Goal: Task Accomplishment & Management: Use online tool/utility

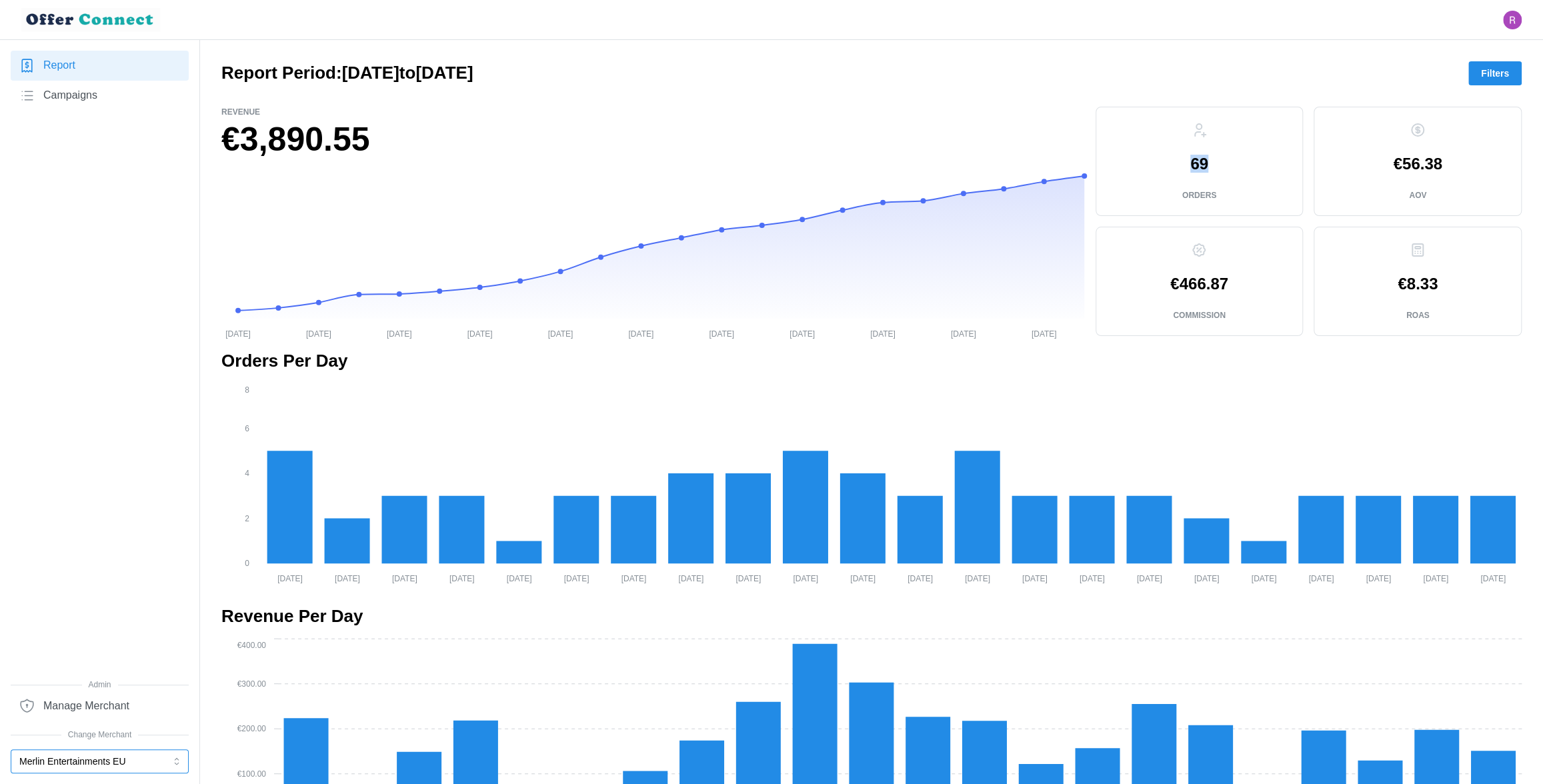
click at [149, 769] on button "Merlin Entertainments EU" at bounding box center [99, 762] width 178 height 24
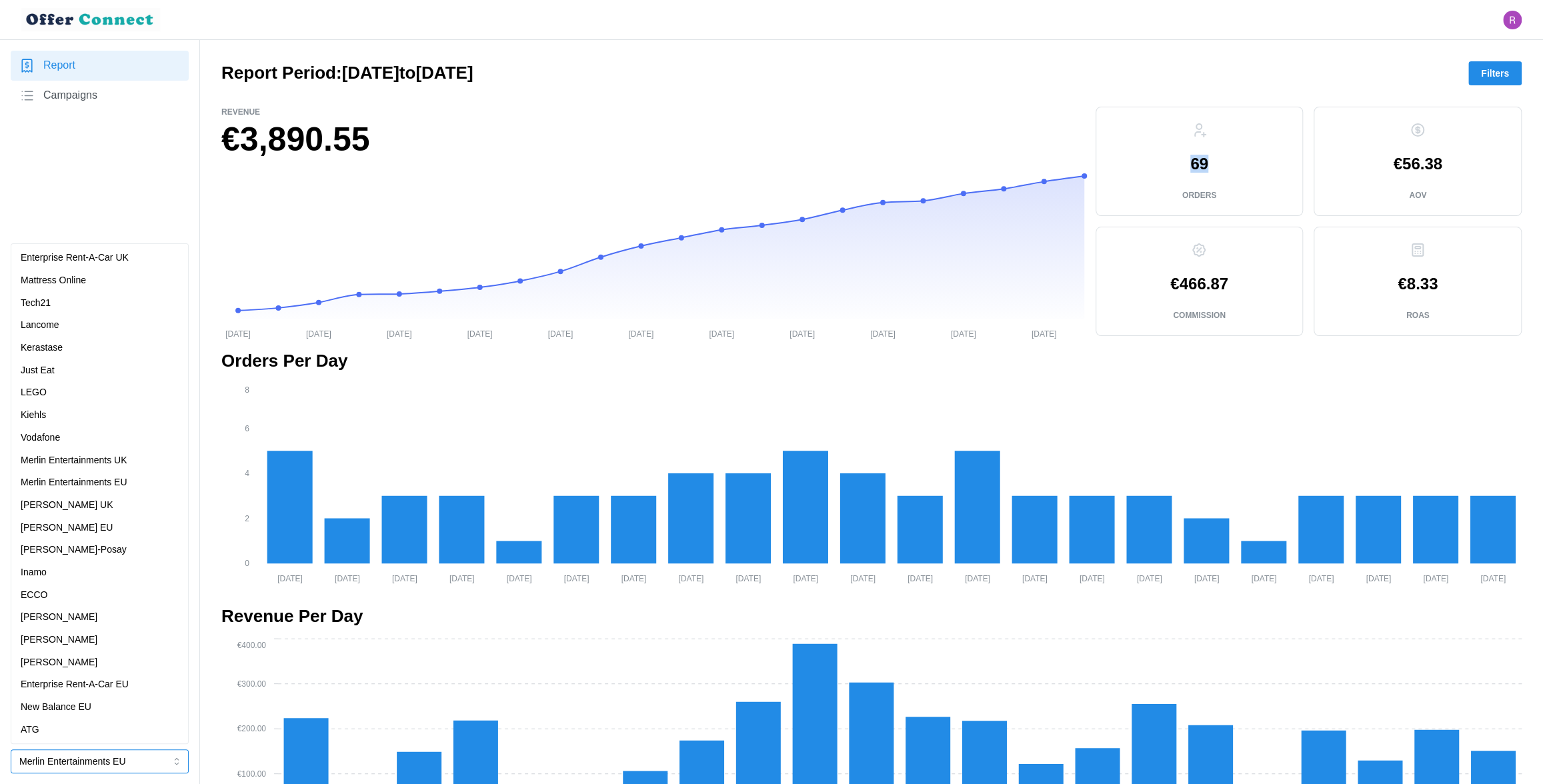
click at [126, 463] on p "Merlin Entertainments UK" at bounding box center [74, 460] width 107 height 15
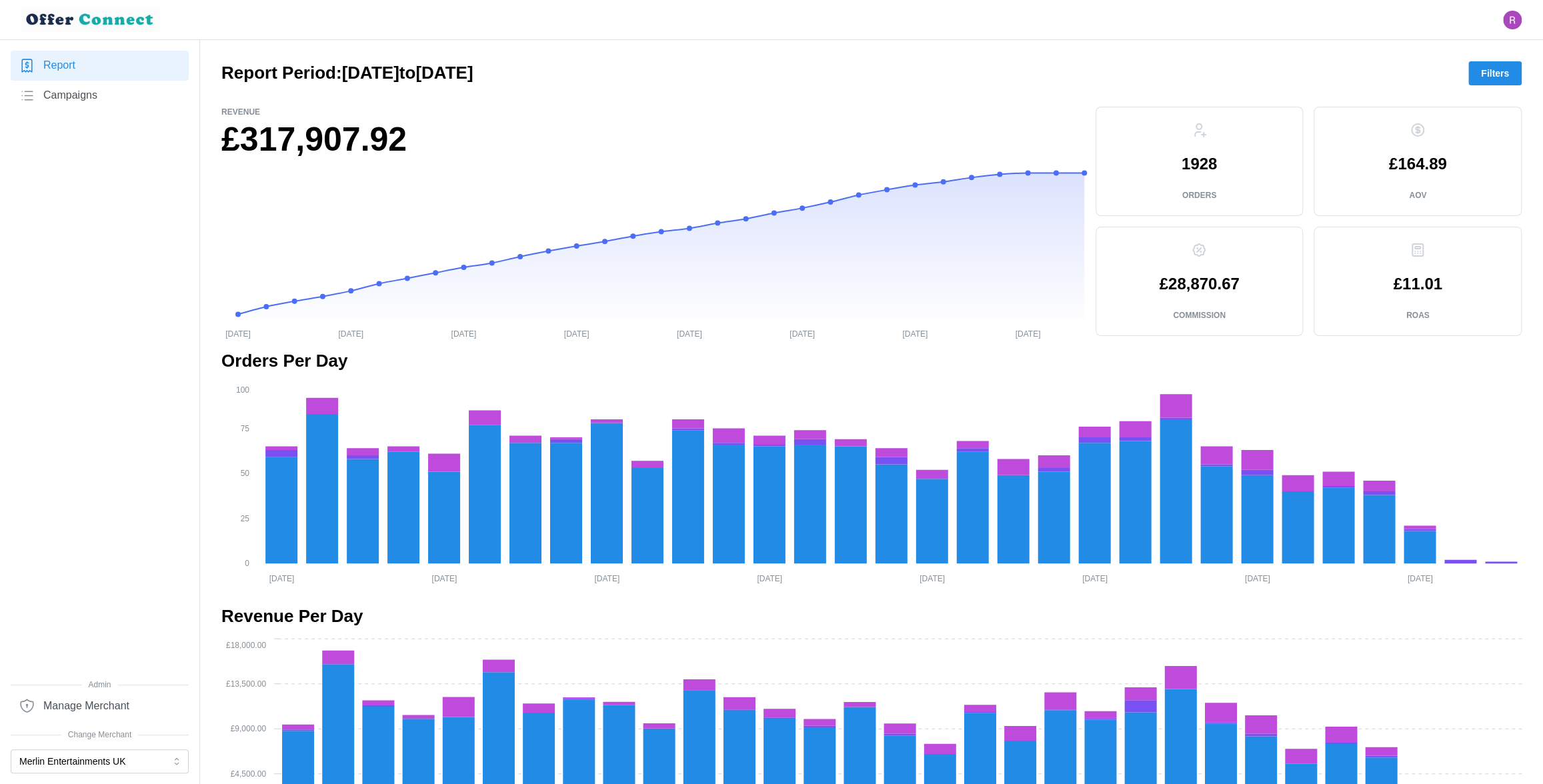
click at [1495, 80] on span "Filters" at bounding box center [1495, 73] width 28 height 23
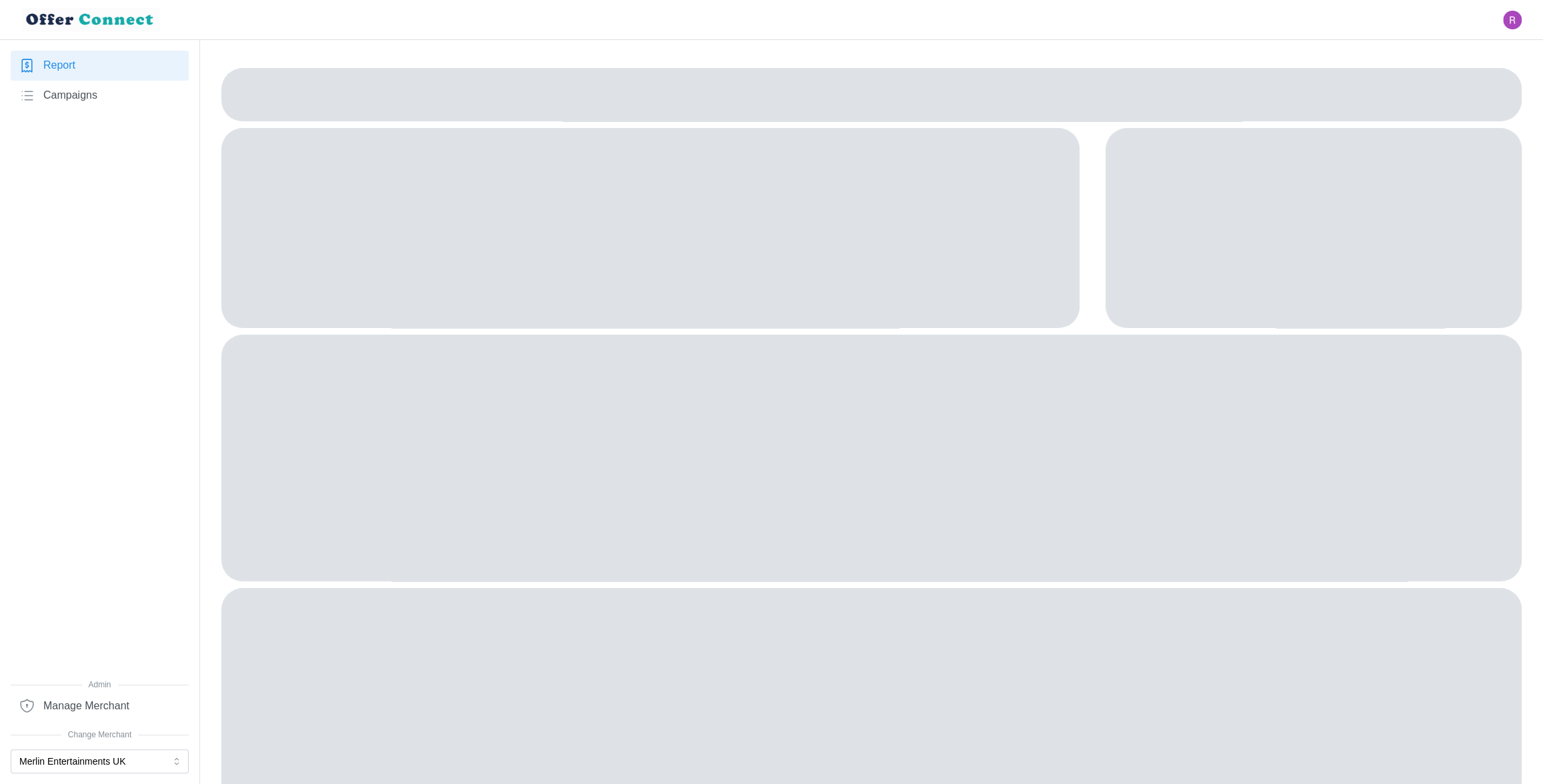
click at [919, 73] on div at bounding box center [871, 95] width 1300 height 53
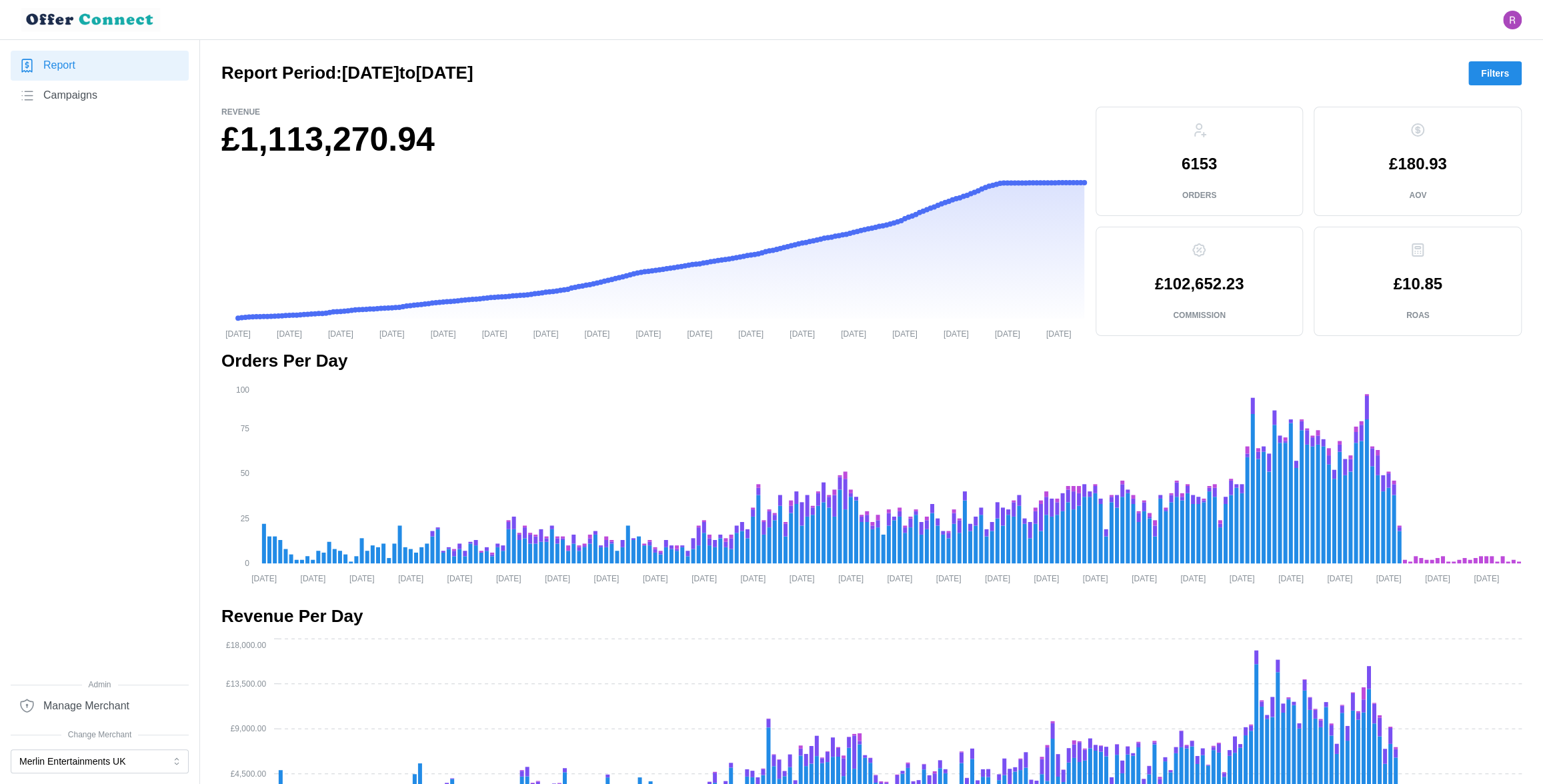
click at [1476, 82] on button "Filters" at bounding box center [1495, 73] width 53 height 24
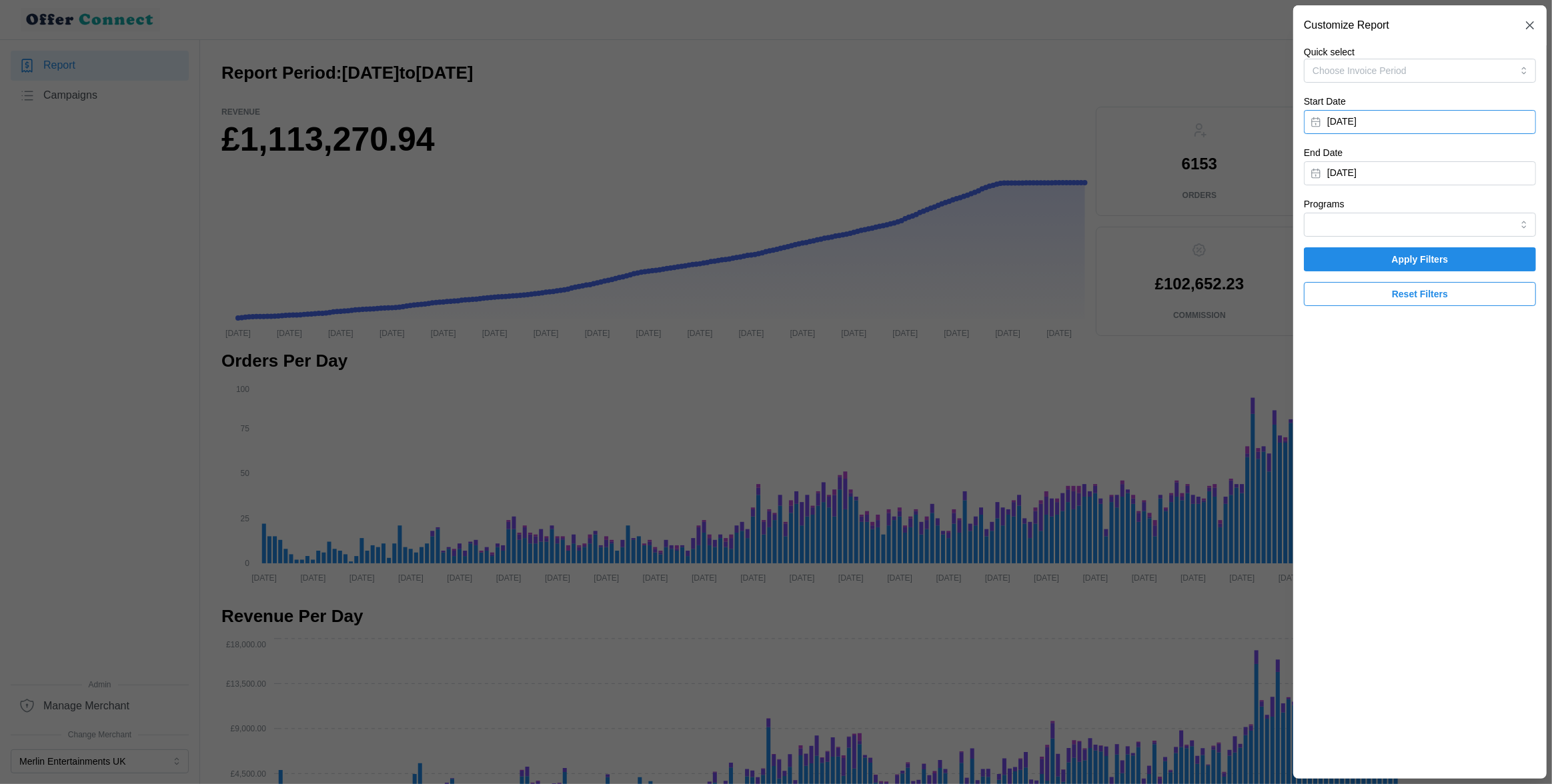
click at [1425, 119] on button "[DATE]" at bounding box center [1419, 122] width 232 height 24
click at [1327, 154] on button "button" at bounding box center [1327, 160] width 24 height 24
click at [1327, 155] on icon "button" at bounding box center [1327, 160] width 10 height 10
click at [1473, 159] on icon "button" at bounding box center [1475, 160] width 10 height 10
click at [1419, 160] on button "[DATE]" at bounding box center [1401, 160] width 125 height 24
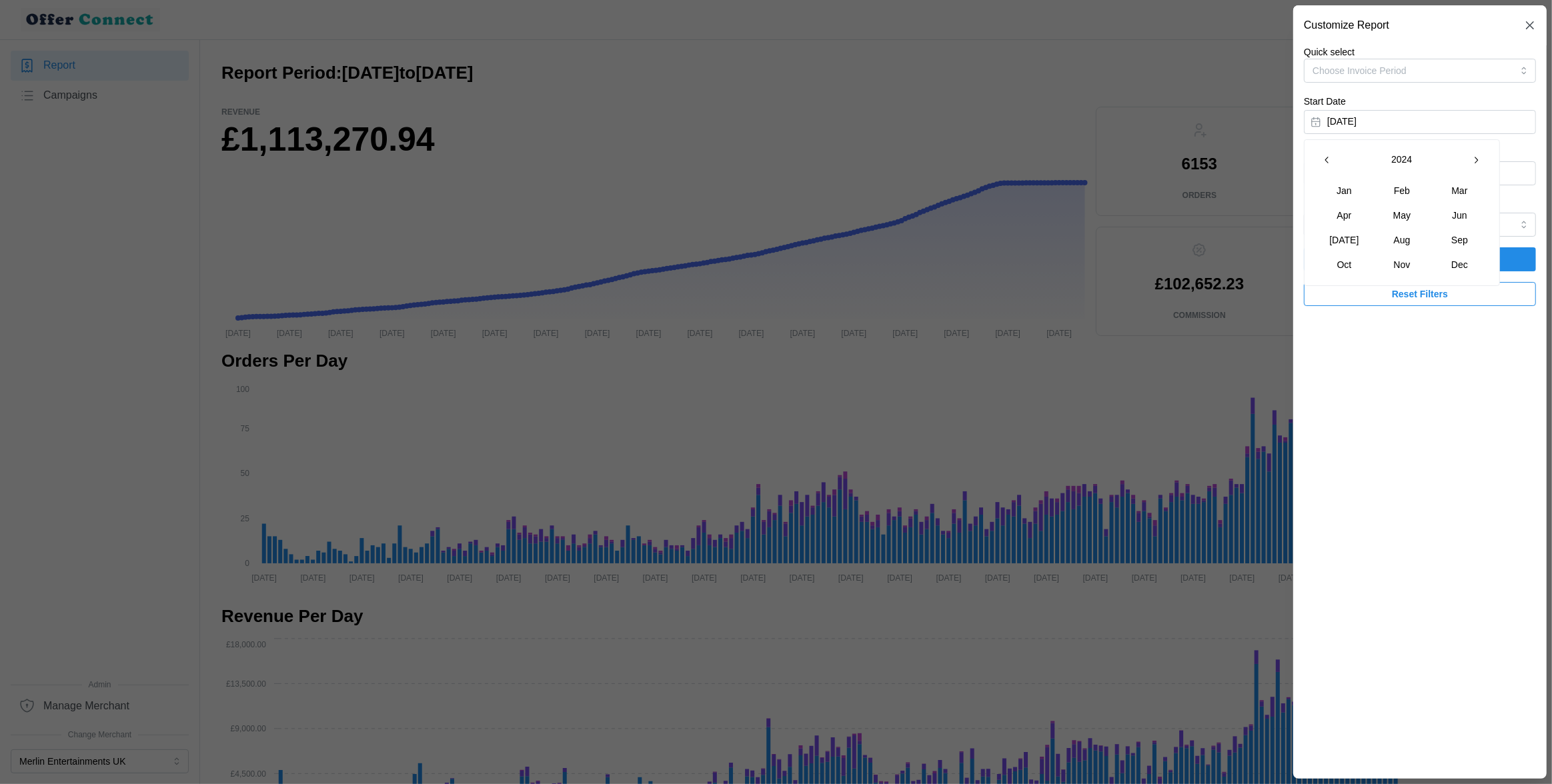
click at [1460, 163] on button "2024" at bounding box center [1401, 160] width 125 height 24
click at [1470, 159] on button "button" at bounding box center [1476, 160] width 24 height 24
click at [1403, 112] on button "[DATE]" at bounding box center [1419, 122] width 232 height 24
click at [1424, 157] on button "[DATE]" at bounding box center [1401, 160] width 125 height 24
click at [1354, 236] on button "[DATE]" at bounding box center [1344, 241] width 57 height 24
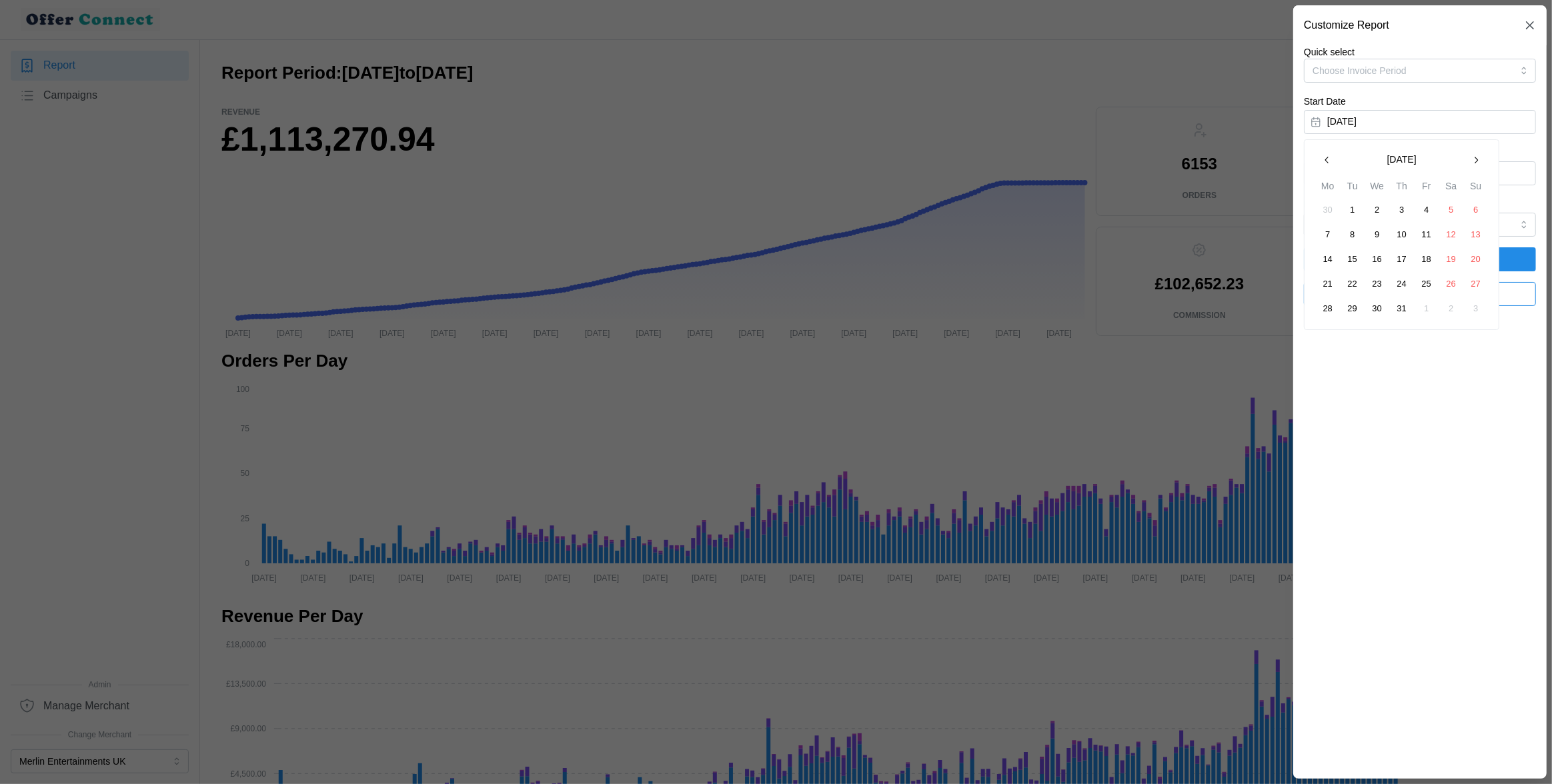
click at [1356, 213] on button "1" at bounding box center [1353, 210] width 24 height 24
click at [1408, 169] on button "[DATE]" at bounding box center [1419, 173] width 232 height 24
click at [1387, 206] on button "[DATE]" at bounding box center [1401, 211] width 125 height 24
click at [1348, 294] on button "[DATE]" at bounding box center [1344, 292] width 57 height 24
click at [1404, 359] on button "31" at bounding box center [1401, 360] width 24 height 24
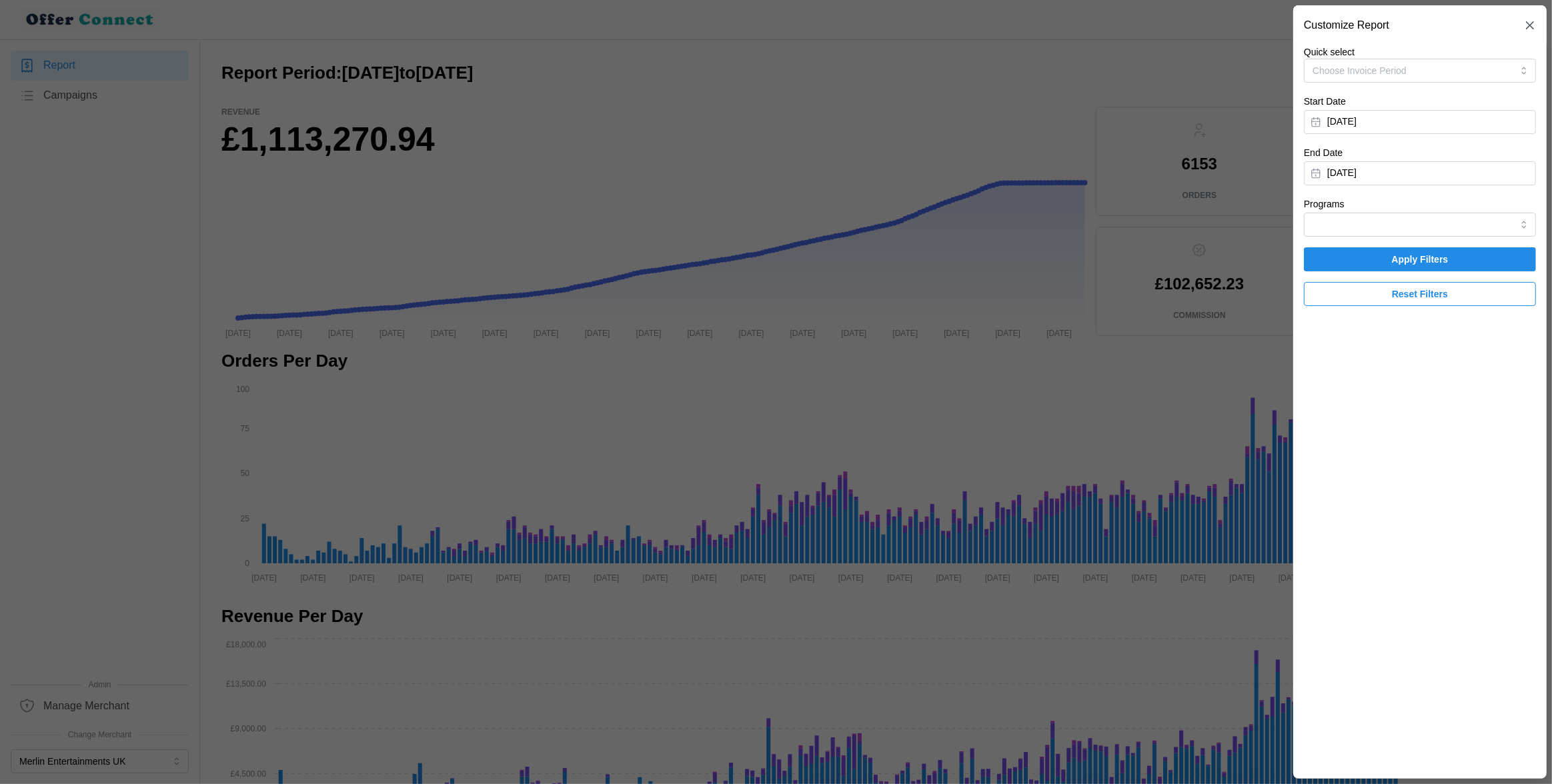
click at [1400, 258] on span "Apply Filters" at bounding box center [1419, 259] width 56 height 23
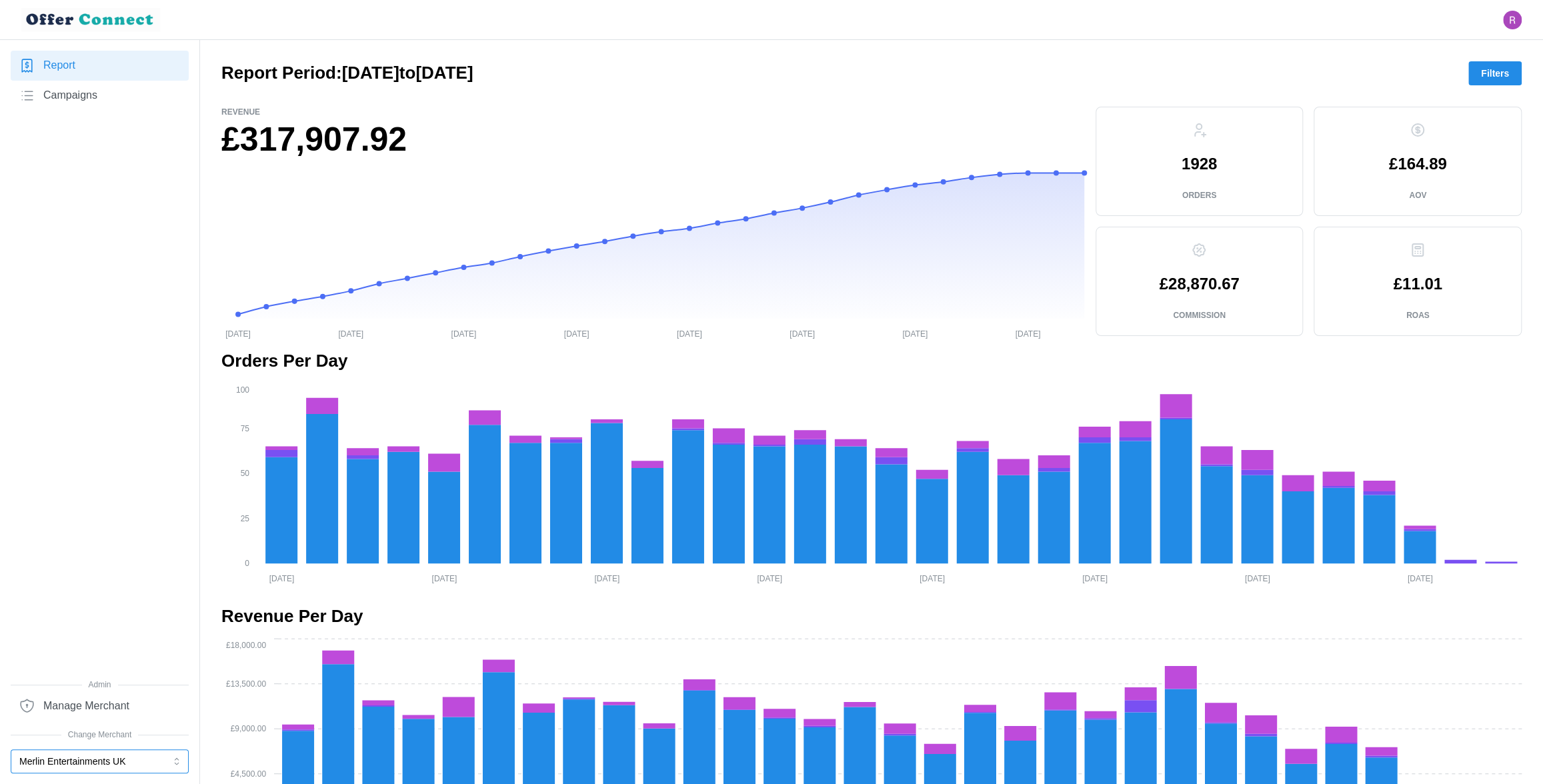
click at [167, 753] on button "Merlin Entertainments UK" at bounding box center [99, 762] width 178 height 24
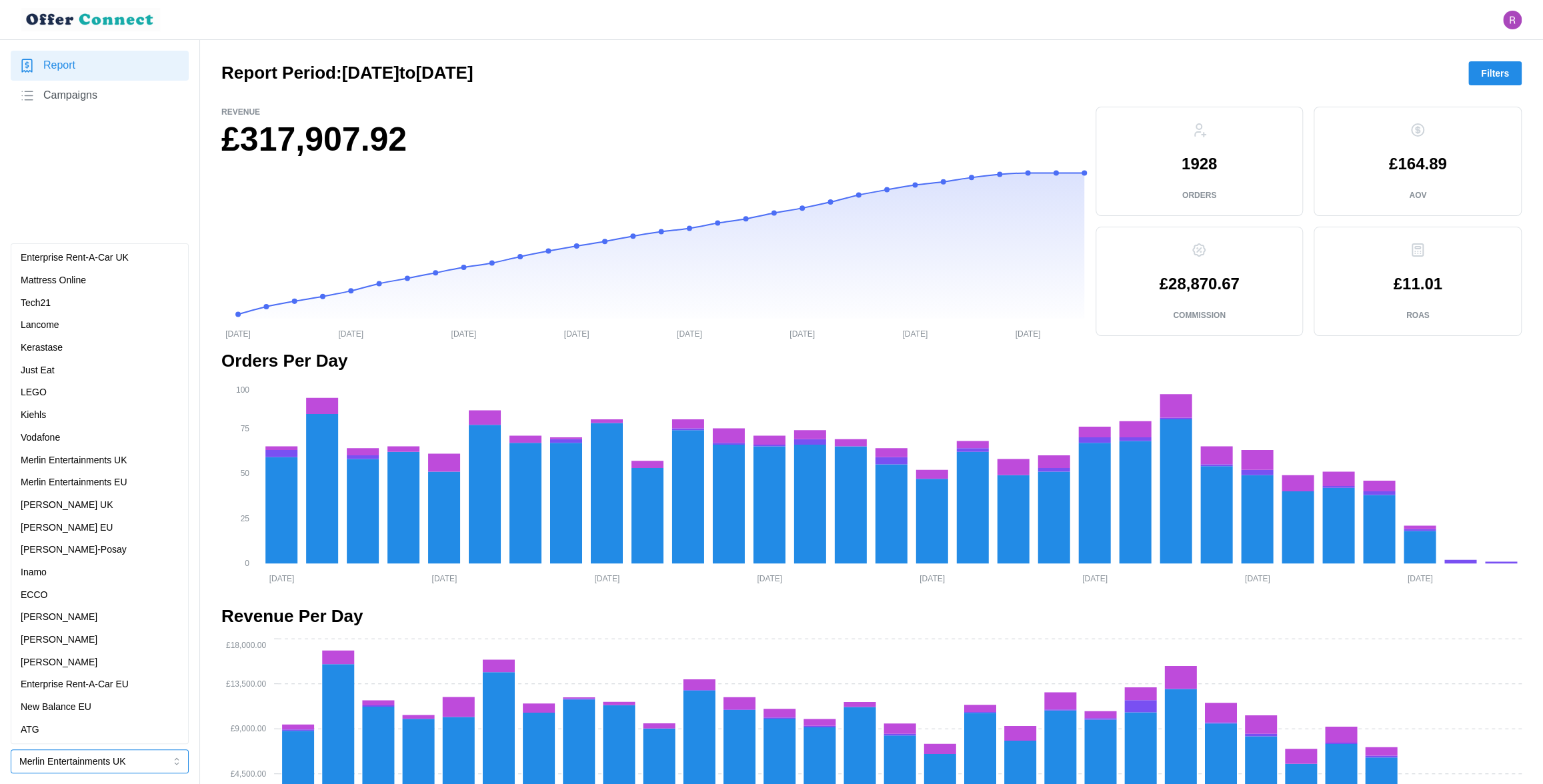
click at [73, 488] on p "Merlin Entertainments EU" at bounding box center [74, 483] width 107 height 15
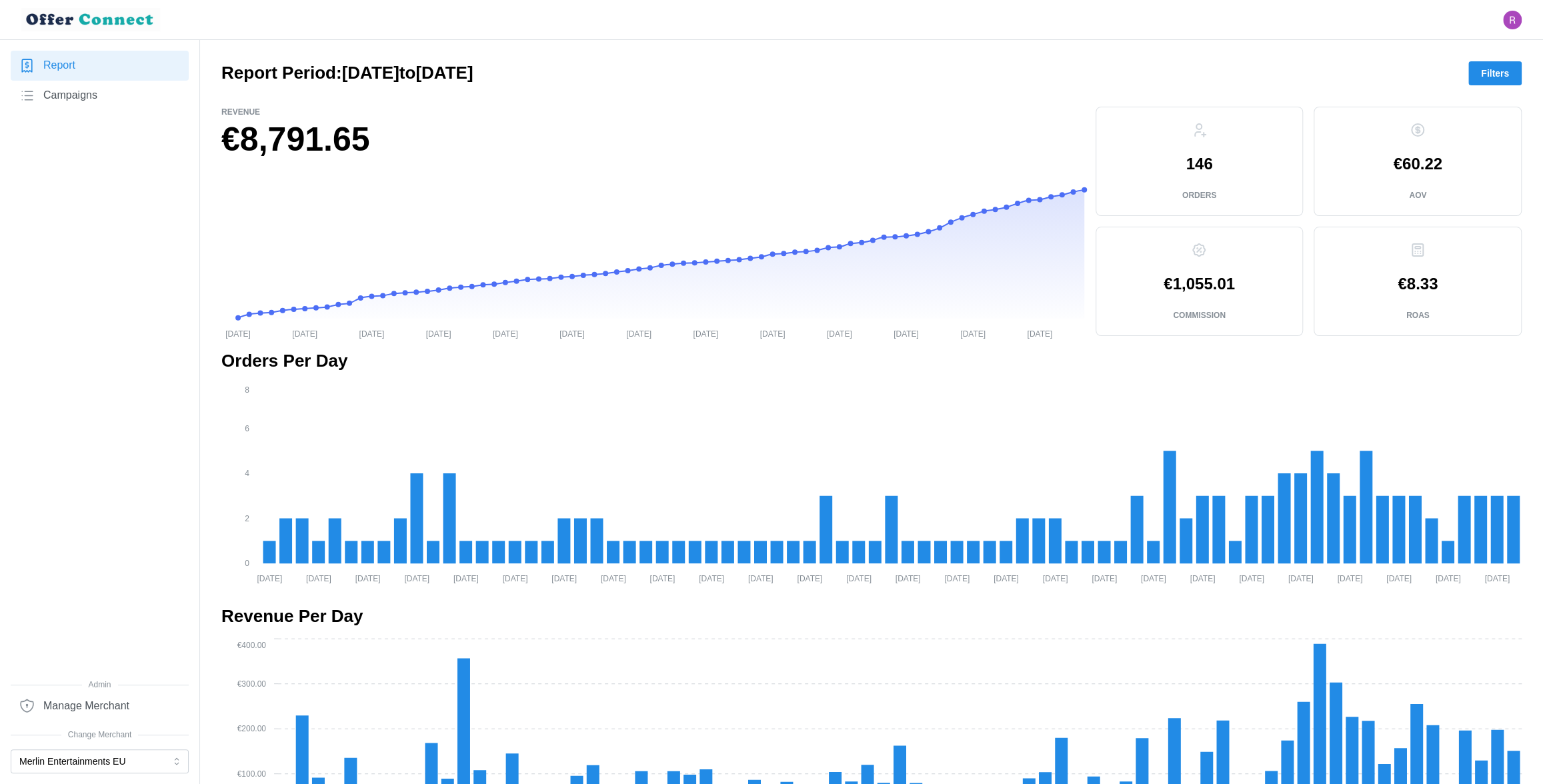
click at [1492, 77] on span "Filters" at bounding box center [1495, 73] width 28 height 23
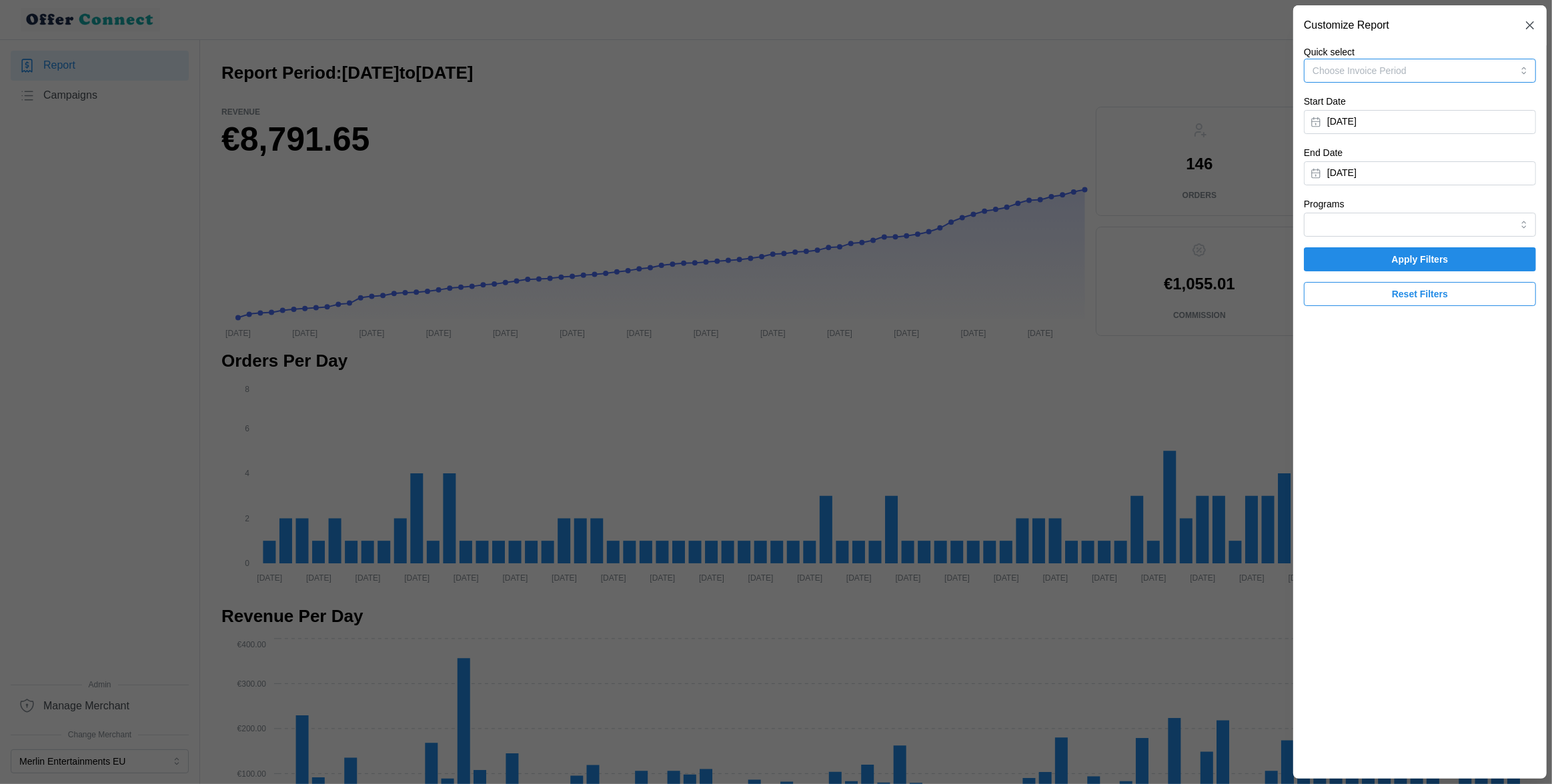
click at [1482, 74] on button "Choose Invoice Period" at bounding box center [1419, 70] width 232 height 24
click at [1456, 73] on button "Choose Invoice Period" at bounding box center [1419, 70] width 232 height 24
click at [1445, 121] on button "[DATE]" at bounding box center [1419, 122] width 232 height 24
click at [1419, 153] on button "[DATE]" at bounding box center [1401, 160] width 125 height 24
click at [1348, 236] on button "[DATE]" at bounding box center [1344, 241] width 57 height 24
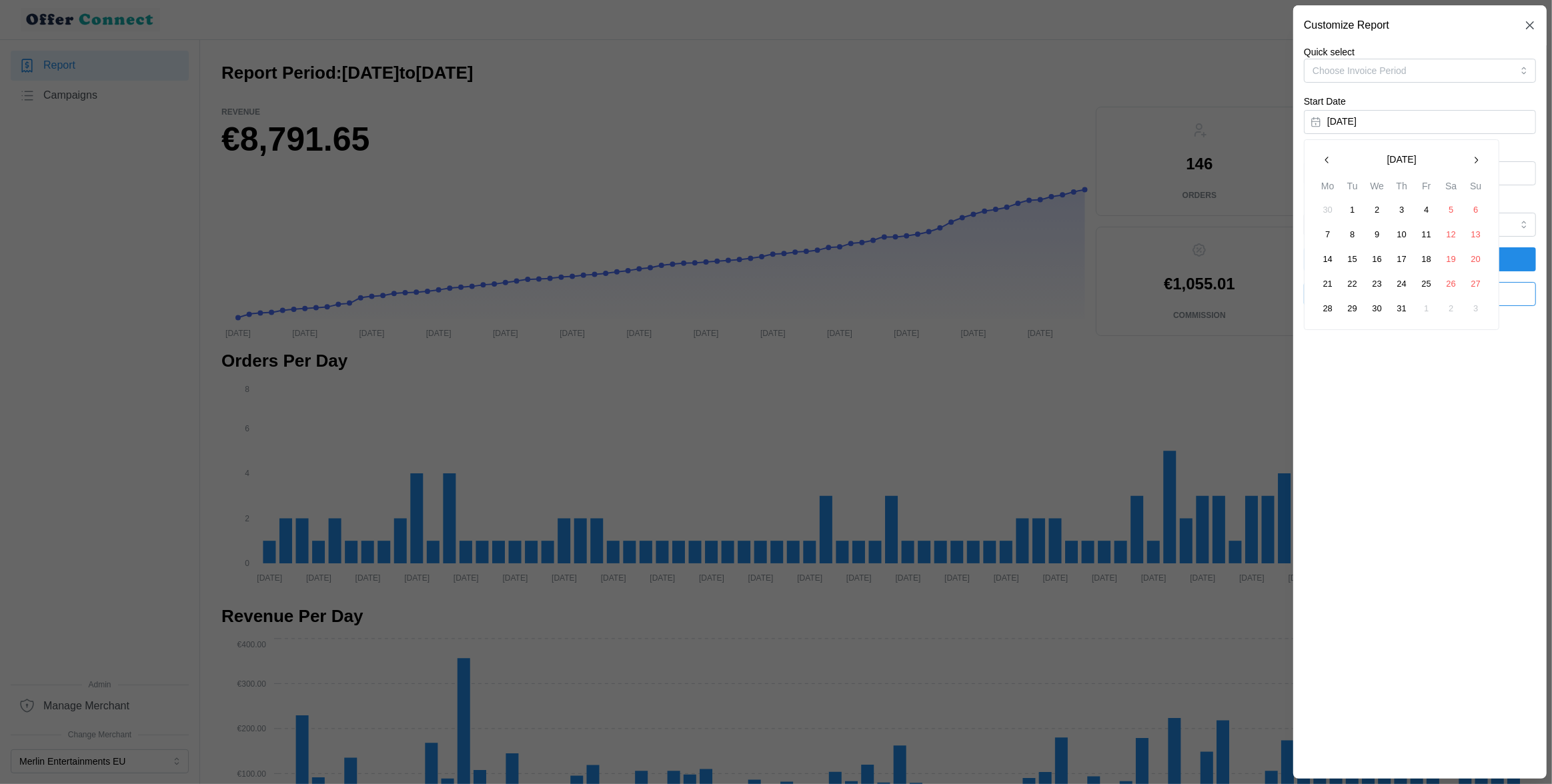
click at [1357, 209] on button "1" at bounding box center [1353, 210] width 24 height 24
click at [1392, 180] on button "[DATE]" at bounding box center [1419, 173] width 232 height 24
click at [1393, 206] on button "[DATE]" at bounding box center [1401, 211] width 125 height 24
click at [1343, 296] on button "[DATE]" at bounding box center [1344, 292] width 57 height 24
click at [1406, 359] on button "31" at bounding box center [1401, 360] width 24 height 24
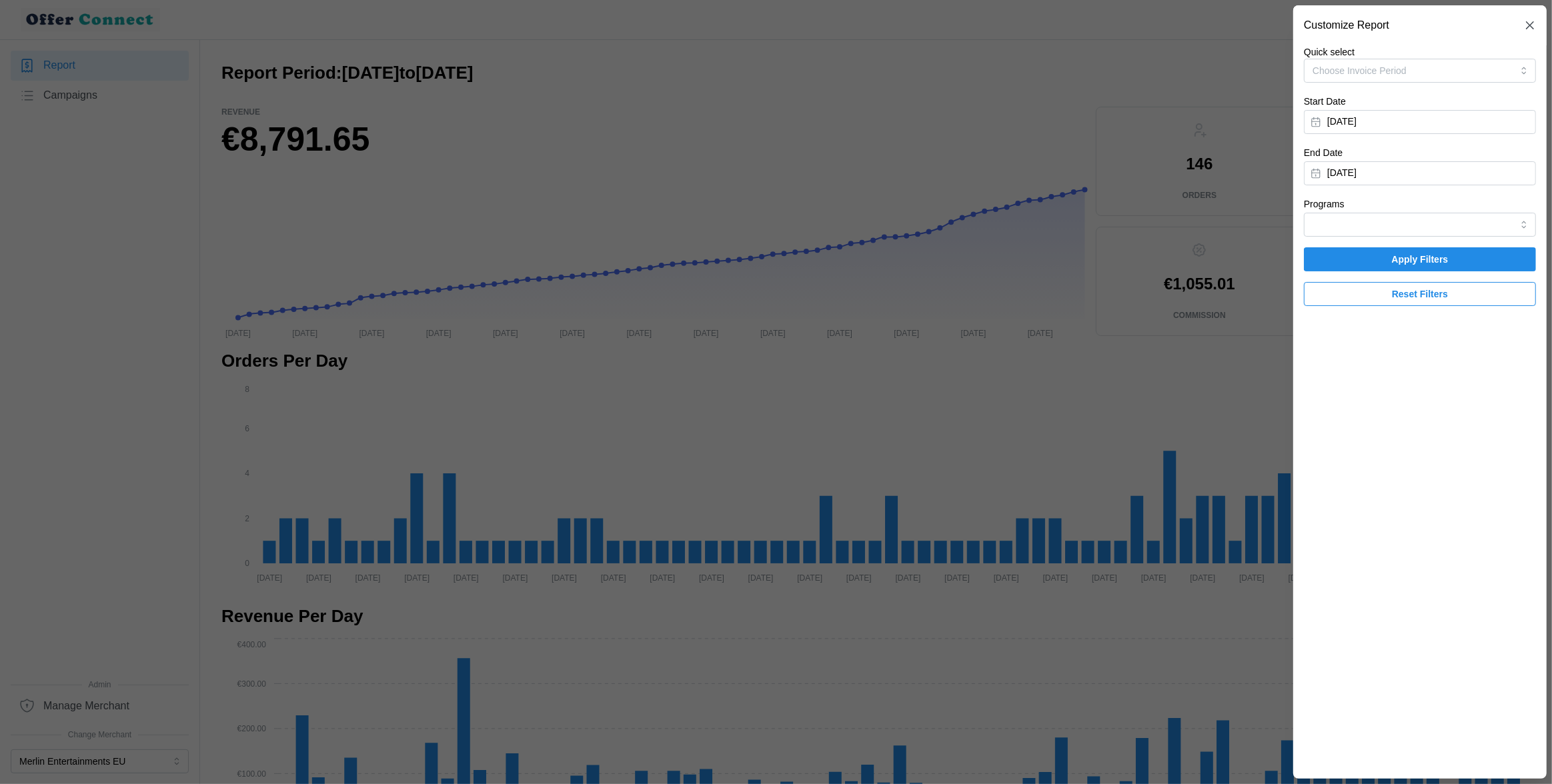
click at [1397, 260] on span "Apply Filters" at bounding box center [1419, 259] width 56 height 23
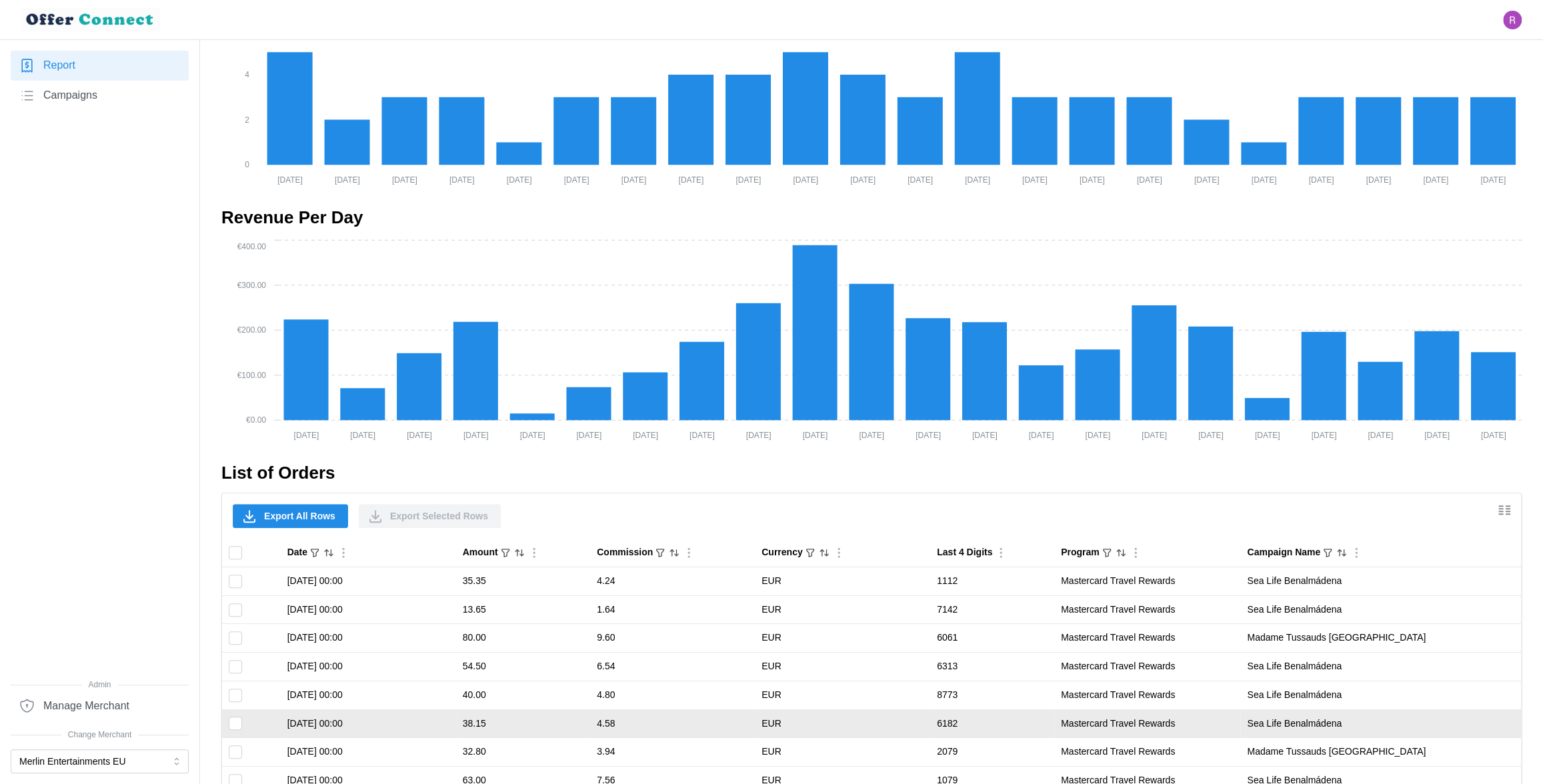
scroll to position [764, 0]
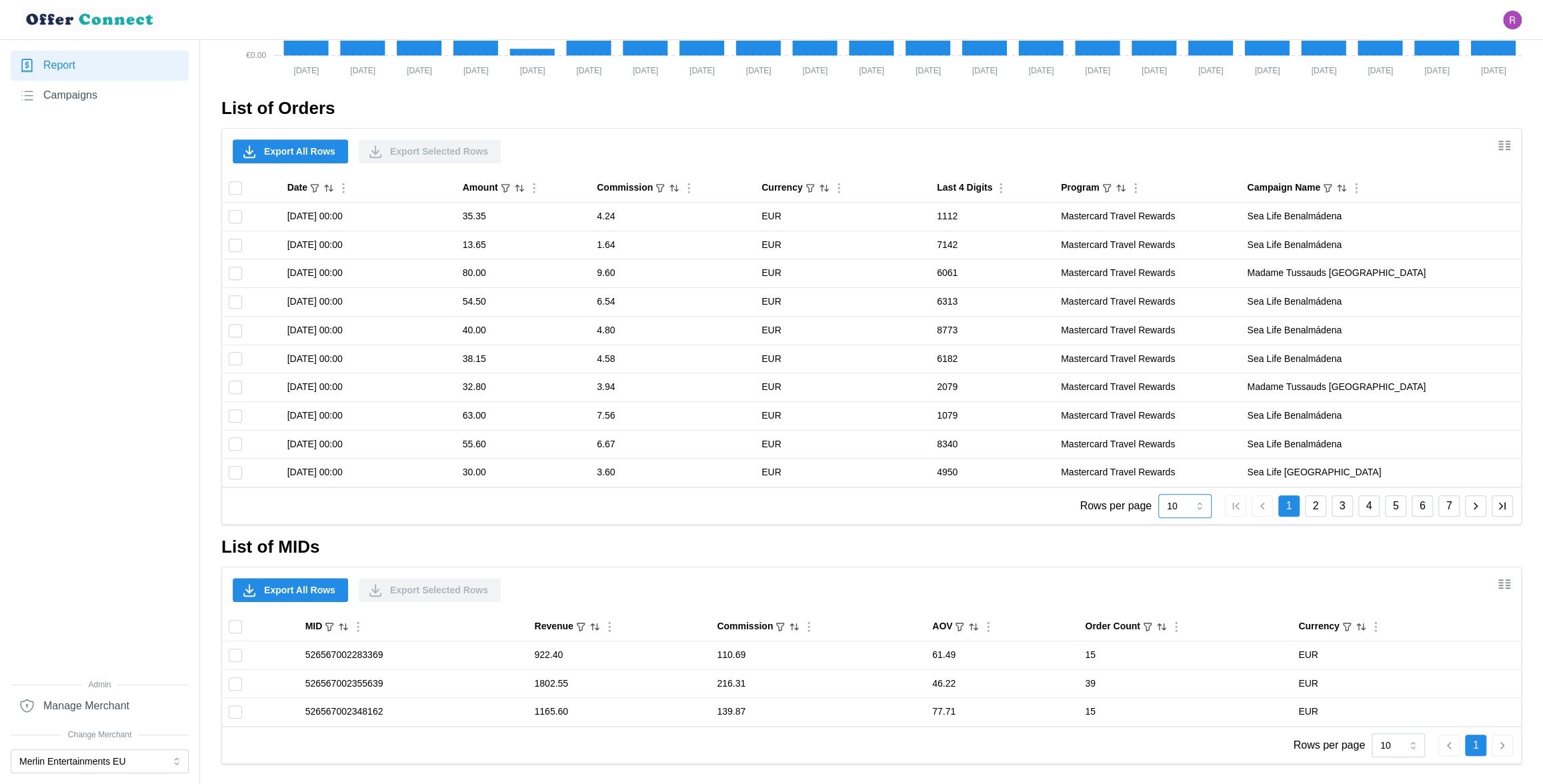
click at [1190, 510] on input "10" at bounding box center [1185, 506] width 53 height 24
click at [1184, 656] on div "100" at bounding box center [1184, 661] width 47 height 23
type input "100"
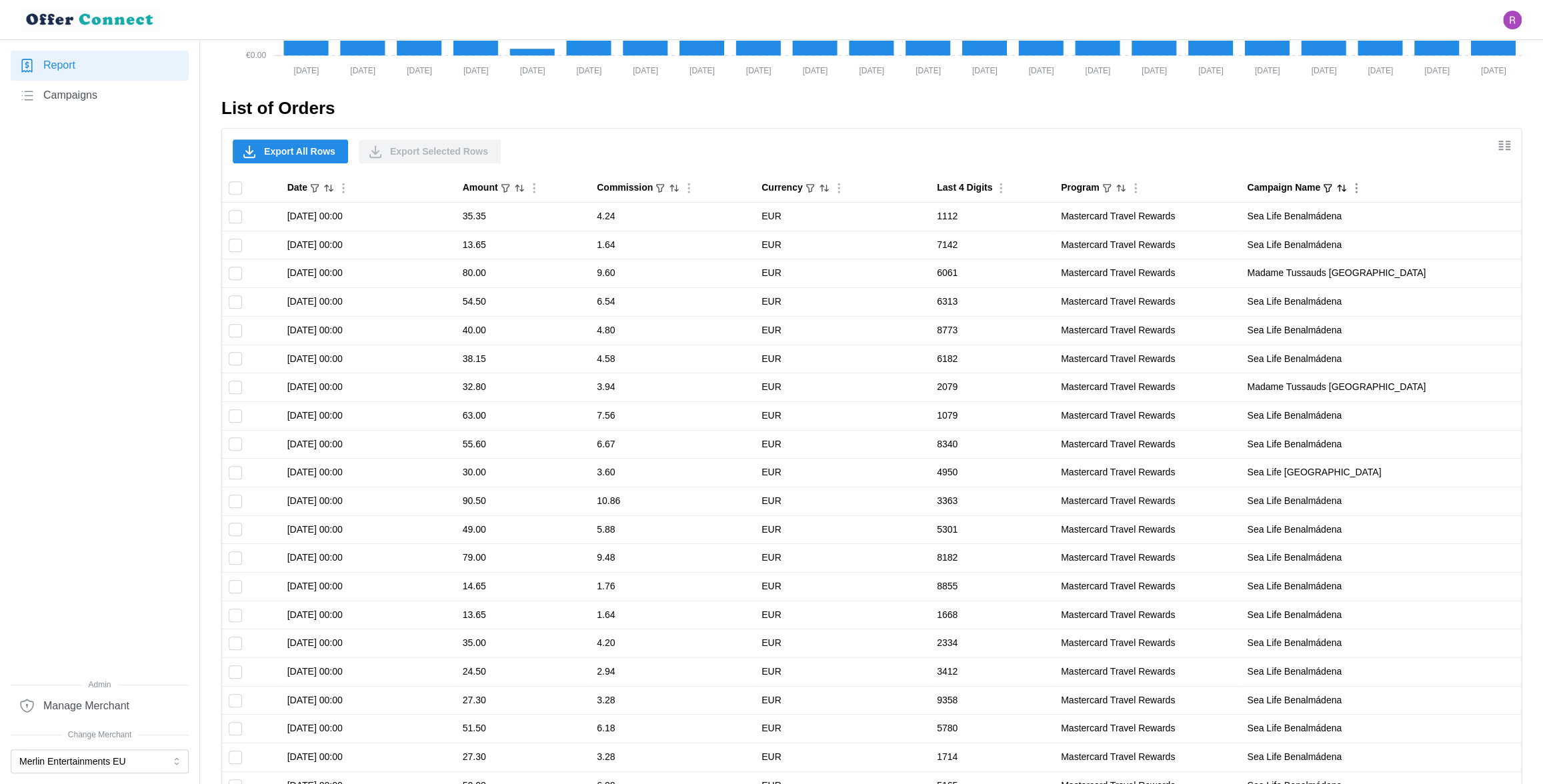
click at [1347, 189] on icon "Sort by Campaign Name ascending" at bounding box center [1341, 188] width 10 height 10
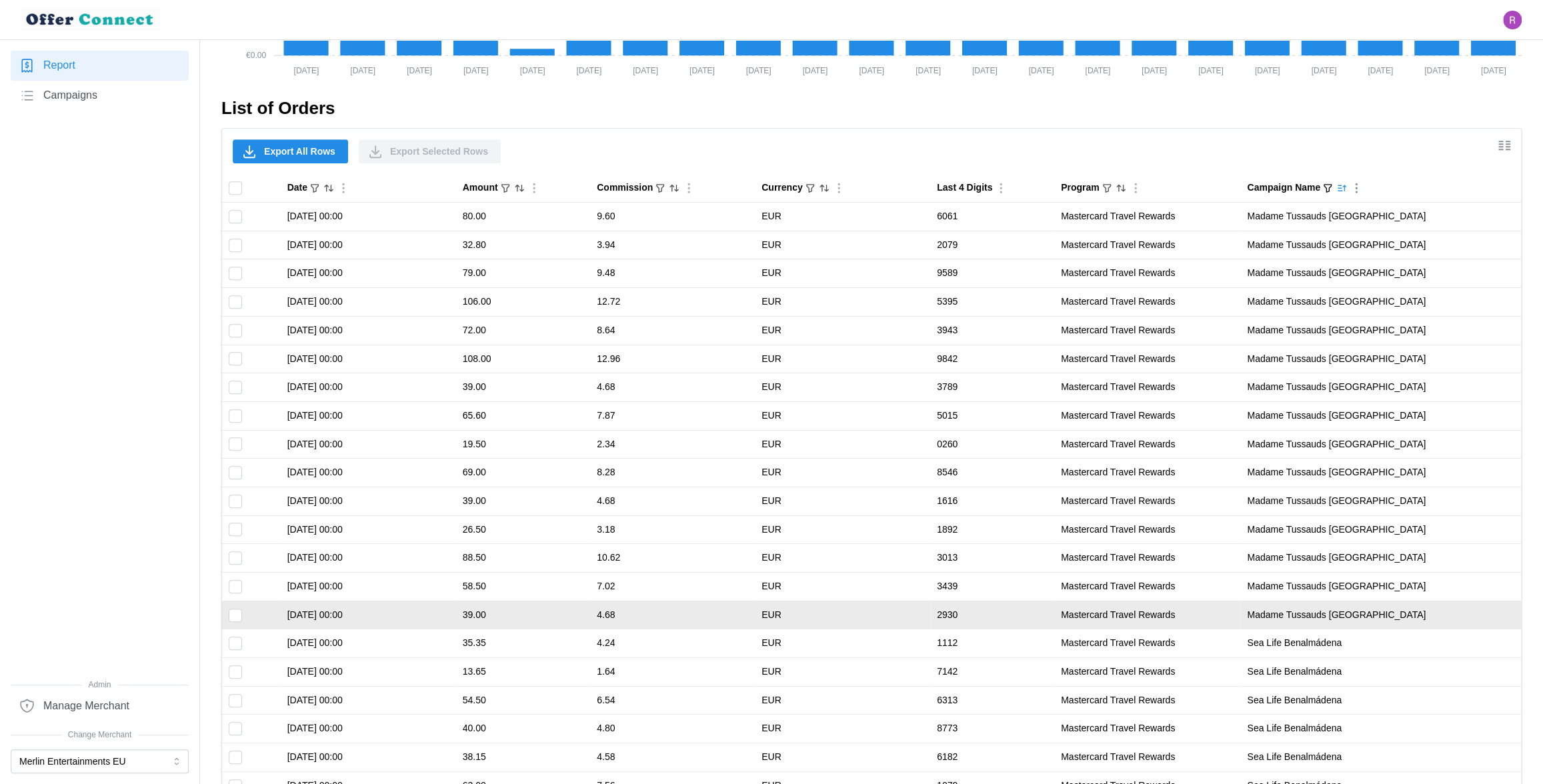
click at [235, 616] on input "Toggle select row" at bounding box center [235, 615] width 13 height 13
checkbox input "true"
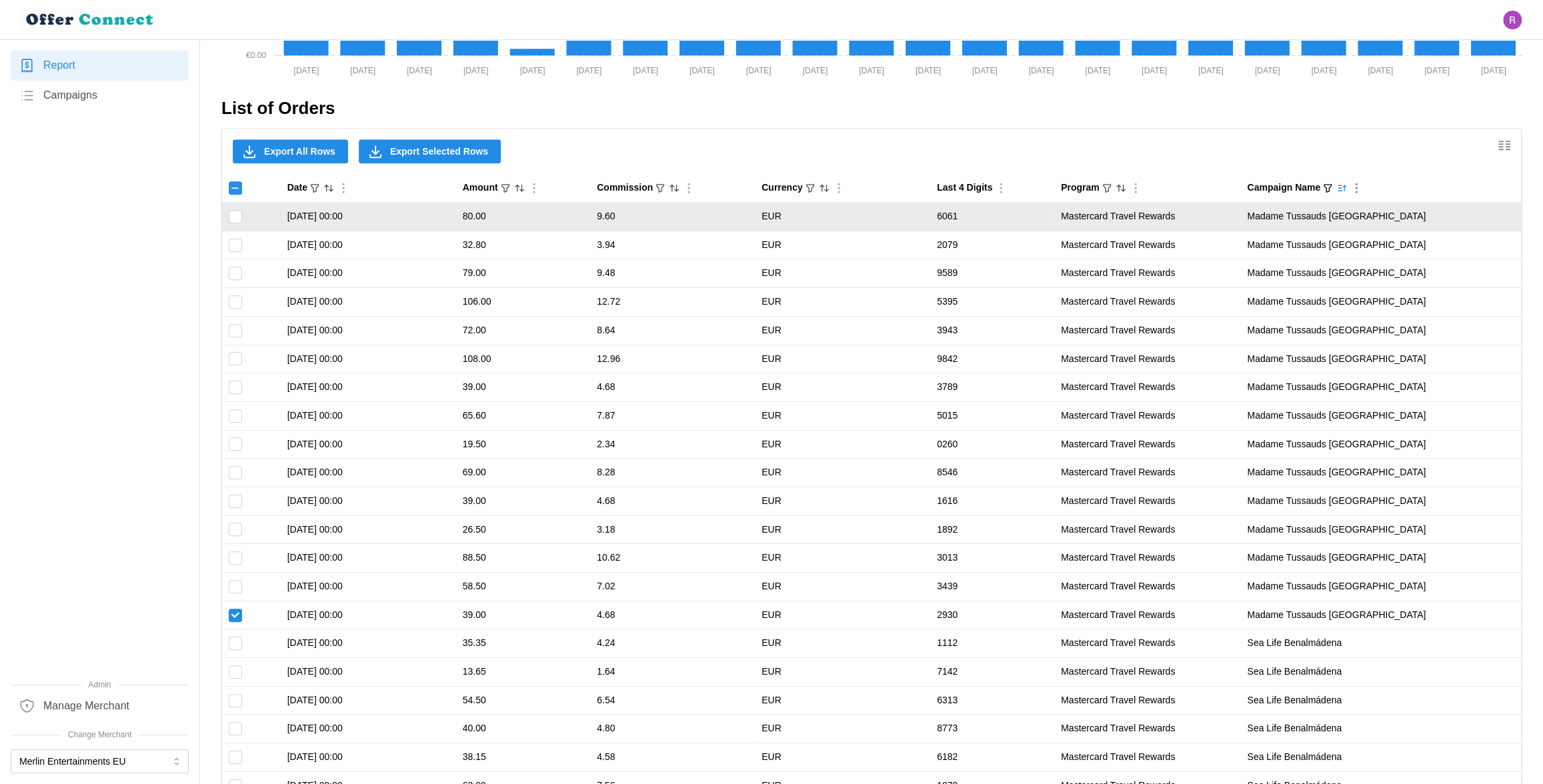
click at [234, 220] on input "Toggle select row" at bounding box center [235, 216] width 13 height 13
checkbox input "true"
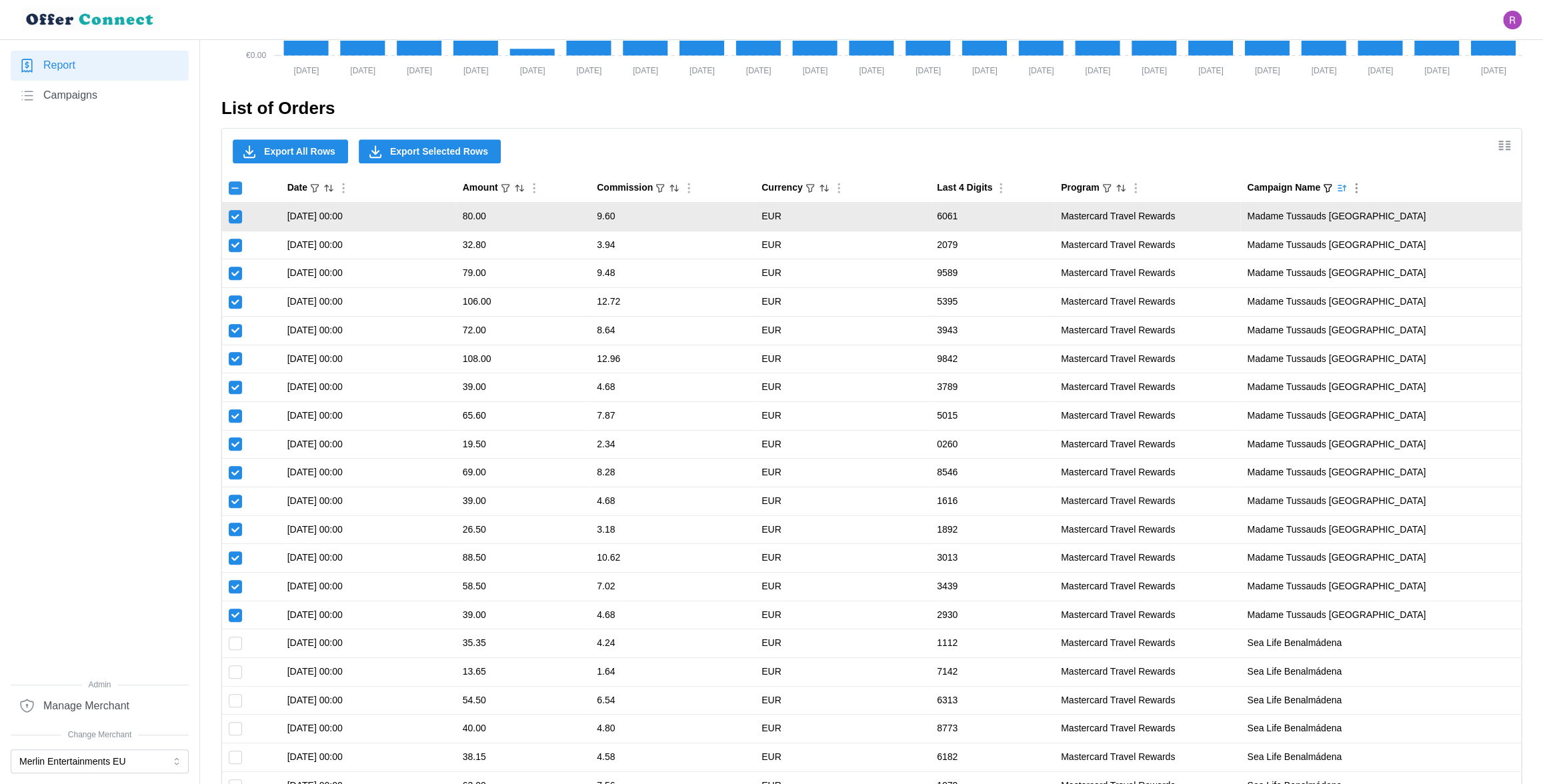
checkbox input "true"
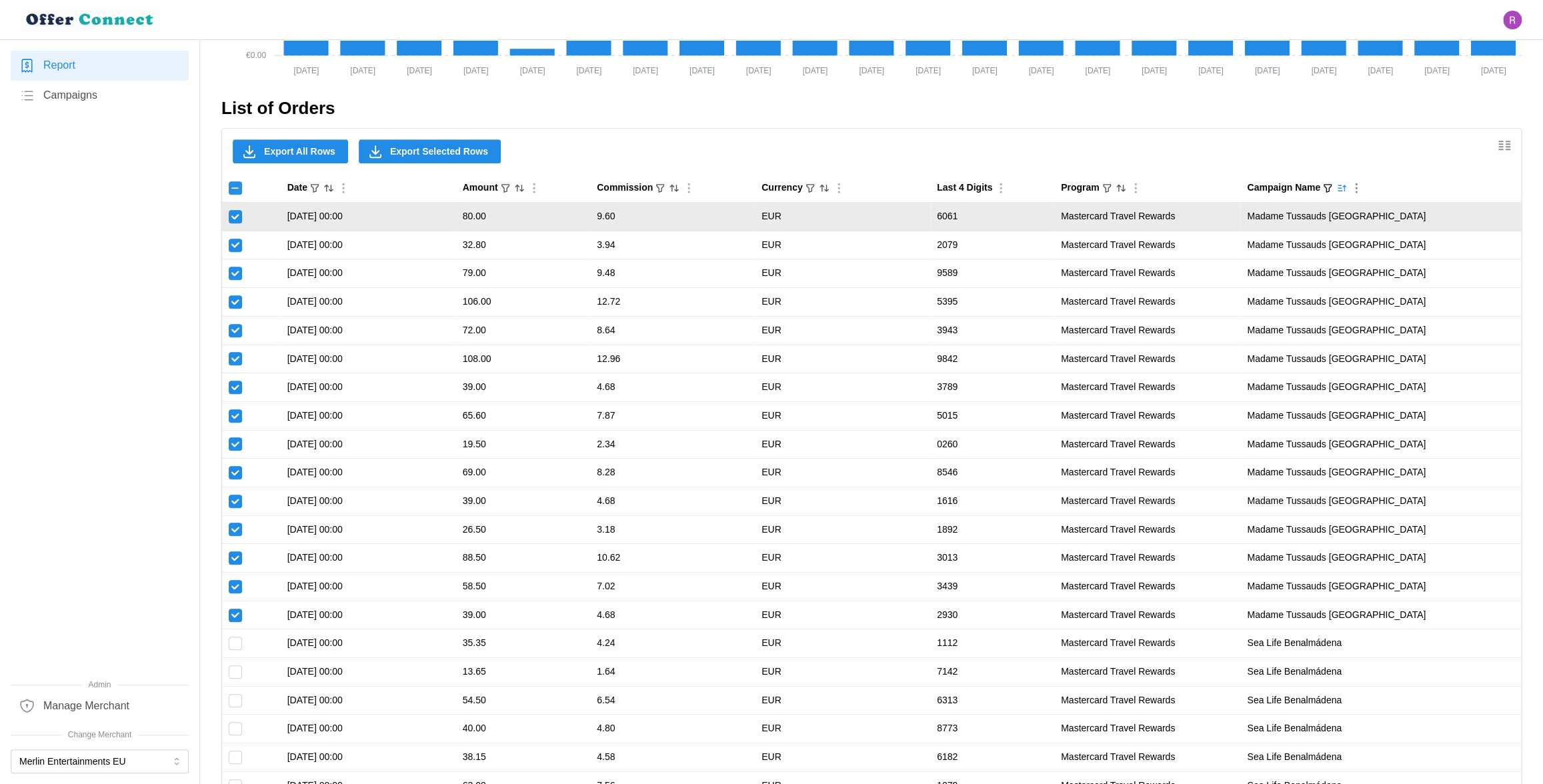
checkbox input "true"
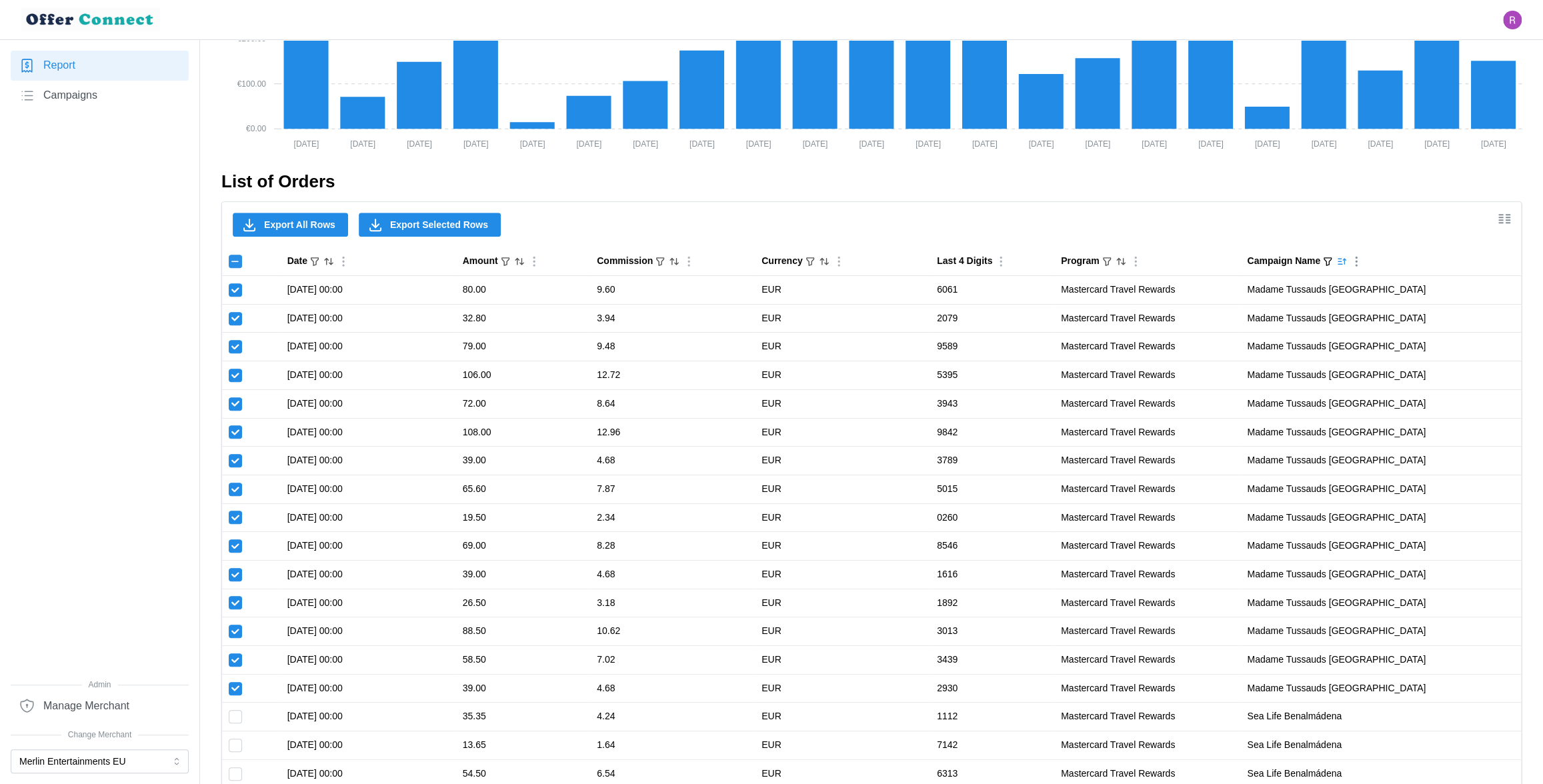
scroll to position [451, 0]
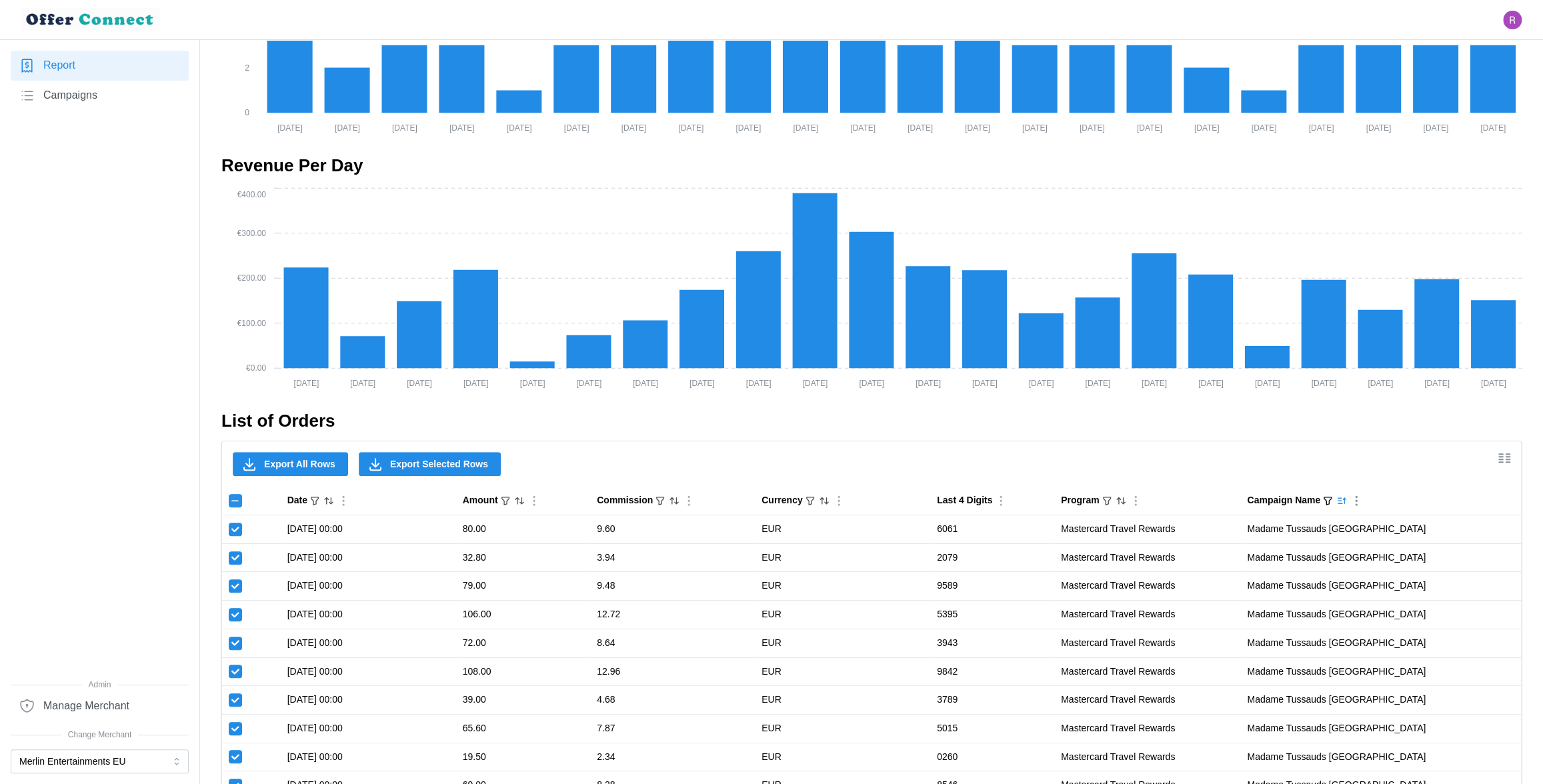
click at [240, 503] on input "Toggle select all" at bounding box center [235, 500] width 13 height 13
checkbox input "true"
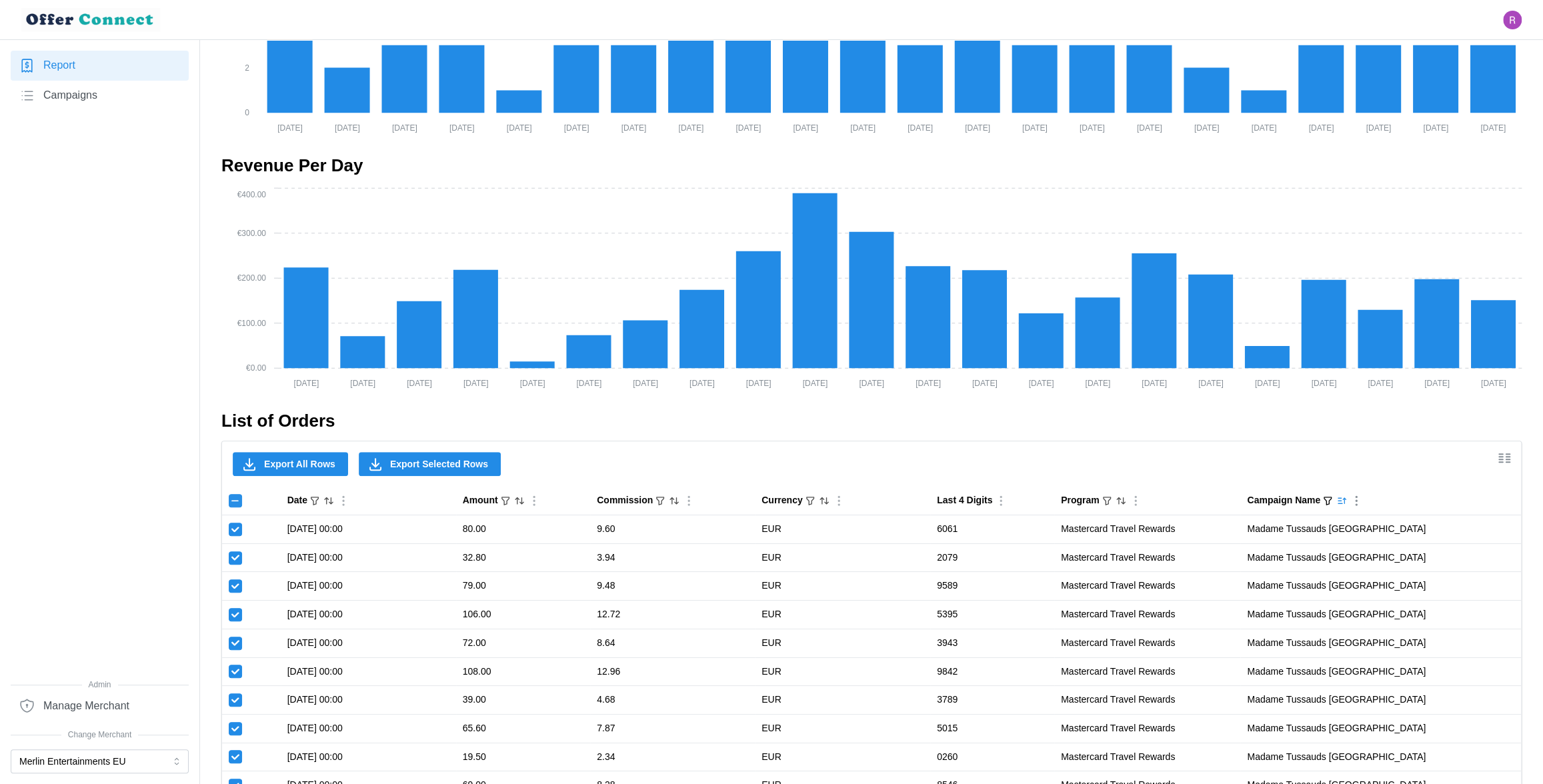
checkbox input "true"
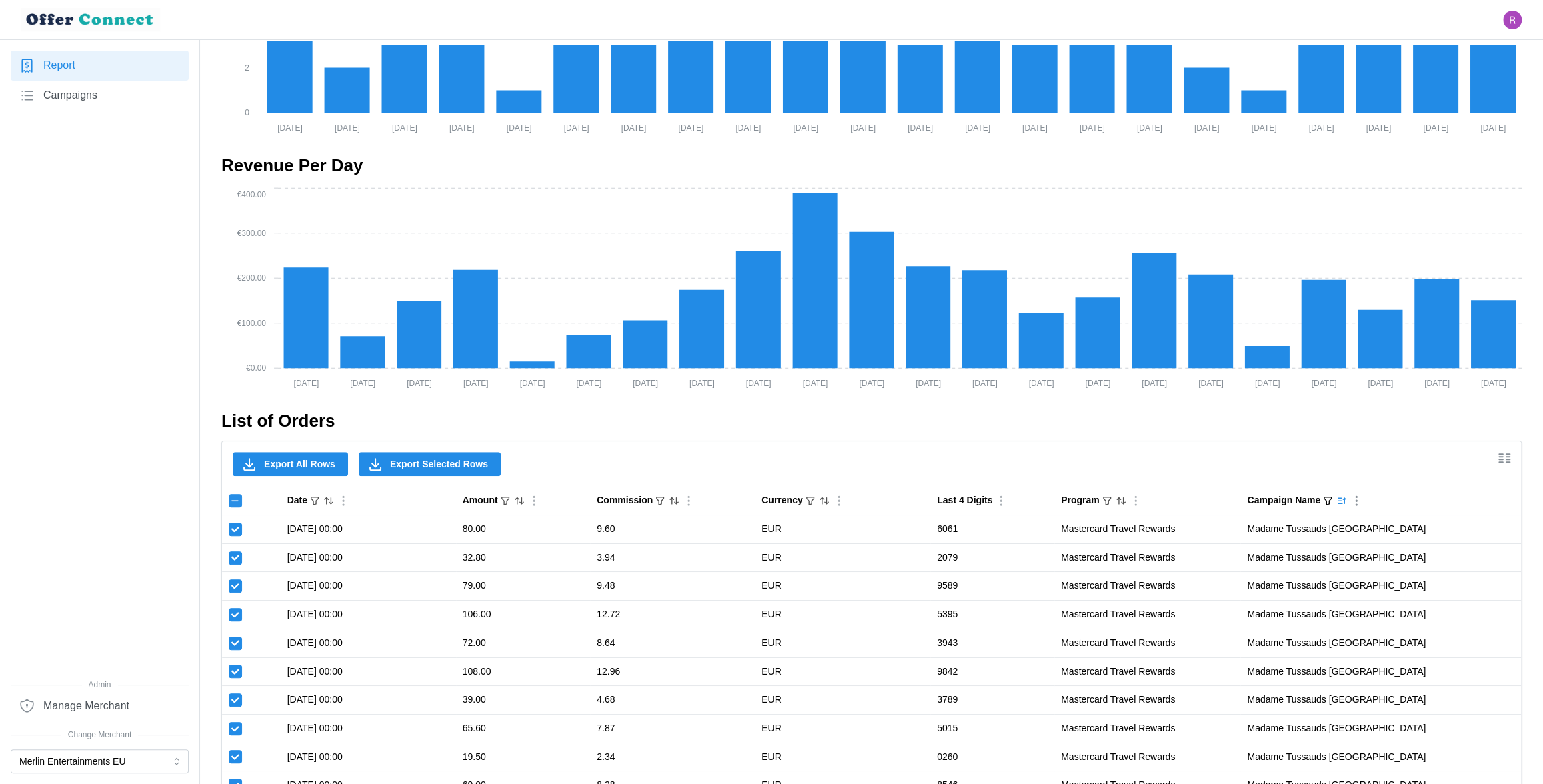
checkbox input "true"
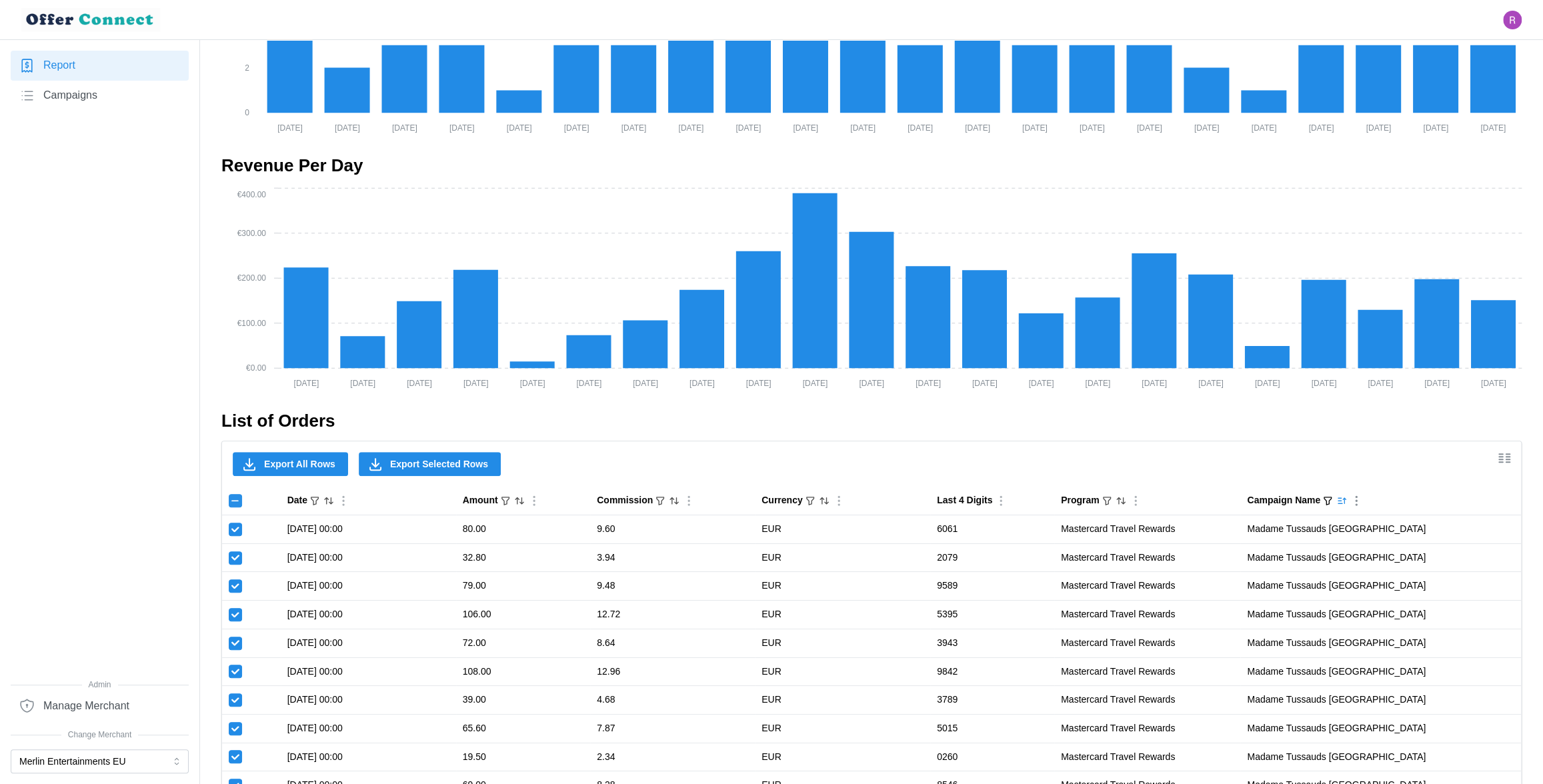
checkbox input "true"
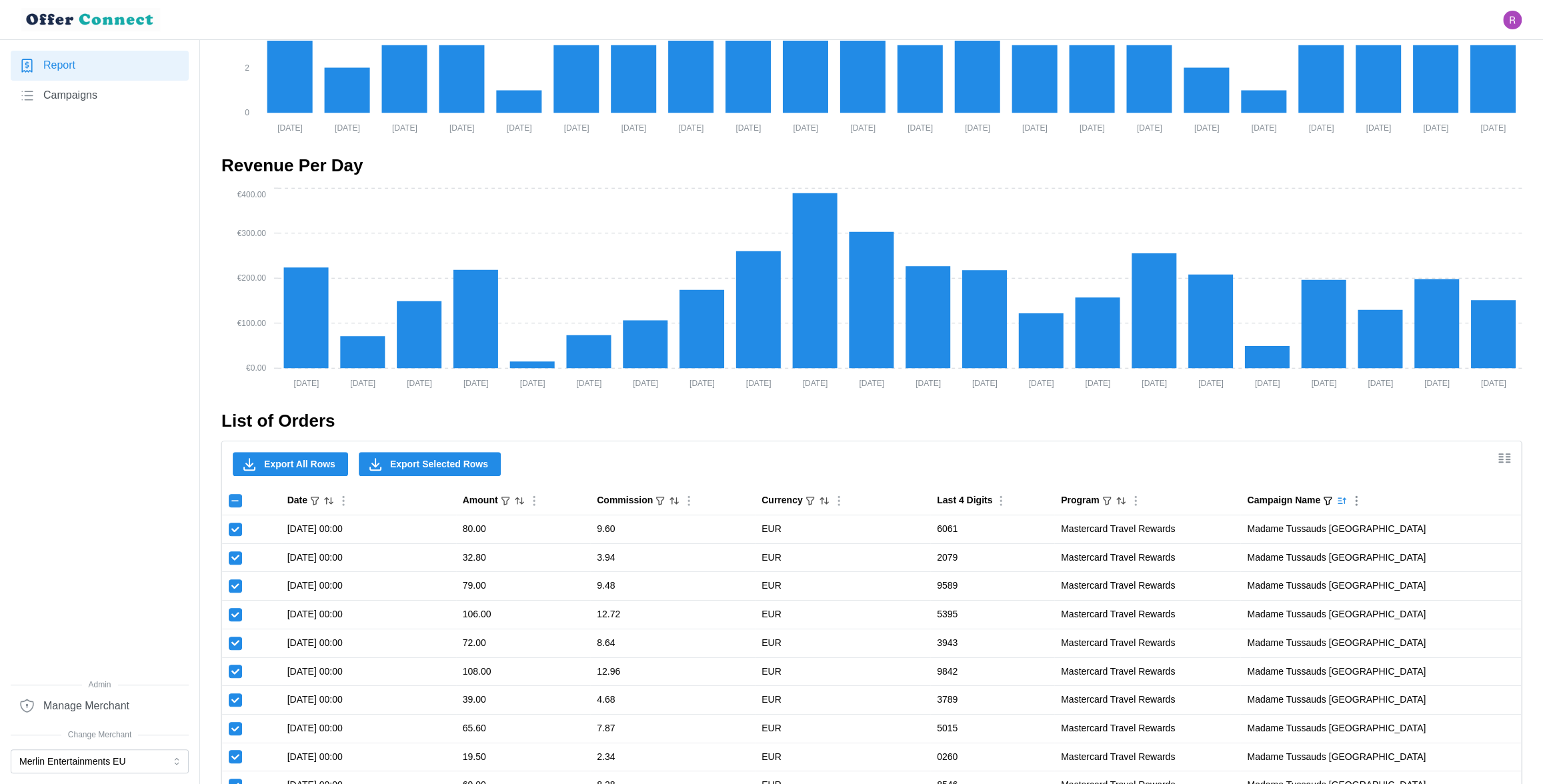
checkbox input "true"
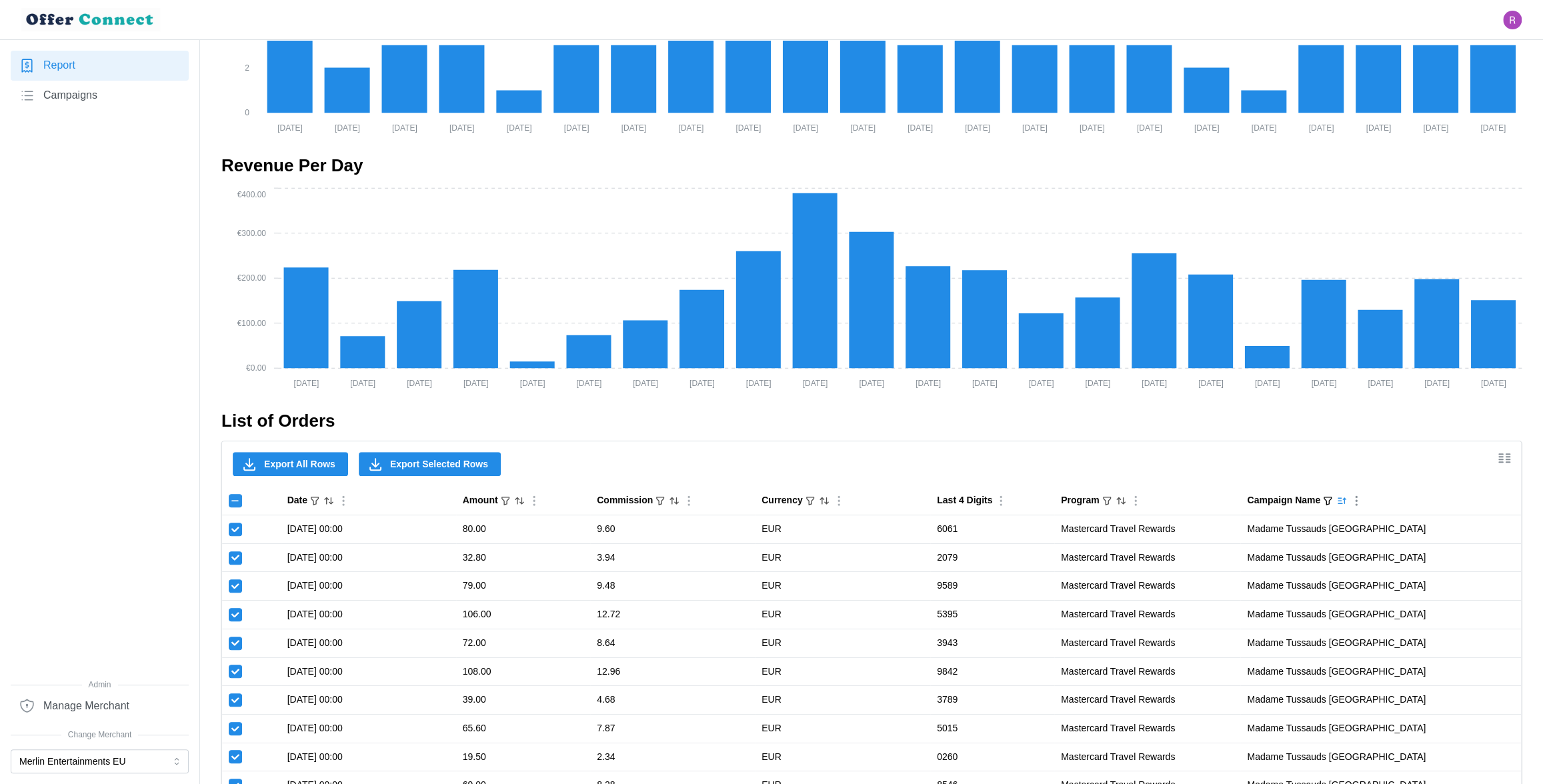
checkbox input "true"
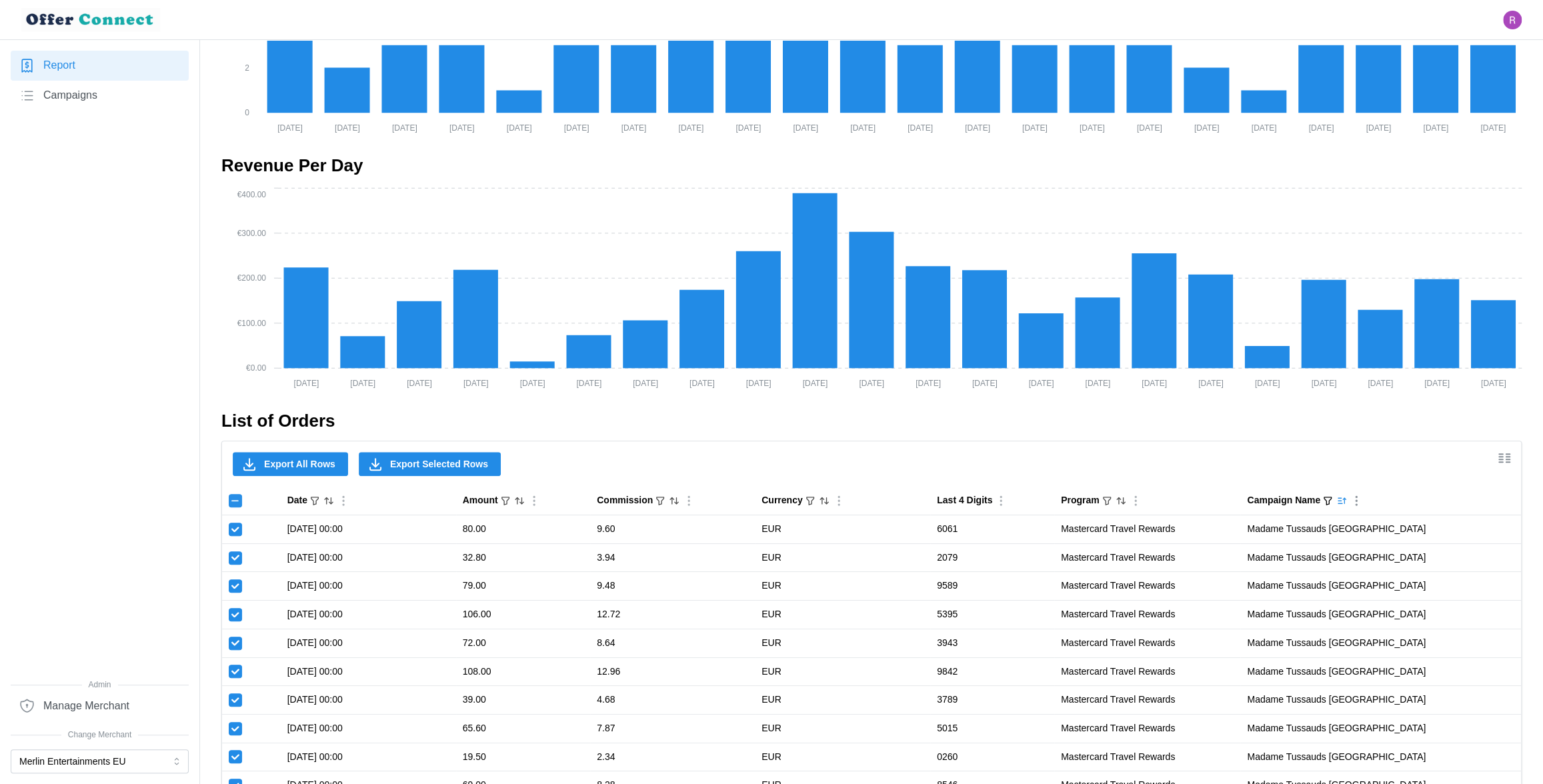
checkbox input "true"
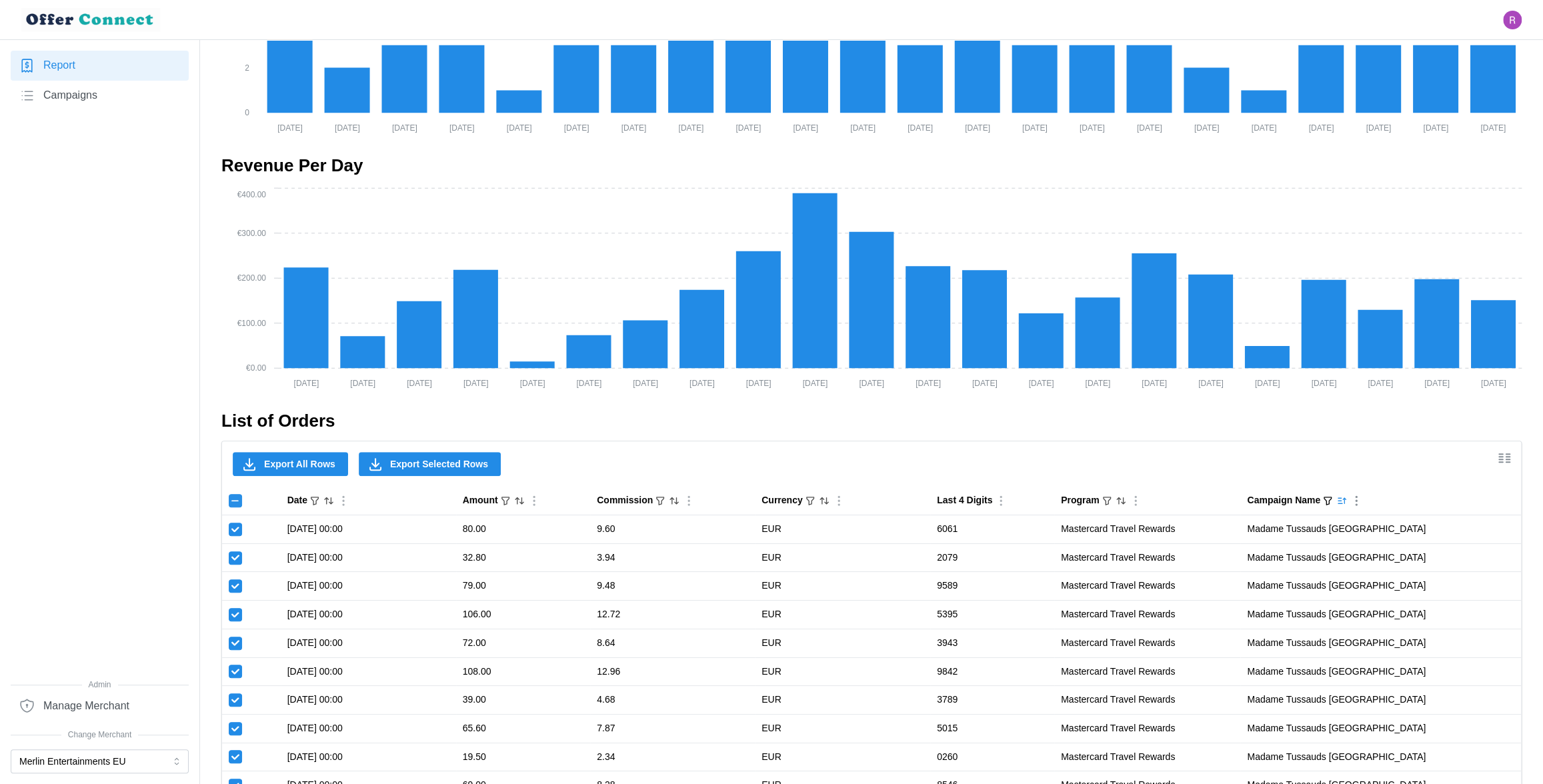
checkbox input "true"
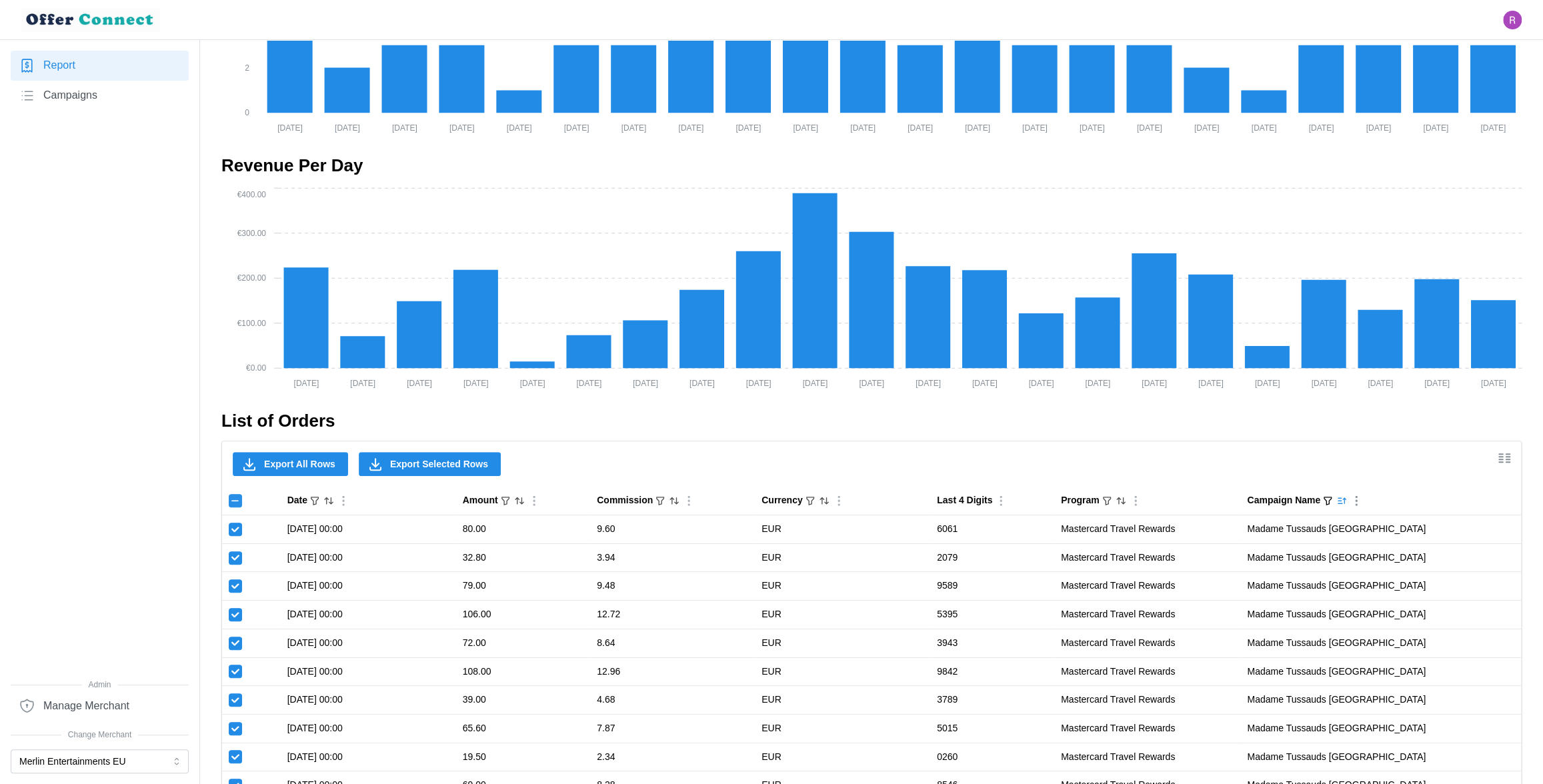
checkbox input "true"
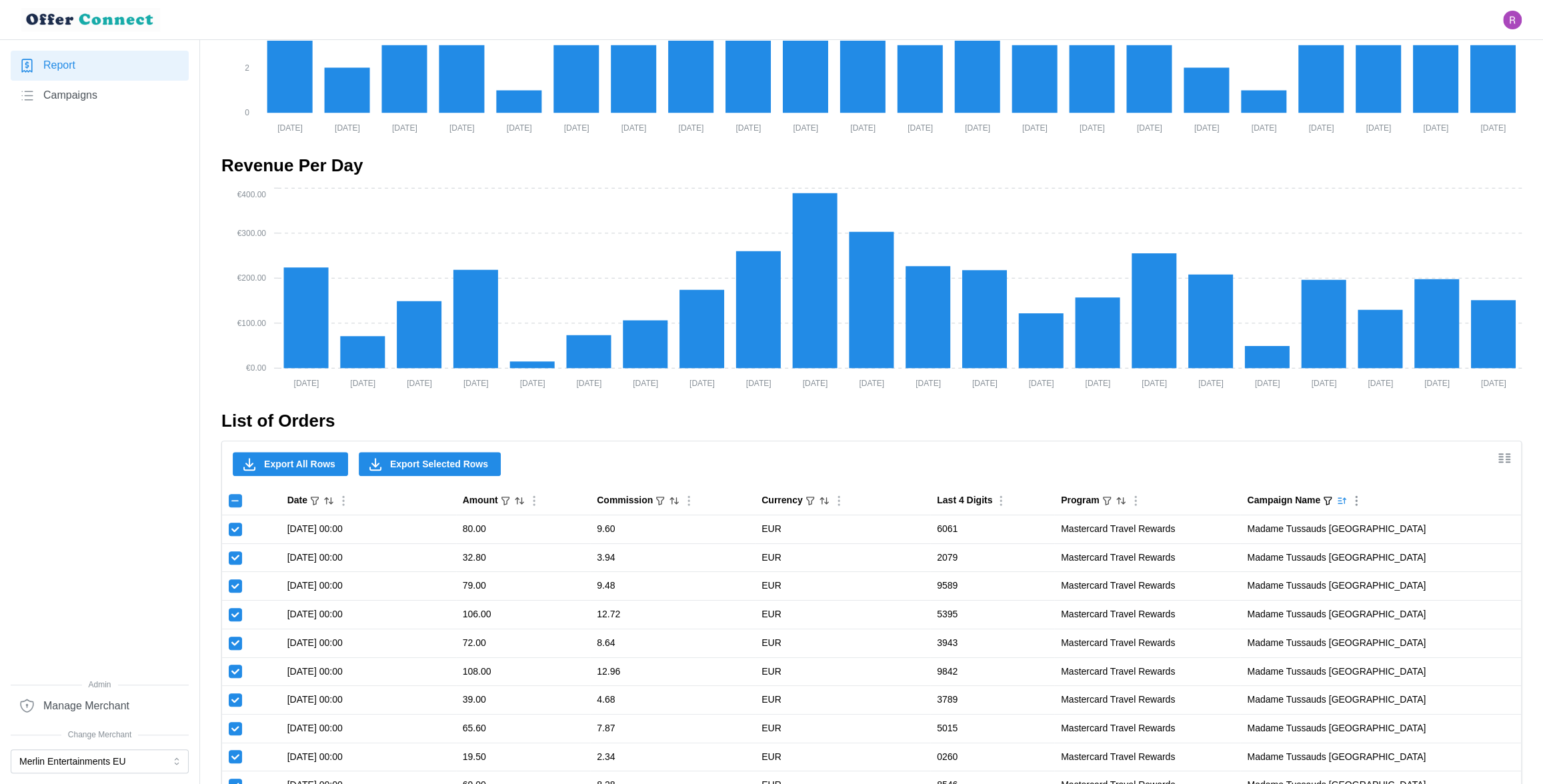
checkbox input "true"
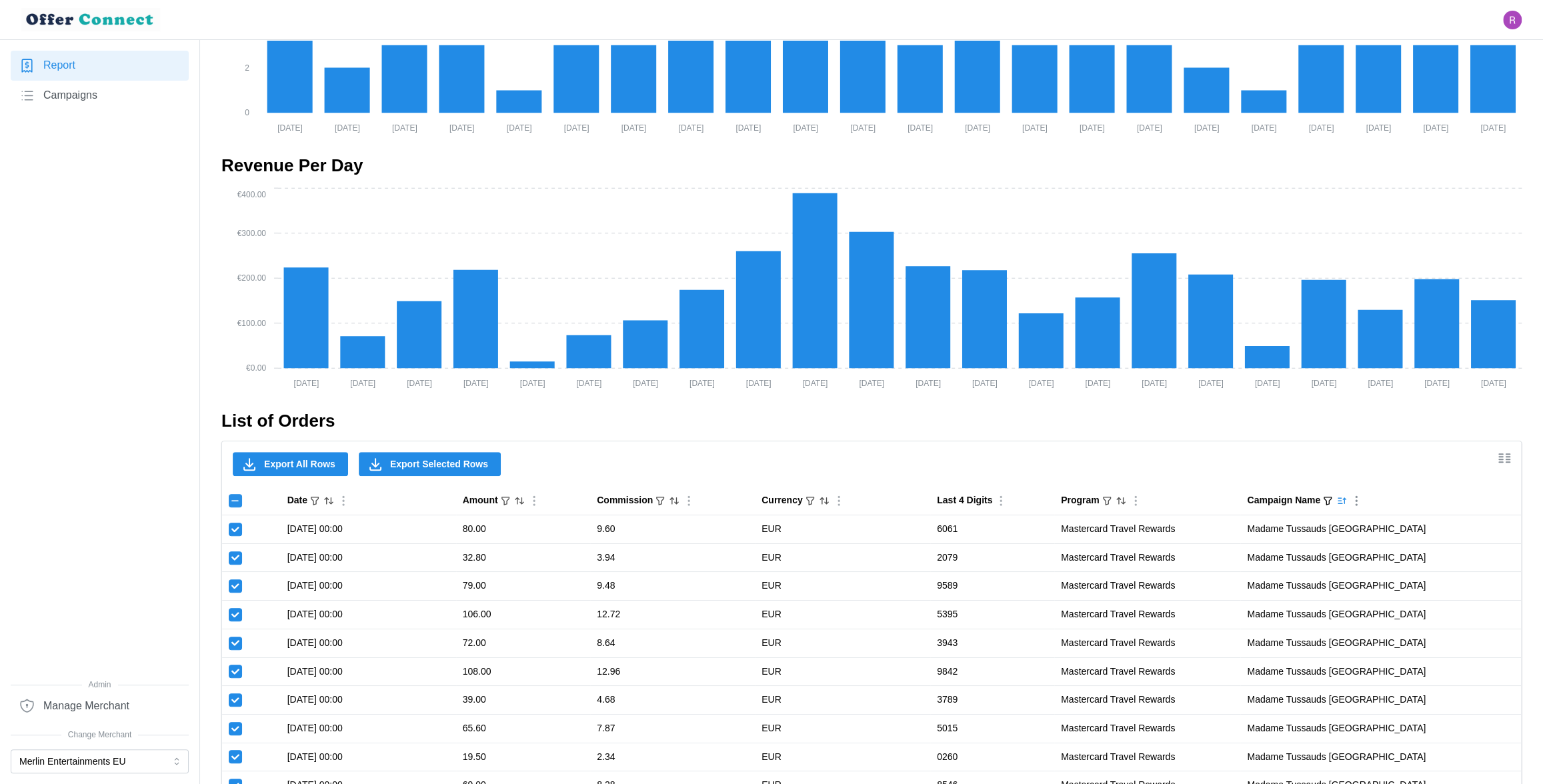
checkbox input "true"
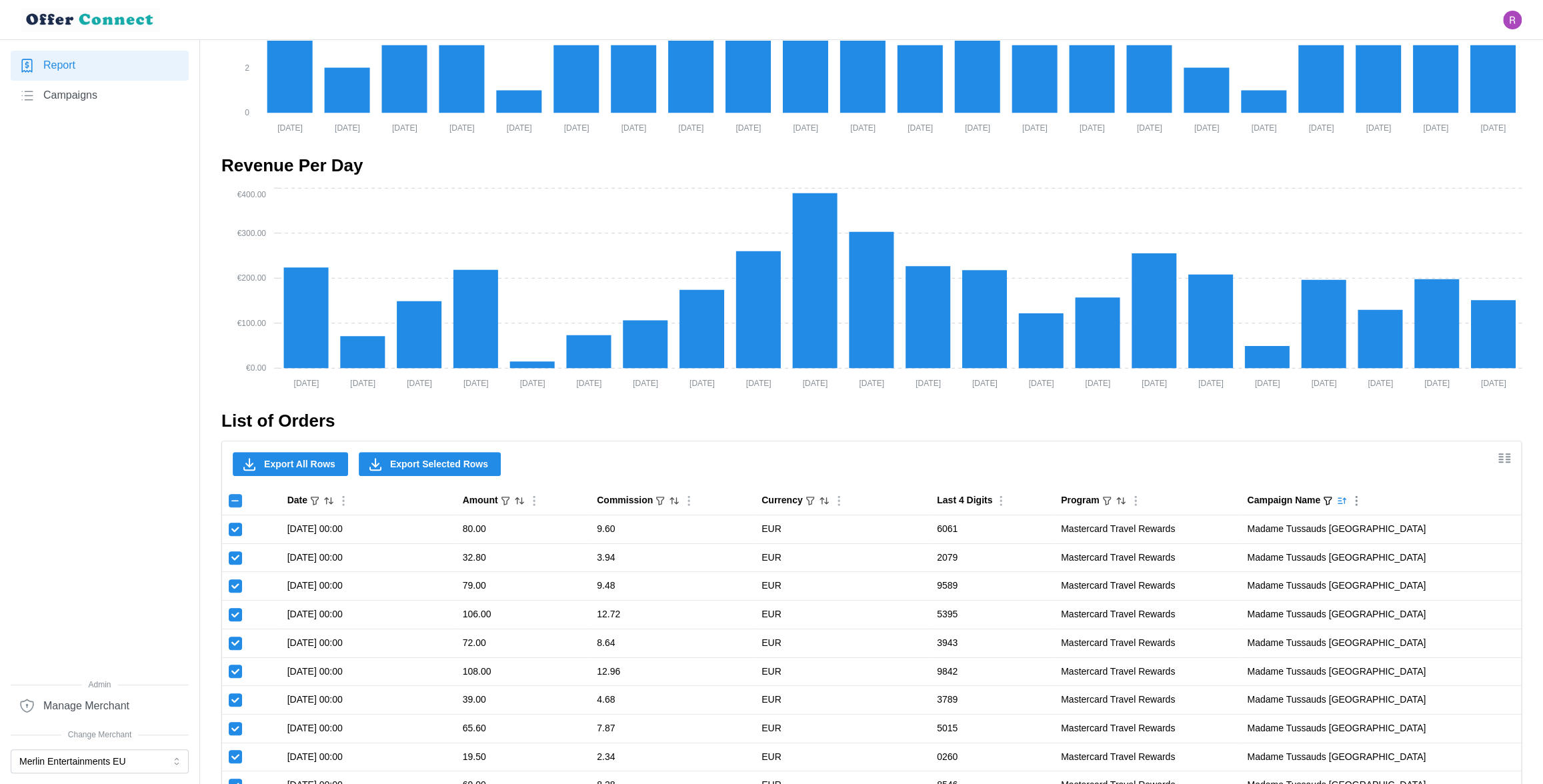
checkbox input "true"
click at [237, 502] on input "Toggle select all" at bounding box center [235, 500] width 13 height 13
checkbox input "false"
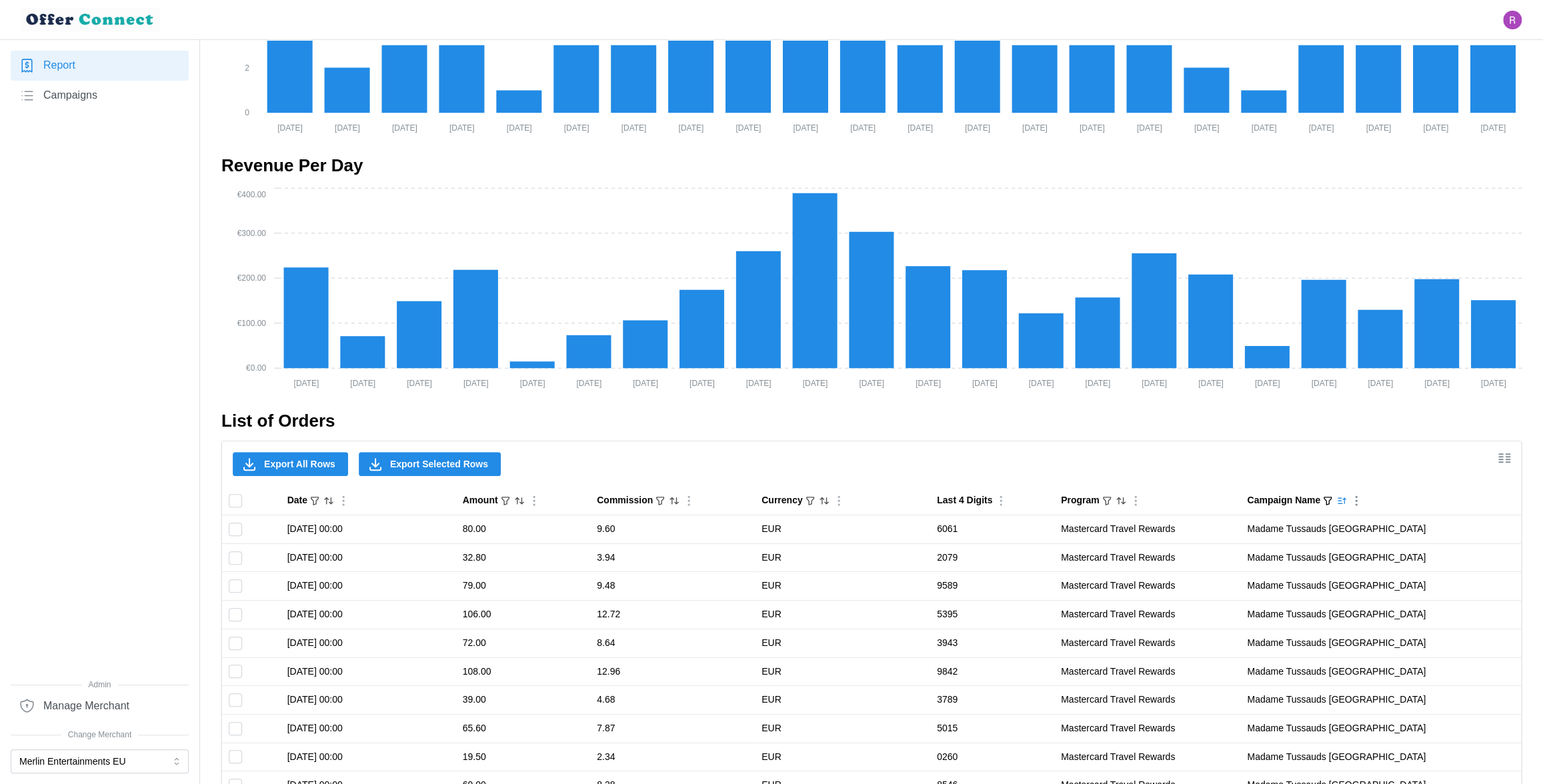
checkbox input "false"
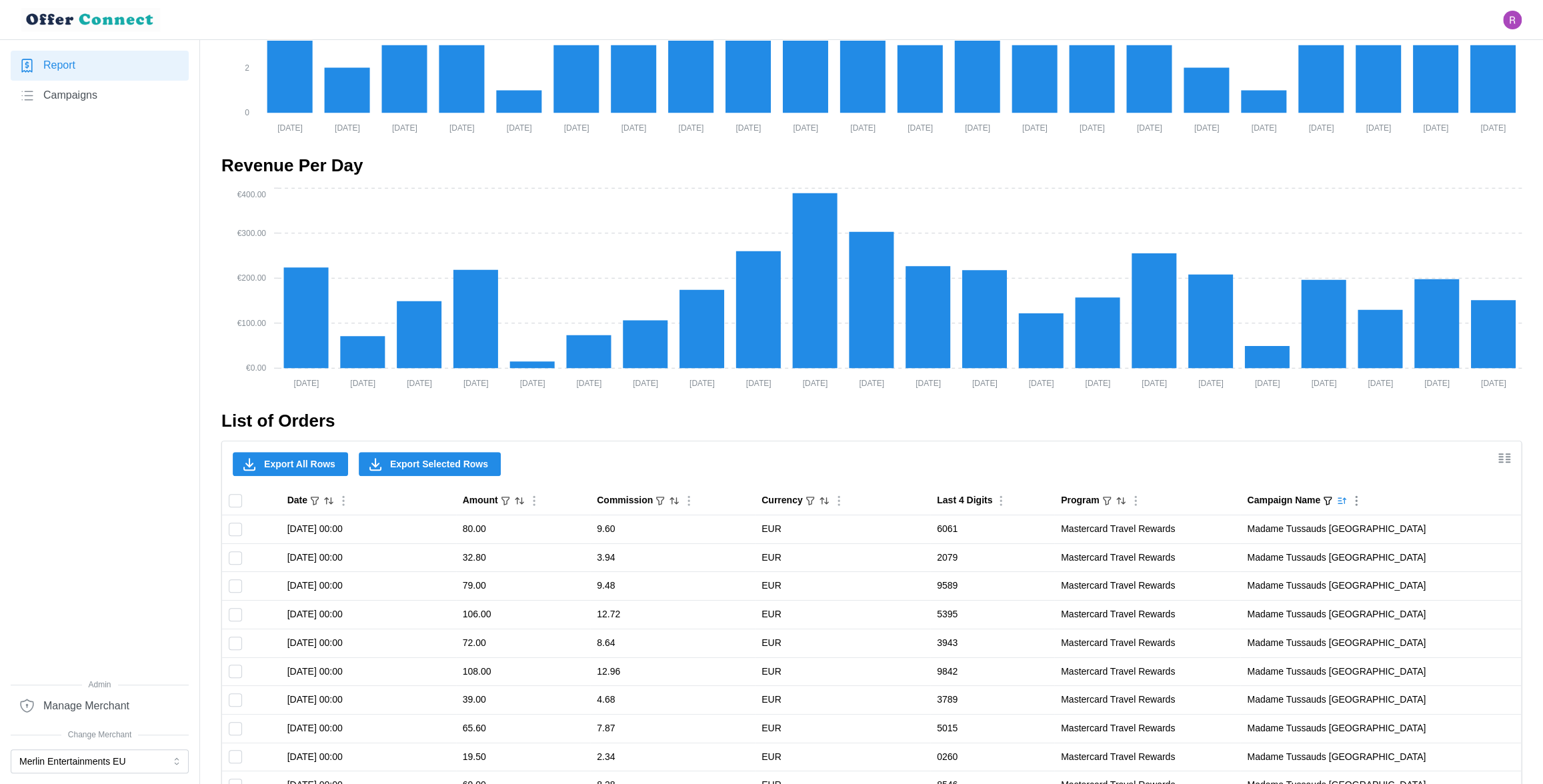
checkbox input "false"
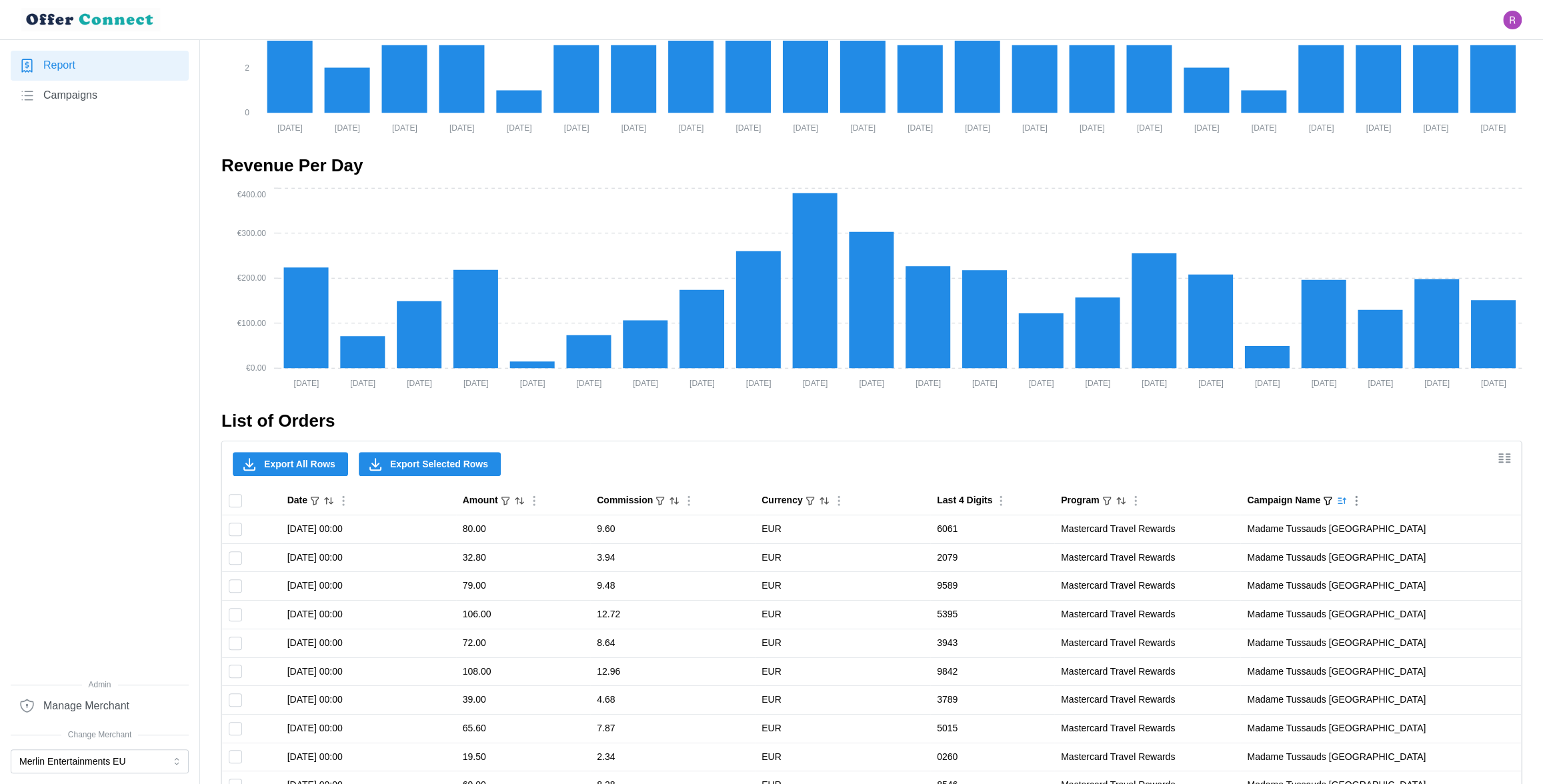
checkbox input "false"
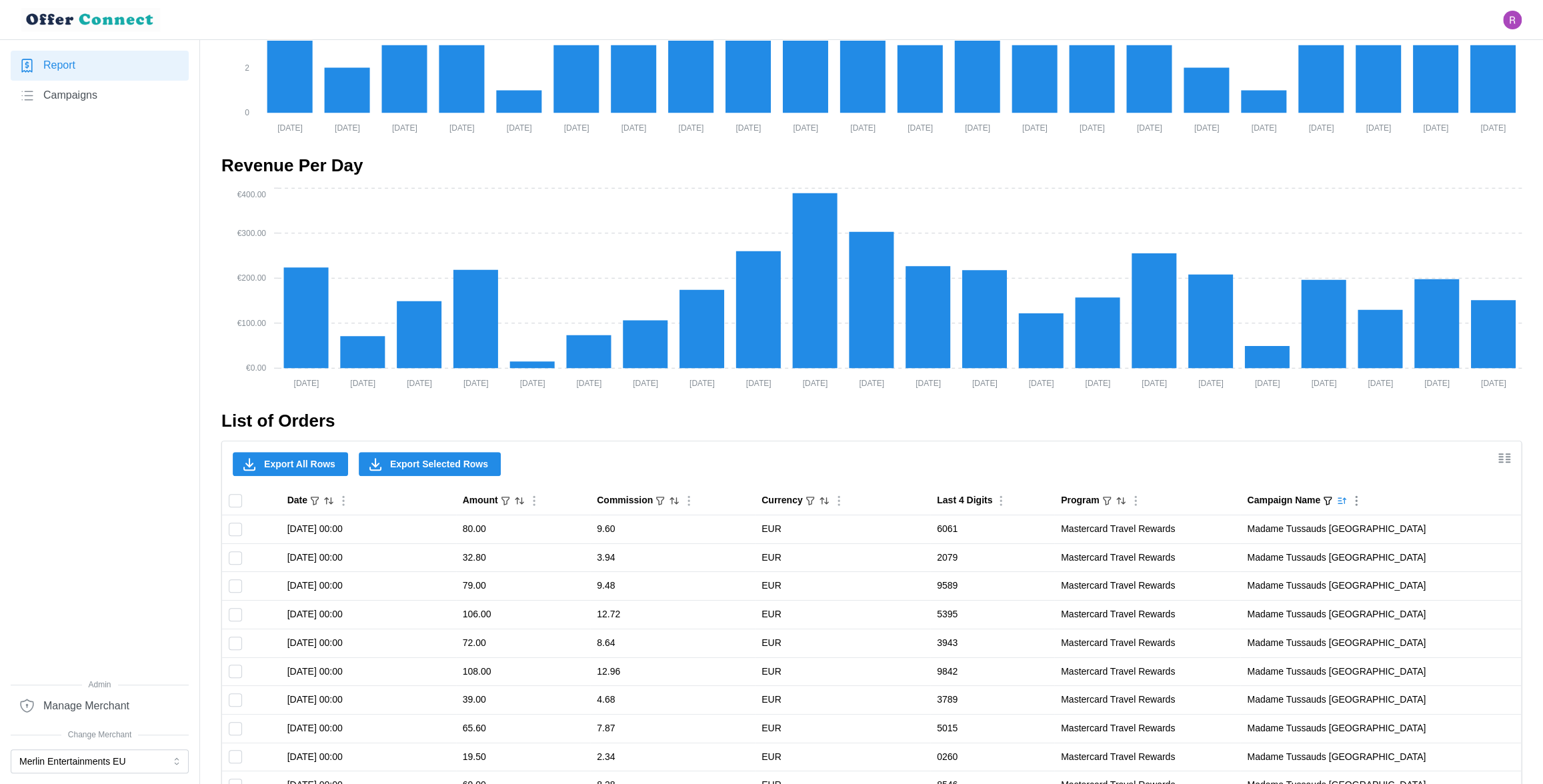
checkbox input "false"
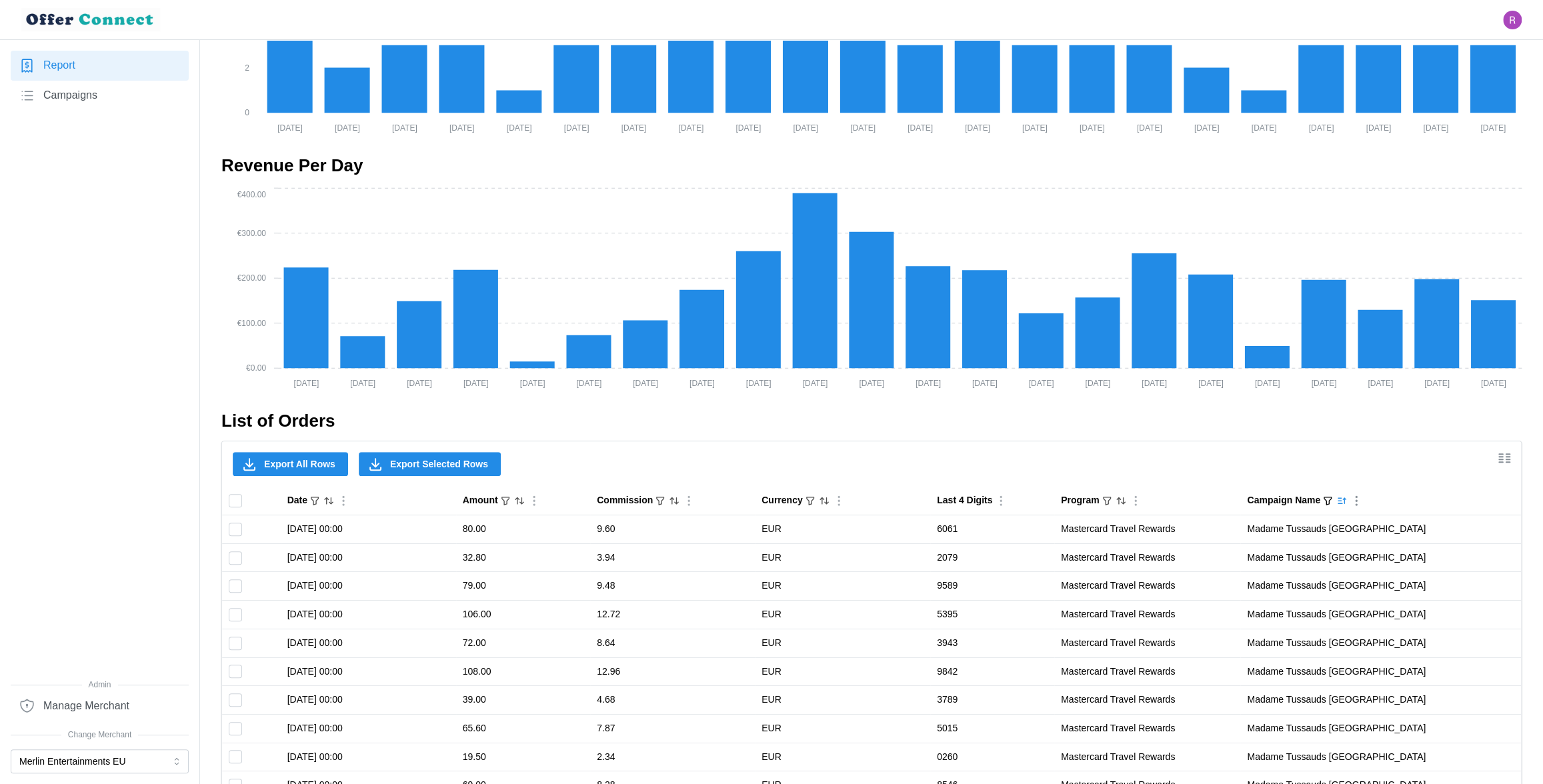
checkbox input "false"
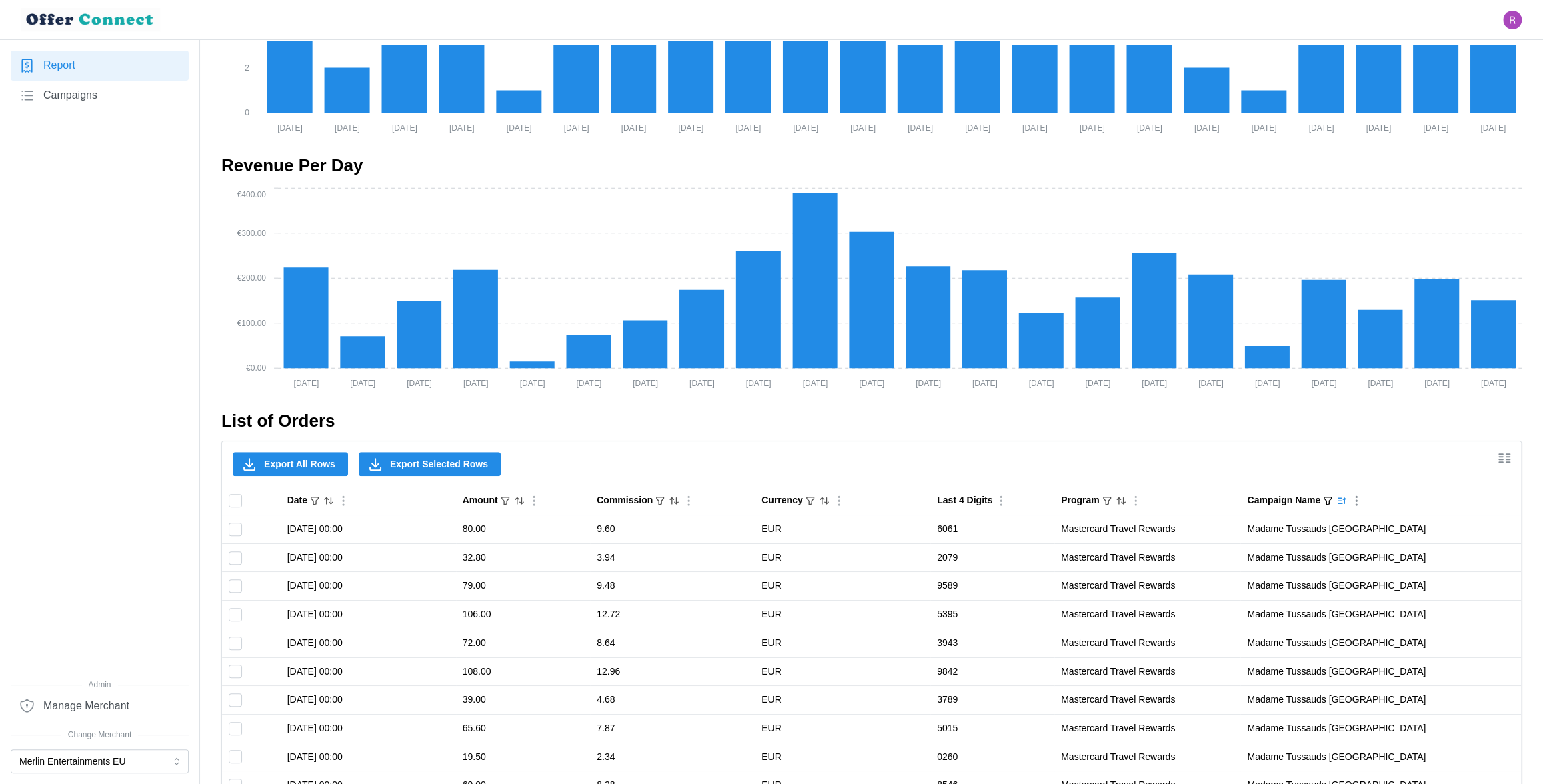
checkbox input "false"
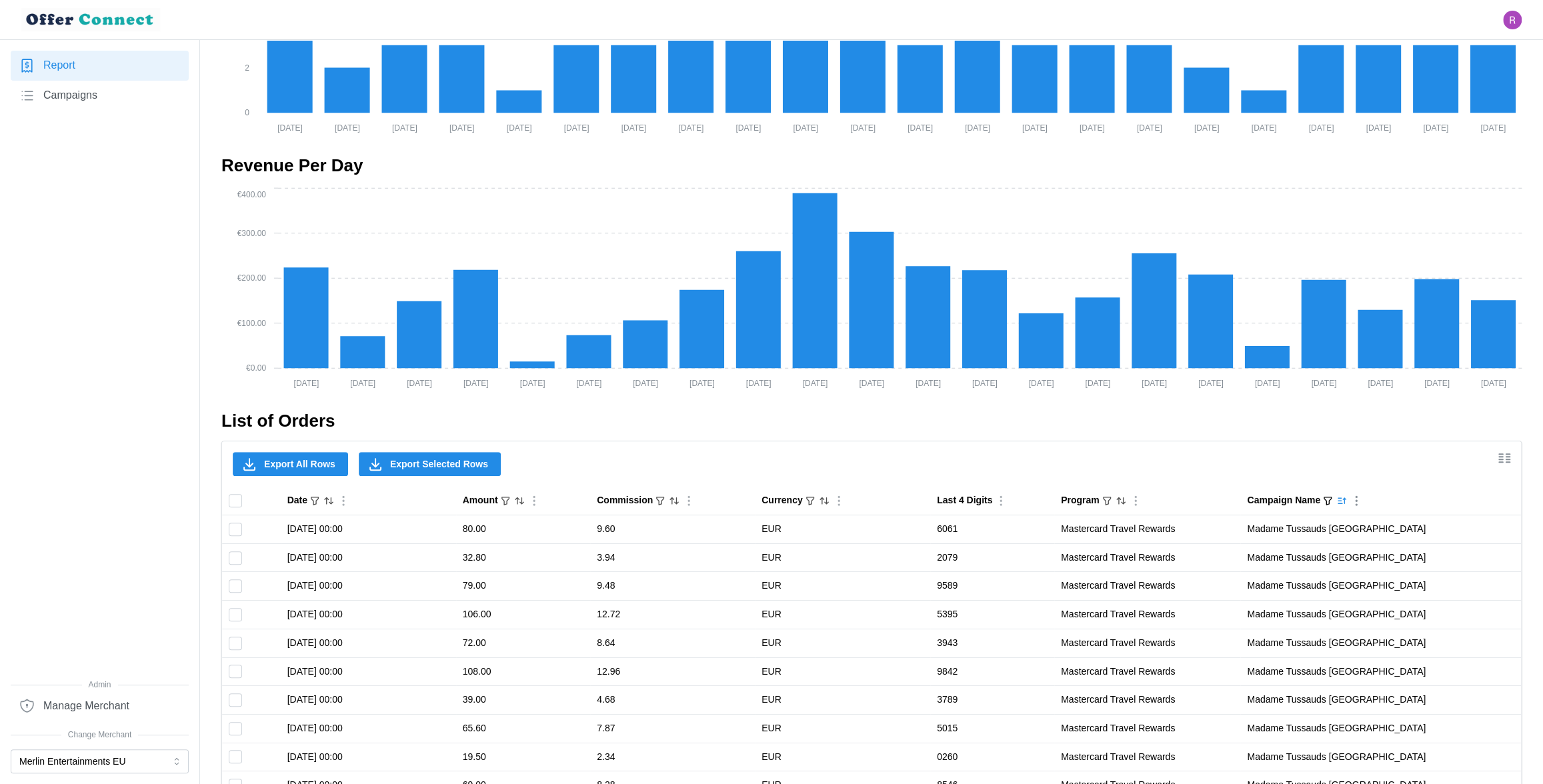
checkbox input "false"
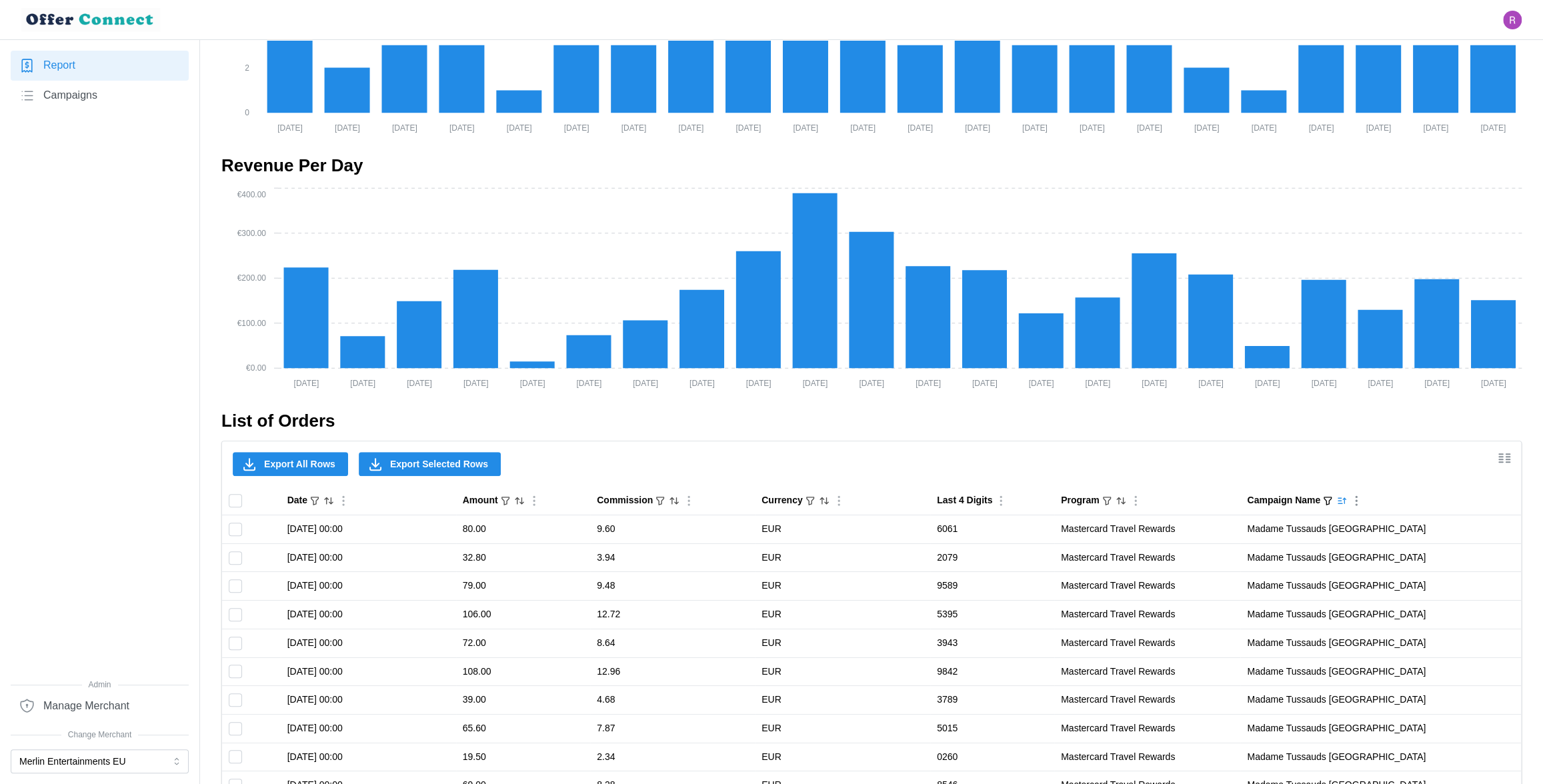
checkbox input "false"
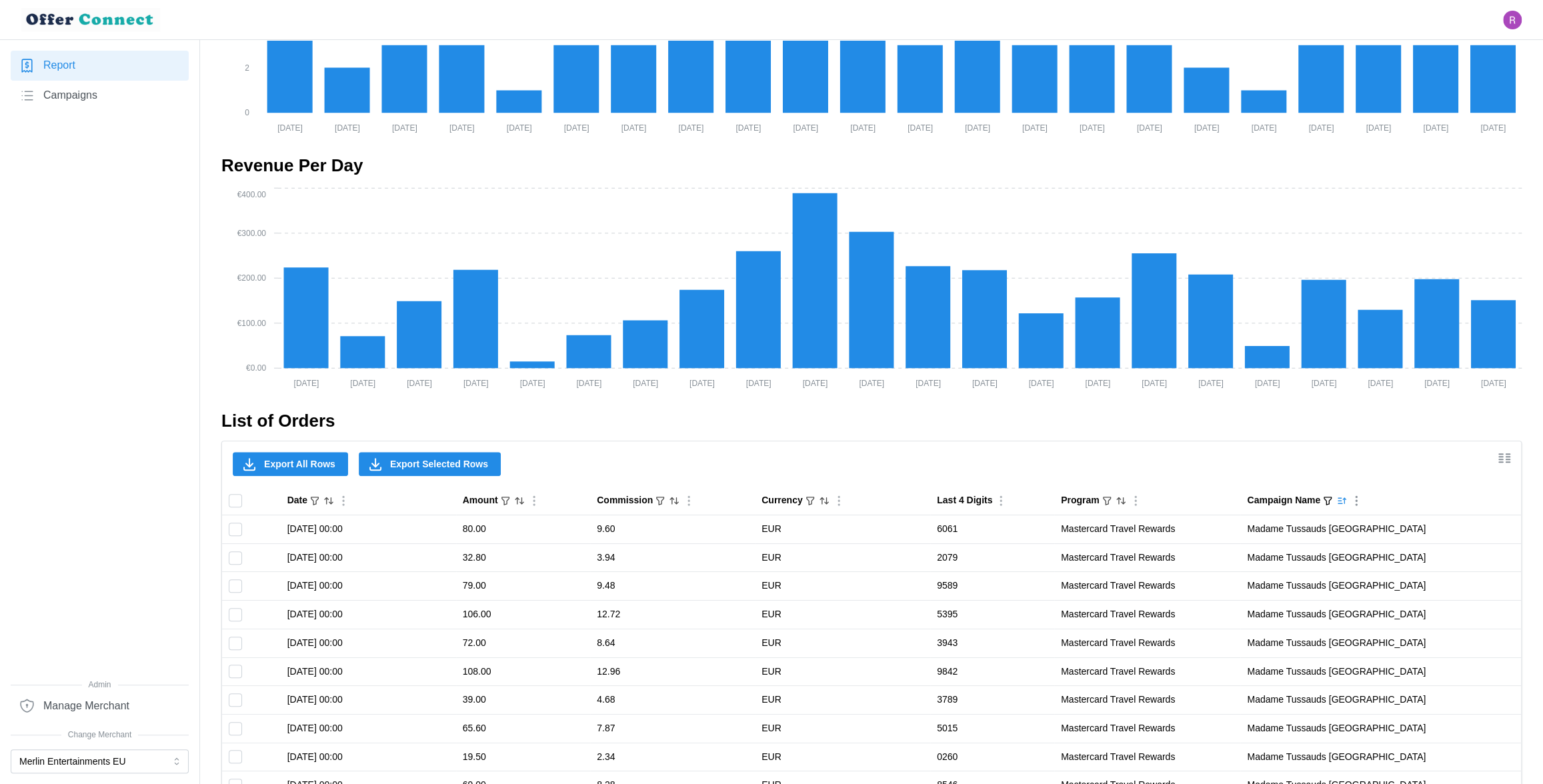
checkbox input "false"
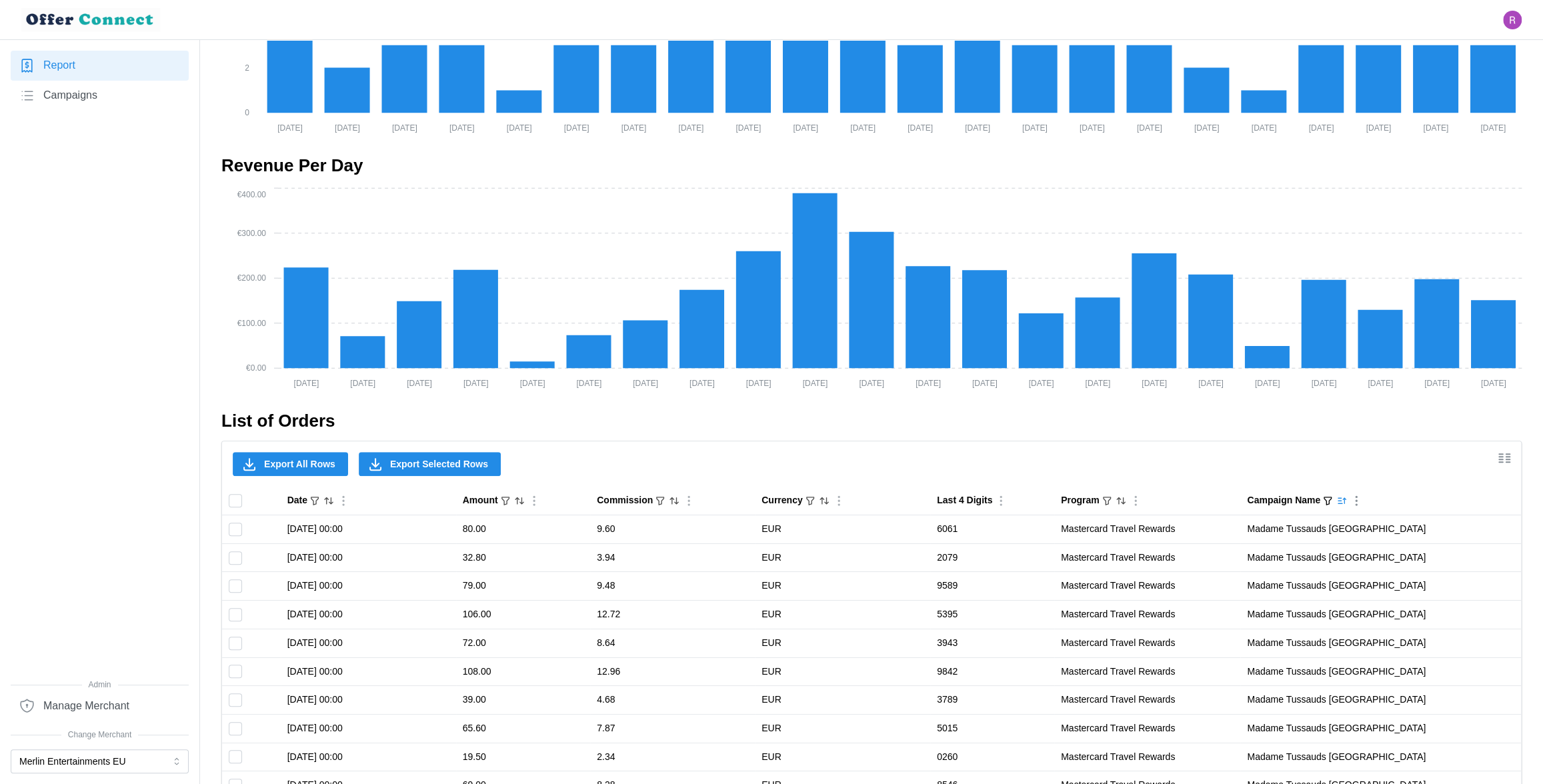
checkbox input "false"
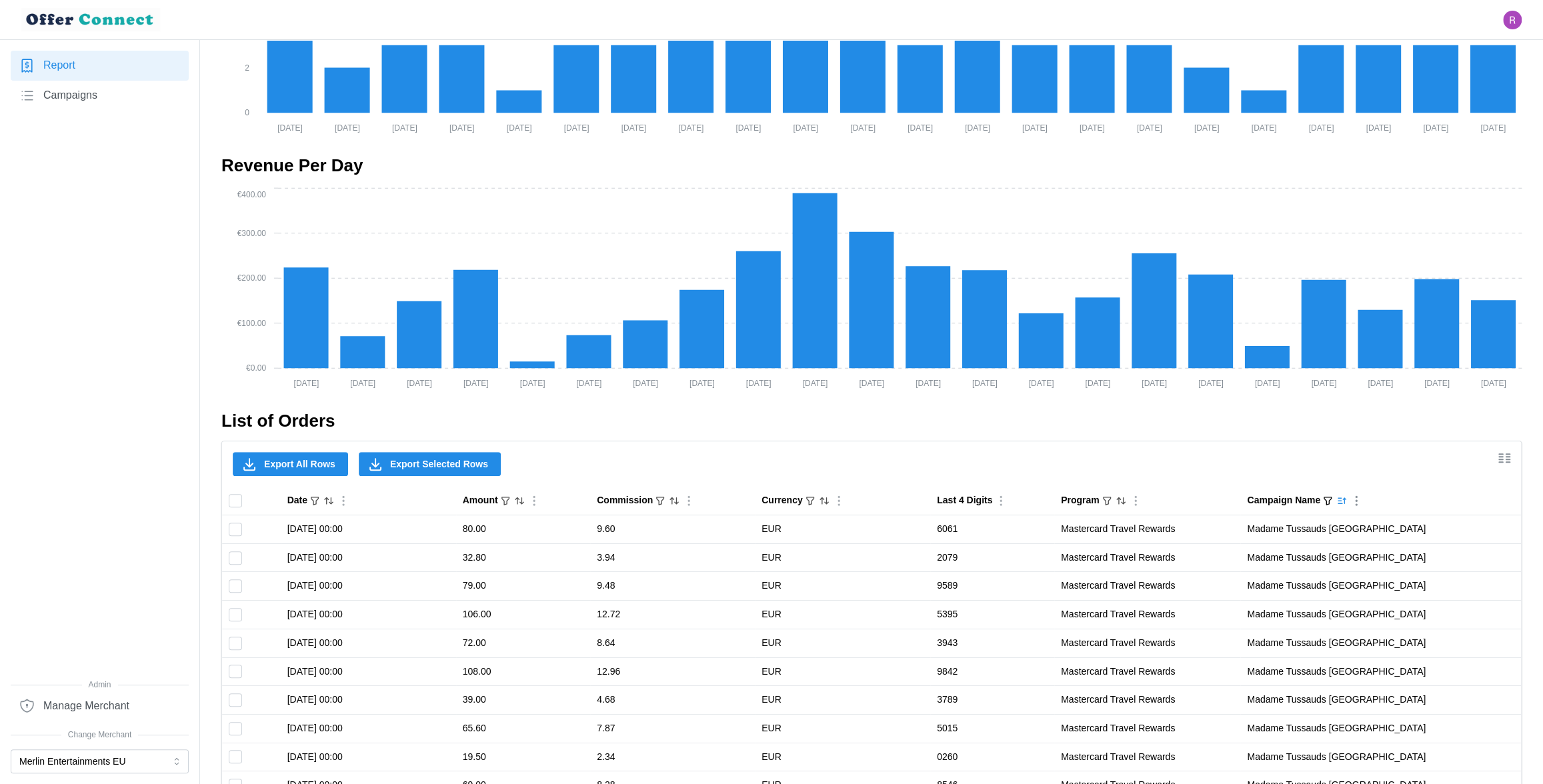
checkbox input "false"
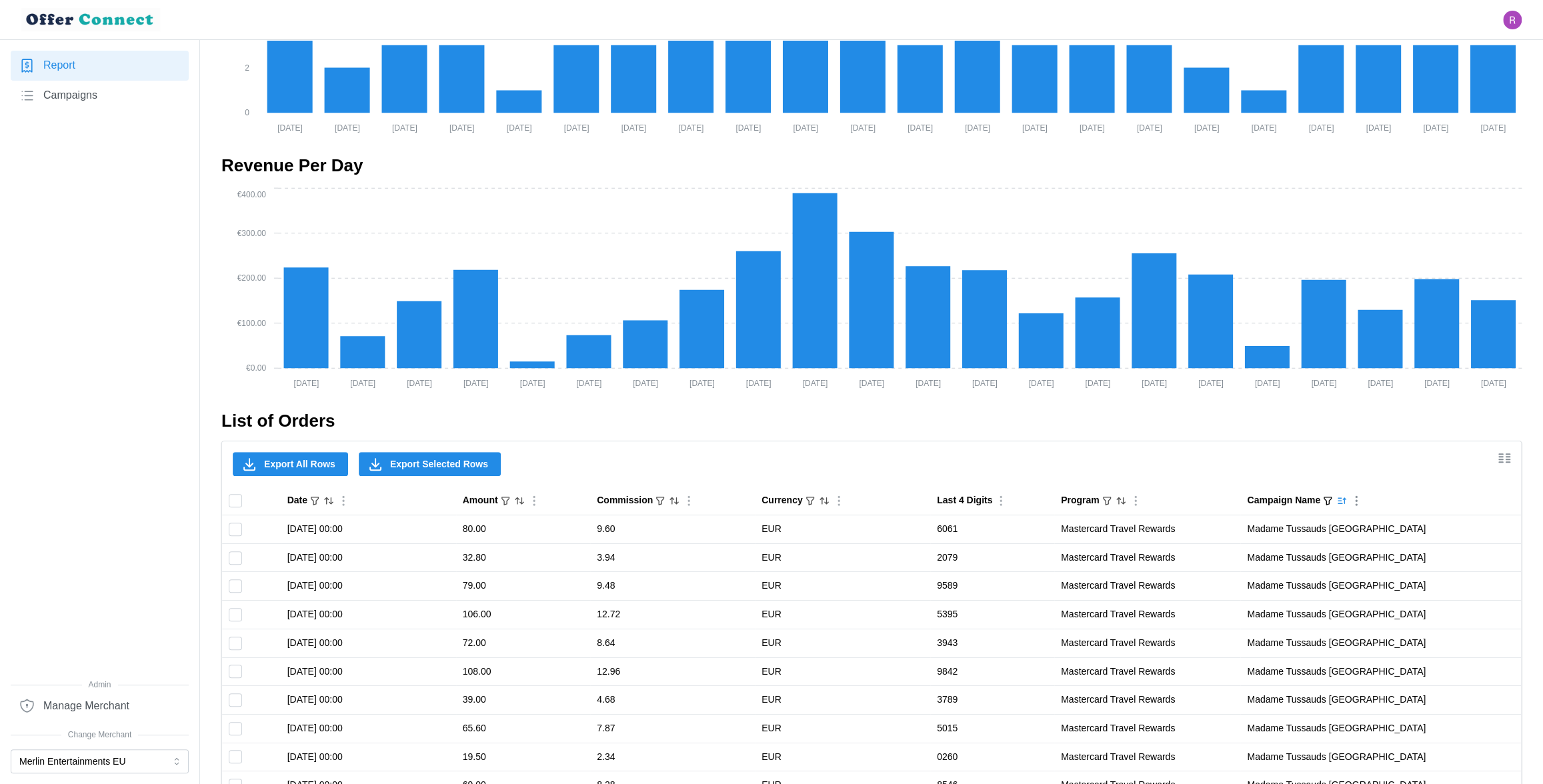
checkbox input "false"
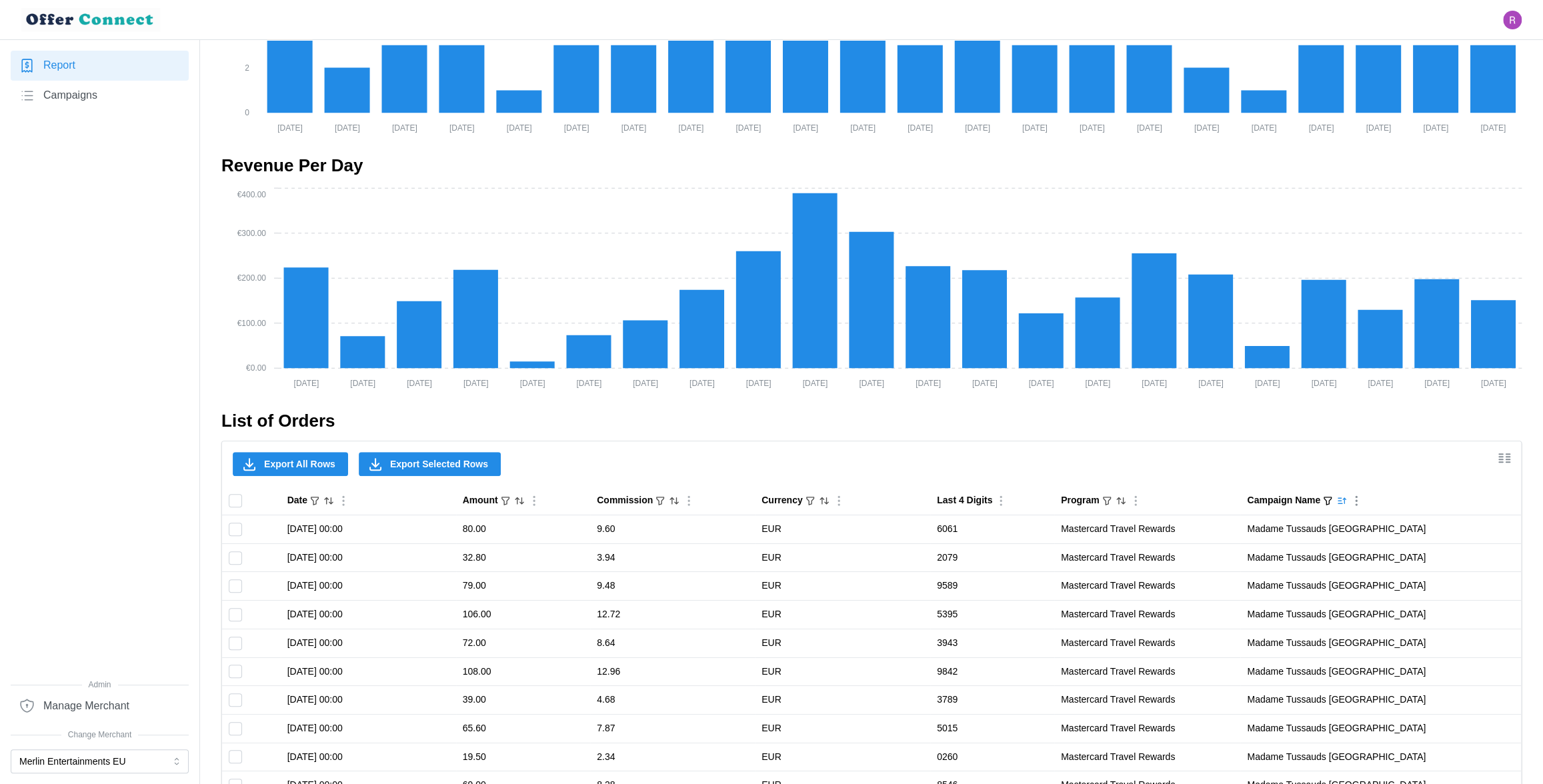
checkbox input "false"
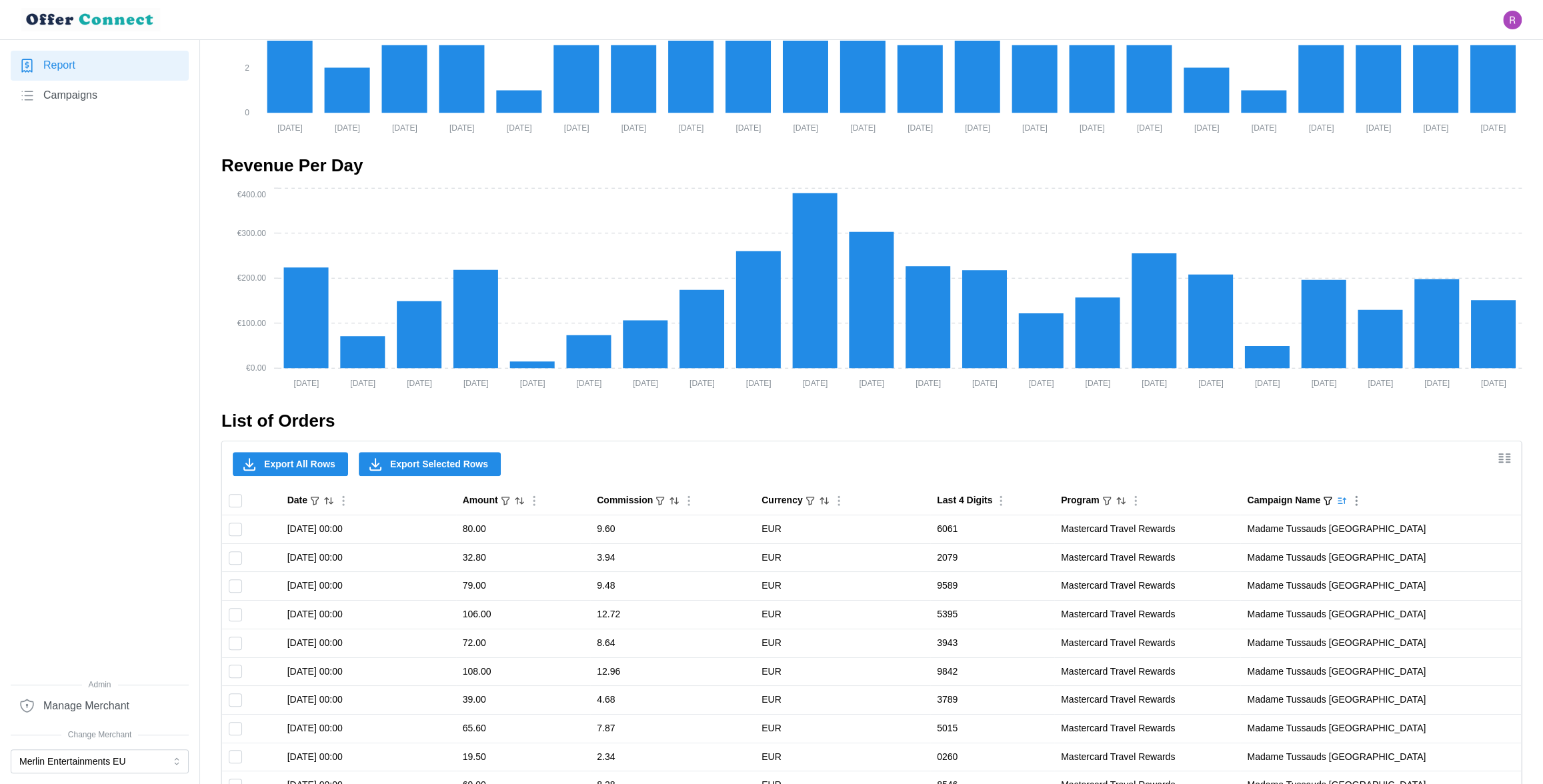
checkbox input "false"
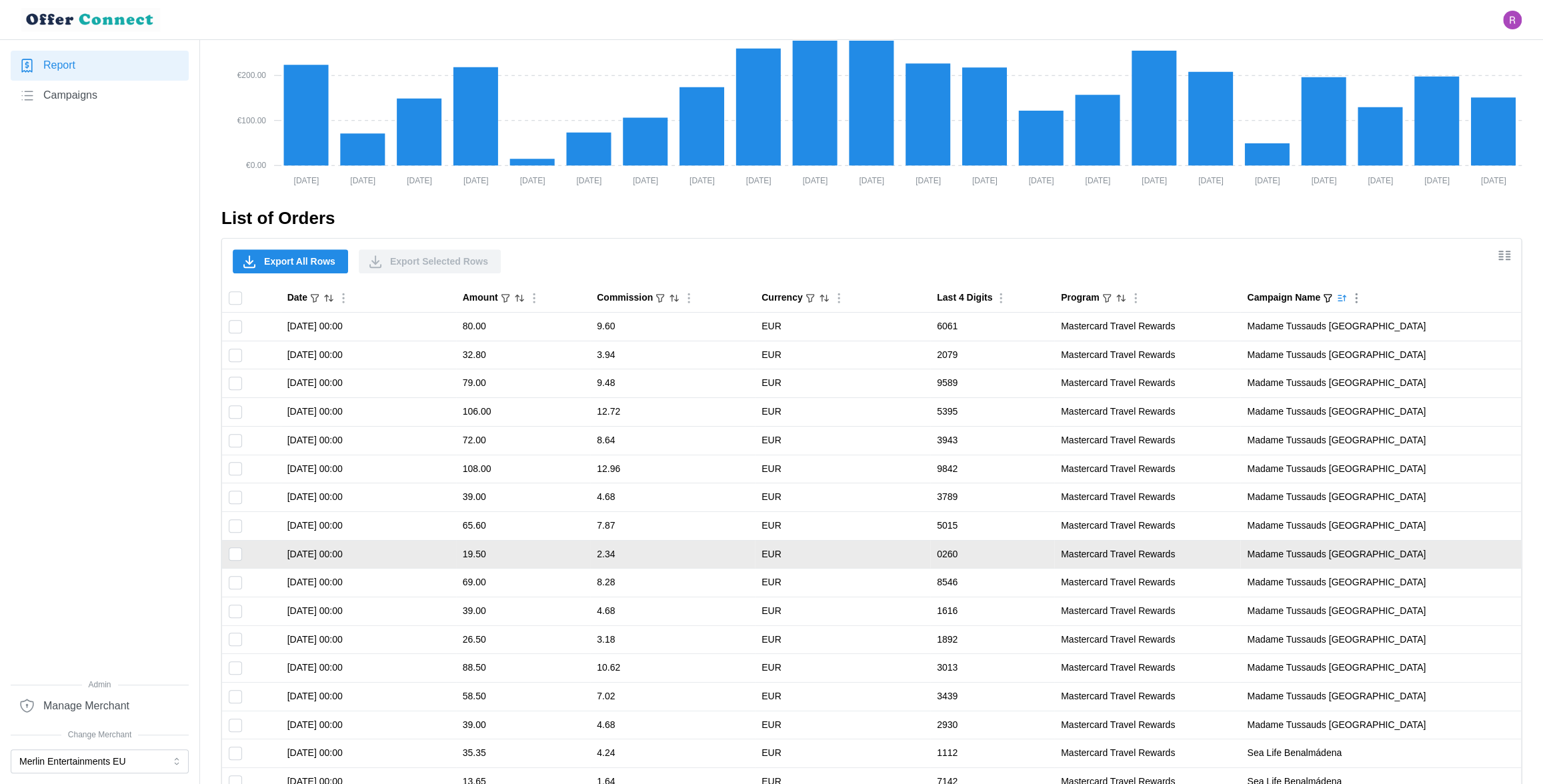
scroll to position [944, 0]
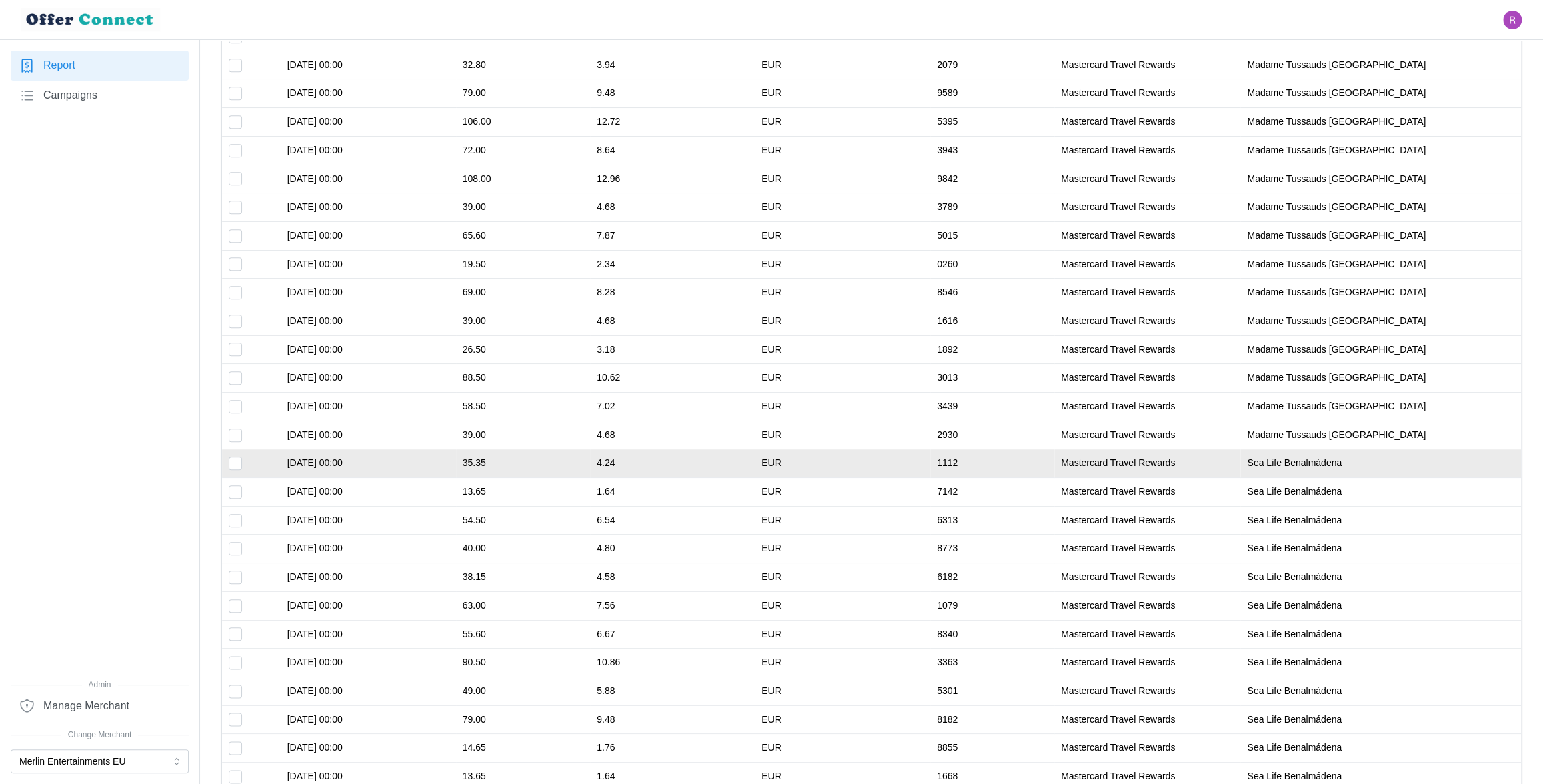
click at [233, 463] on input "Toggle select row" at bounding box center [235, 463] width 13 height 13
checkbox input "true"
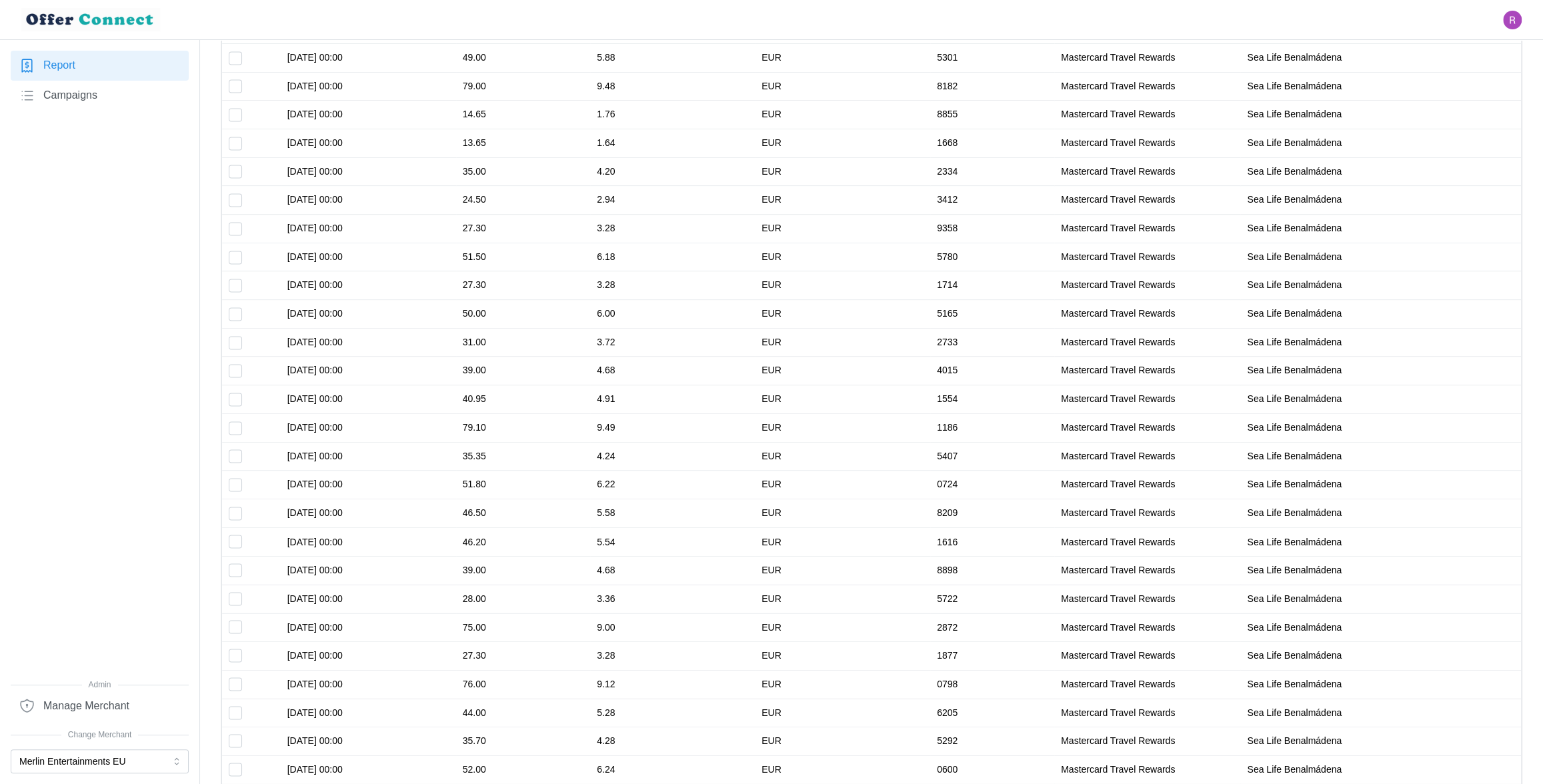
scroll to position [2007, 0]
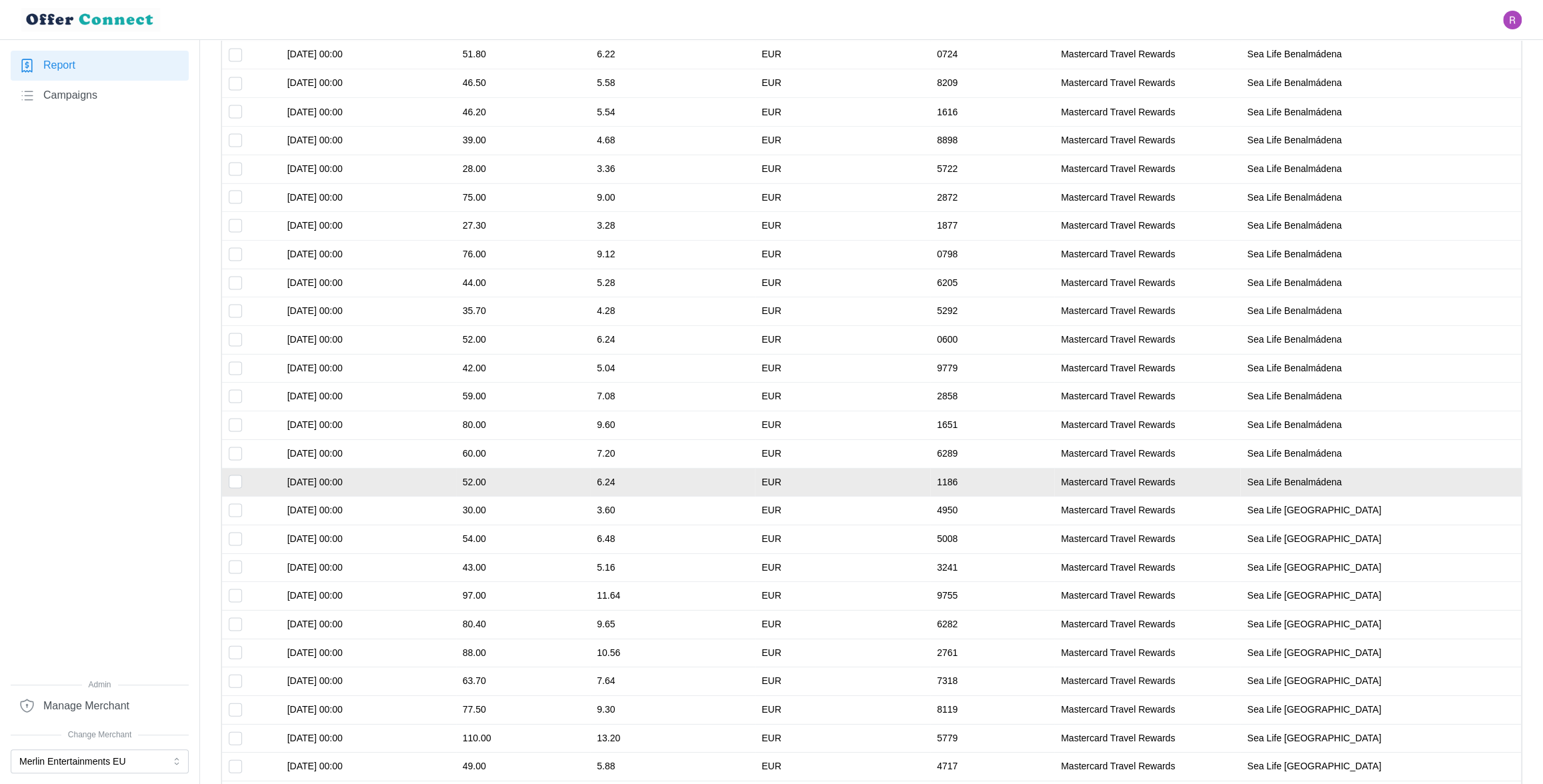
click at [239, 478] on input "Toggle select row" at bounding box center [235, 481] width 13 height 13
checkbox input "true"
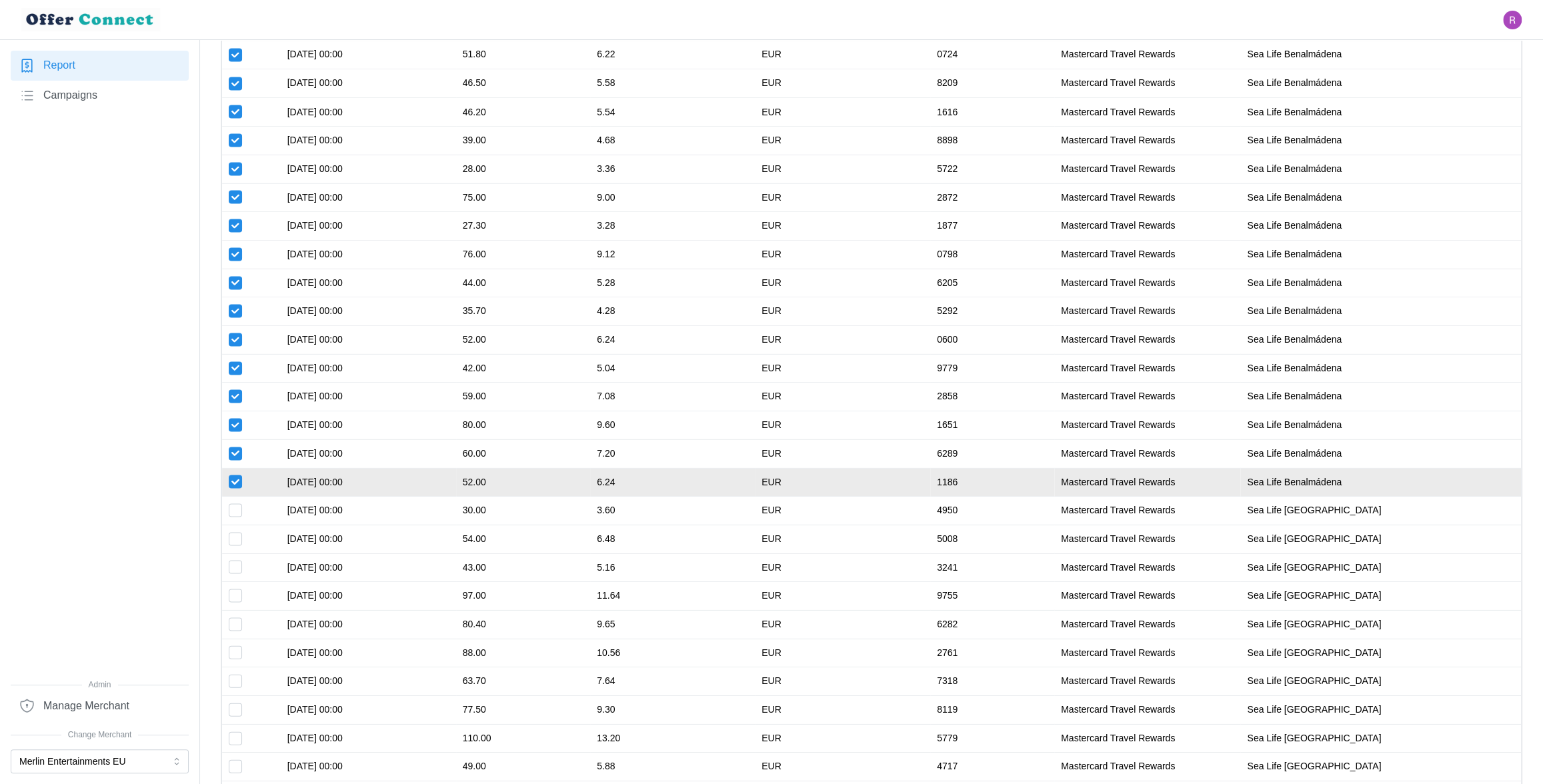
checkbox input "true"
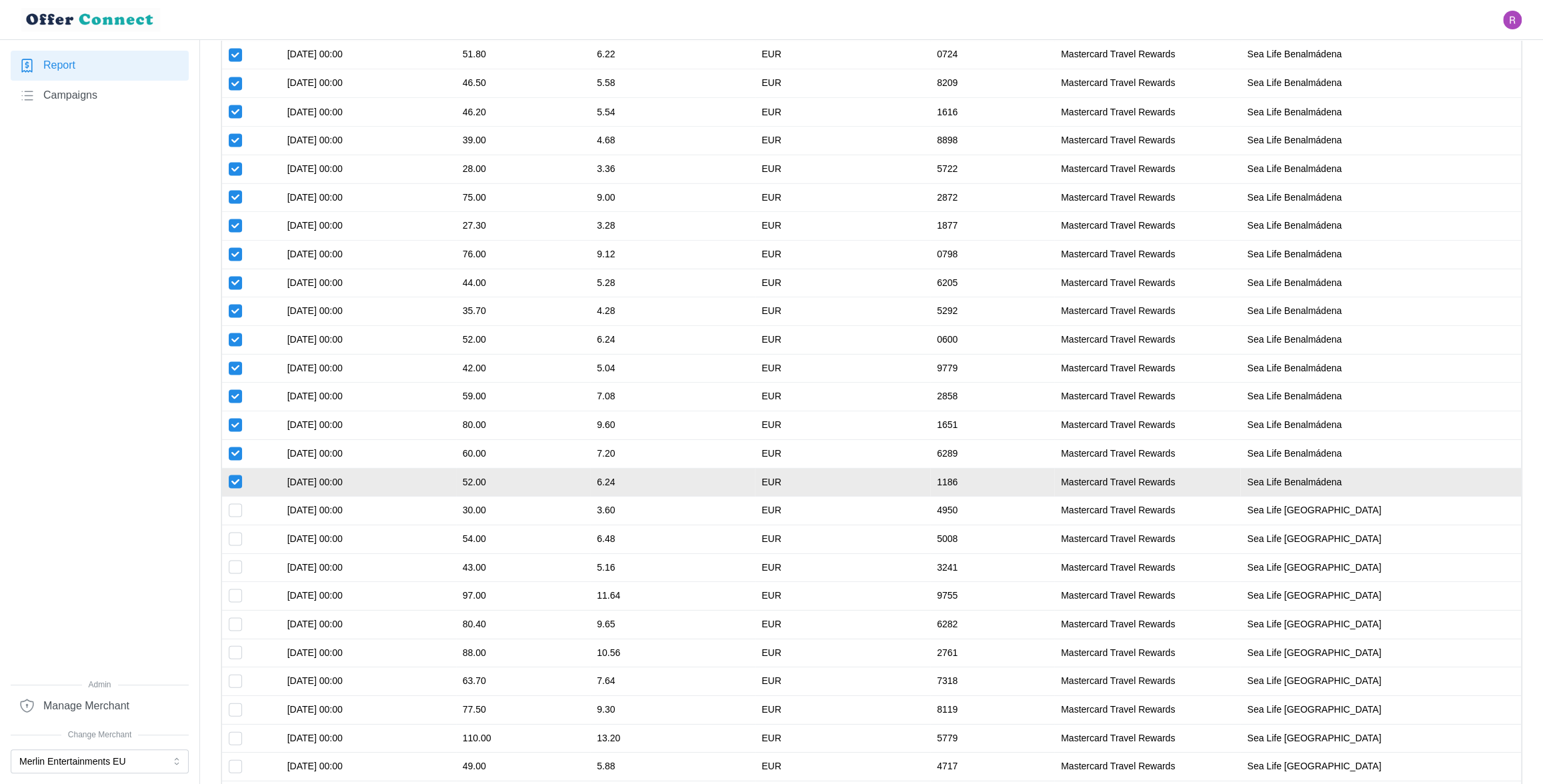
checkbox input "true"
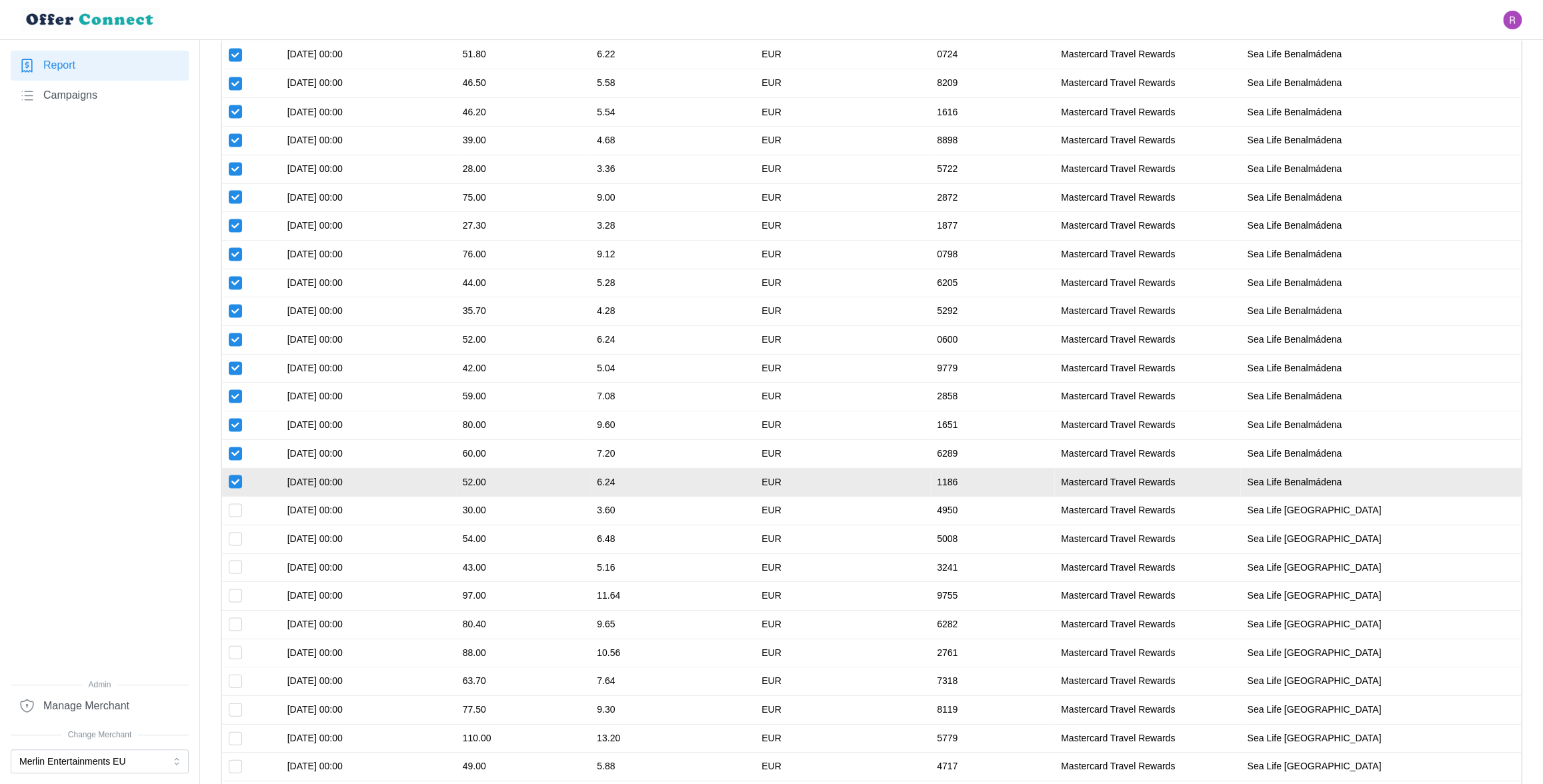
checkbox input "true"
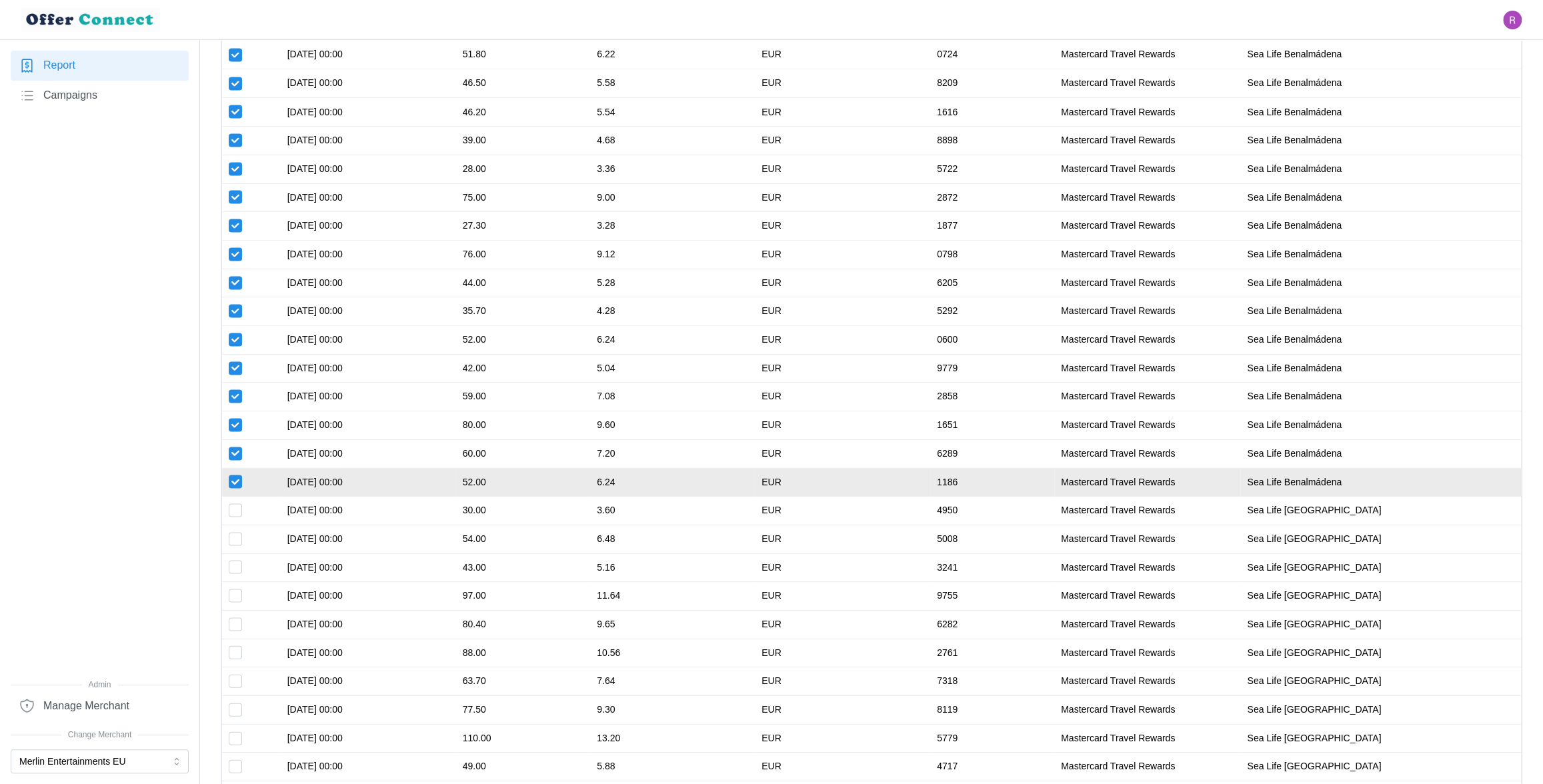
checkbox input "true"
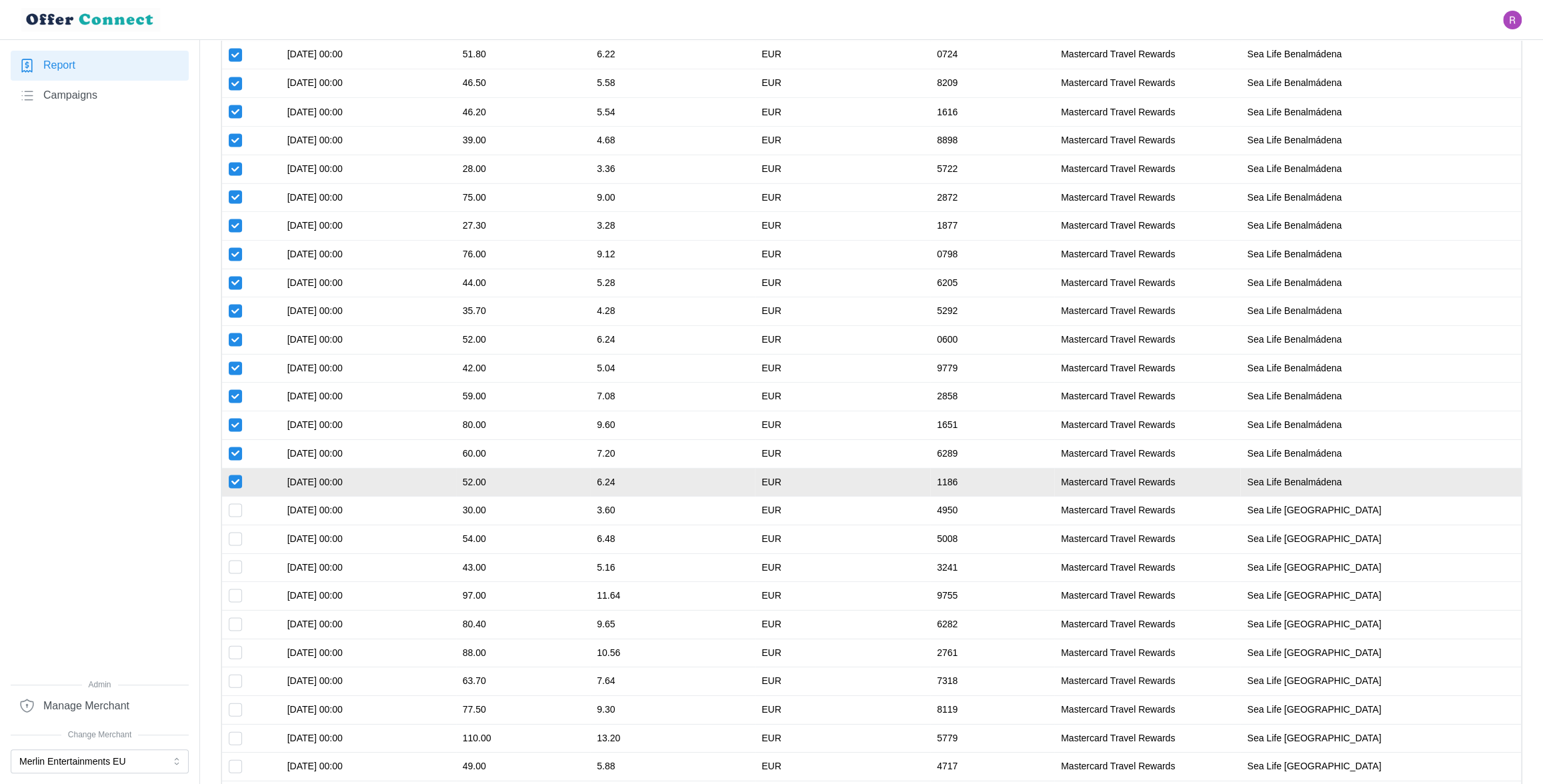
checkbox input "true"
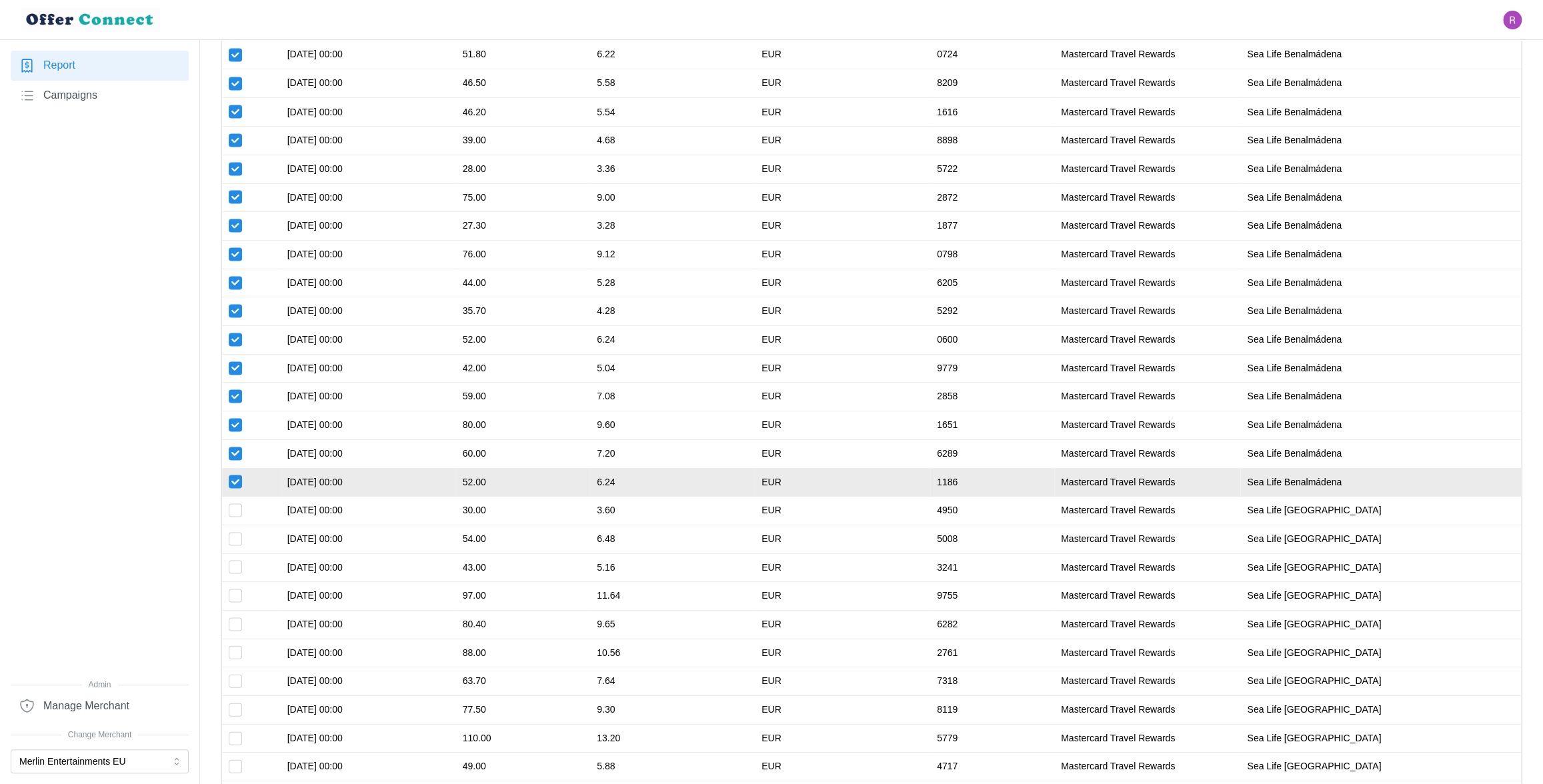
checkbox input "true"
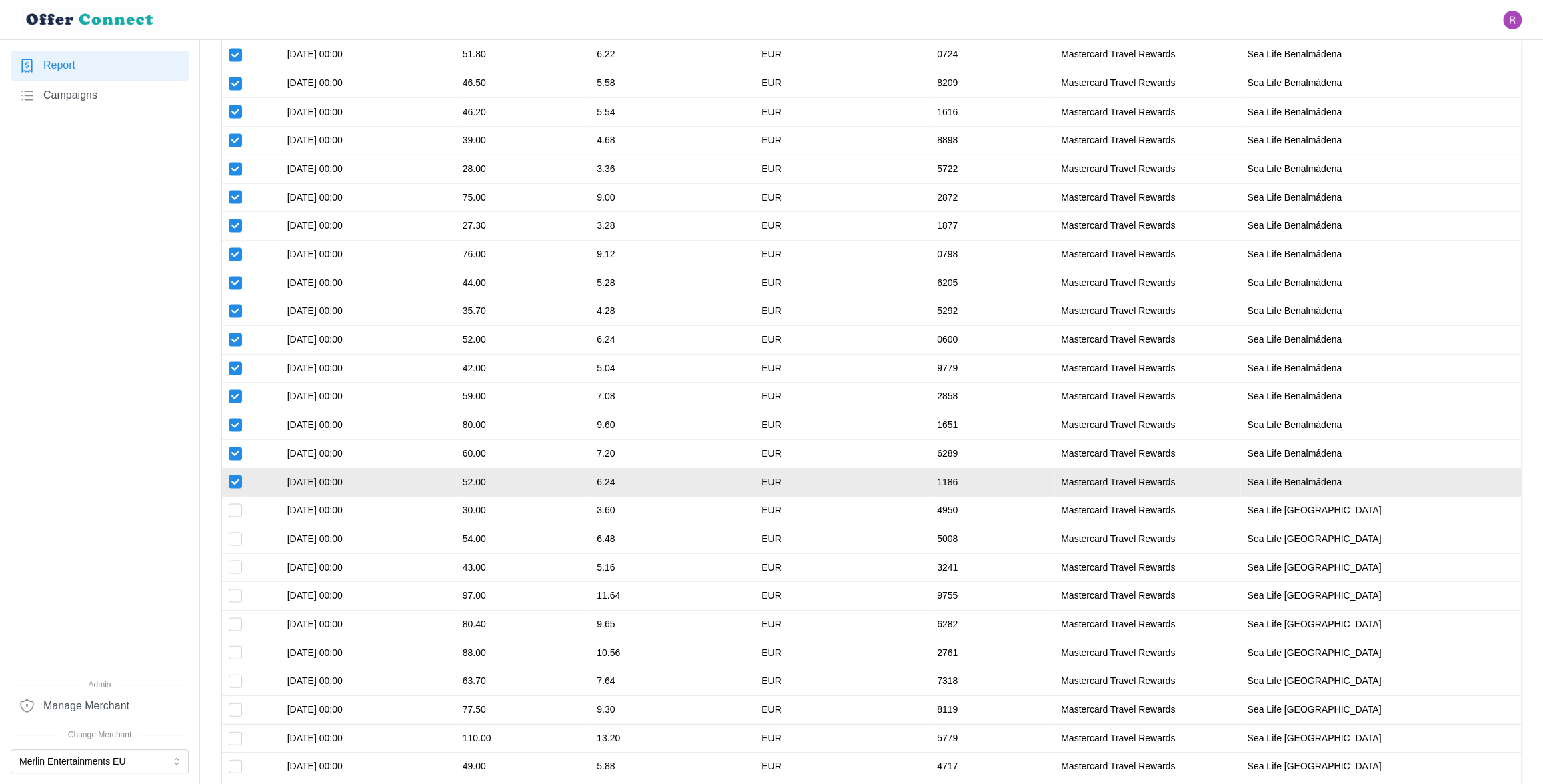
checkbox input "true"
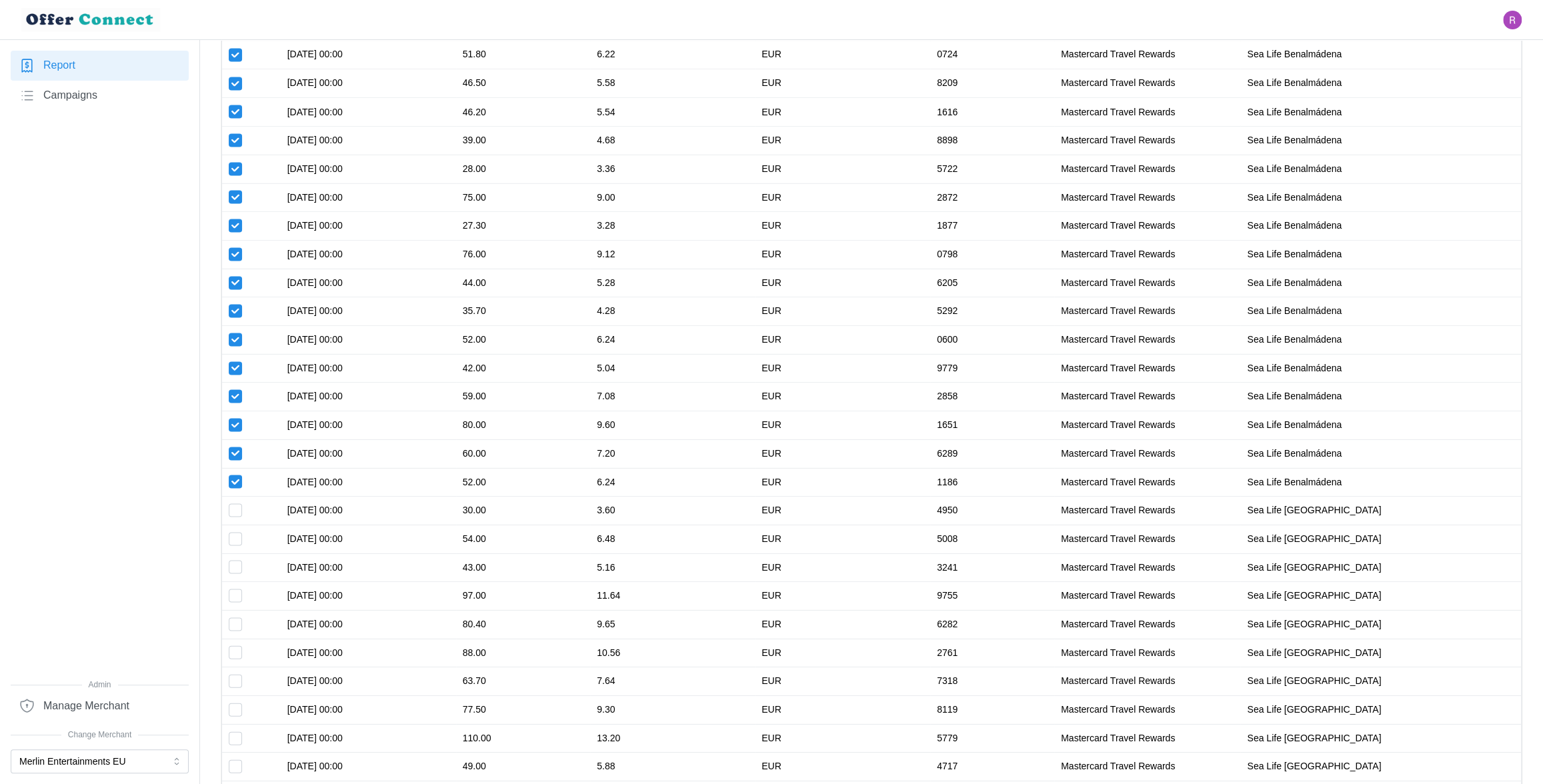
scroll to position [2432, 0]
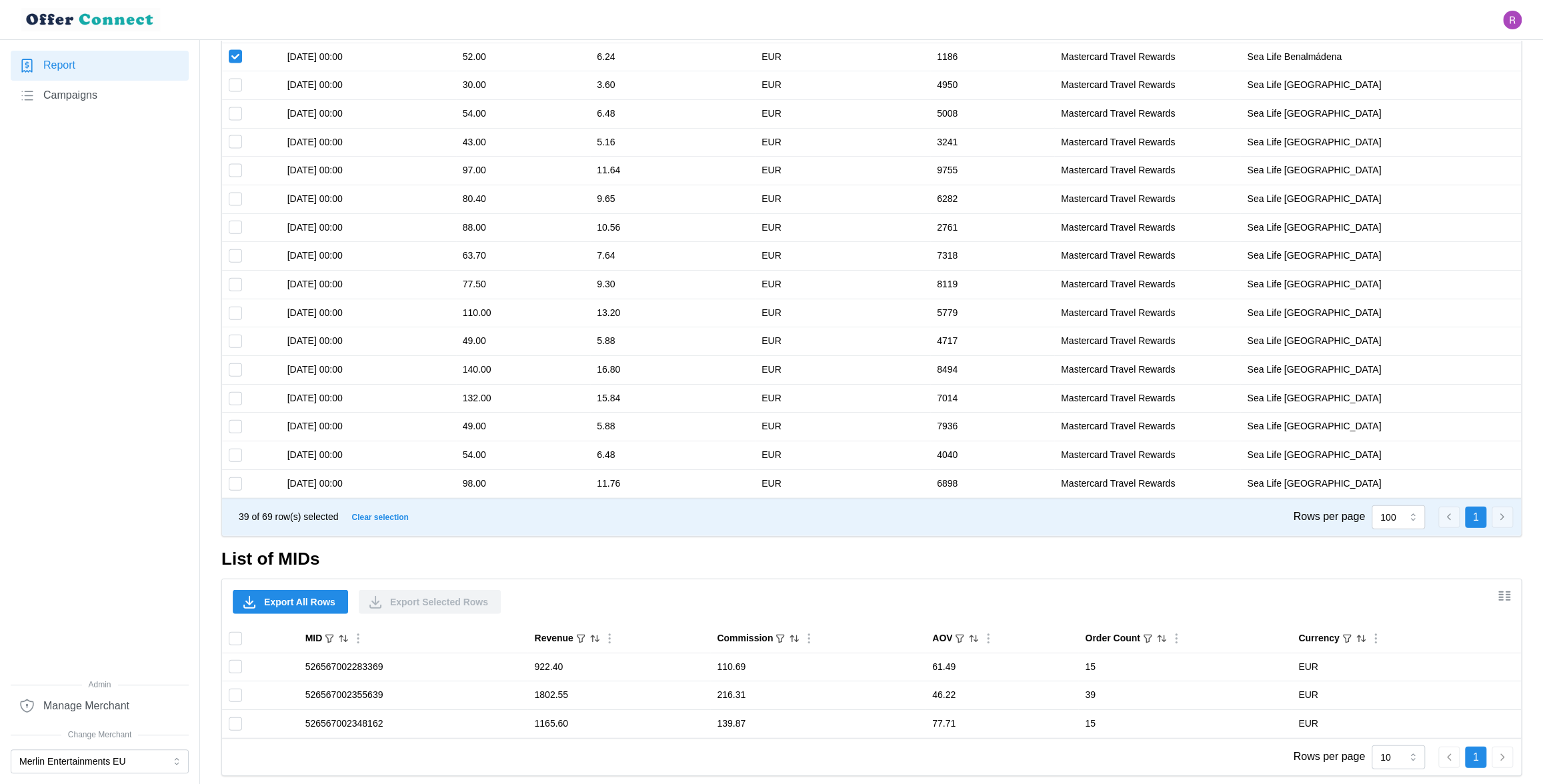
click at [407, 516] on span "Clear selection" at bounding box center [379, 517] width 57 height 13
checkbox input "false"
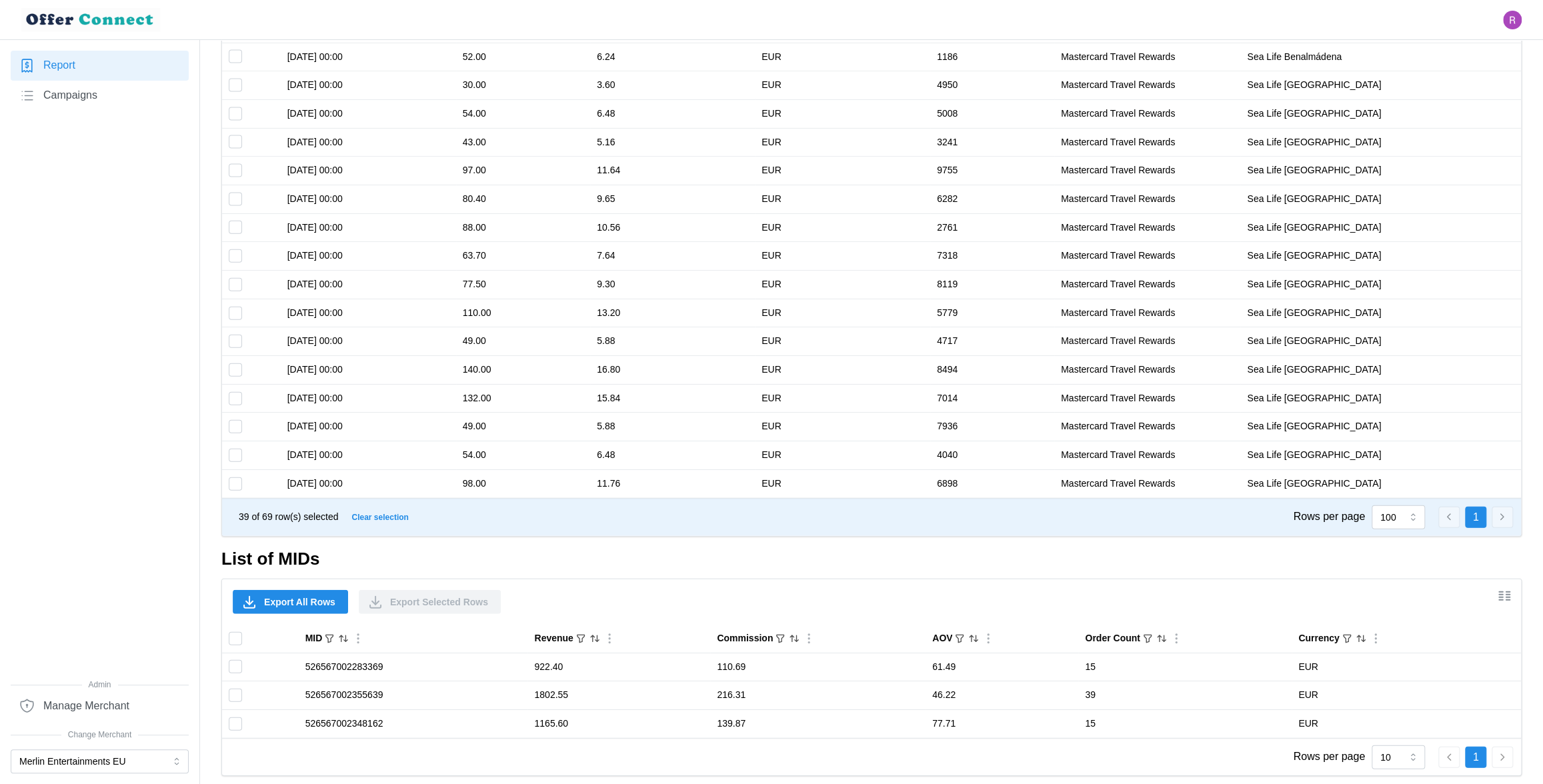
checkbox input "false"
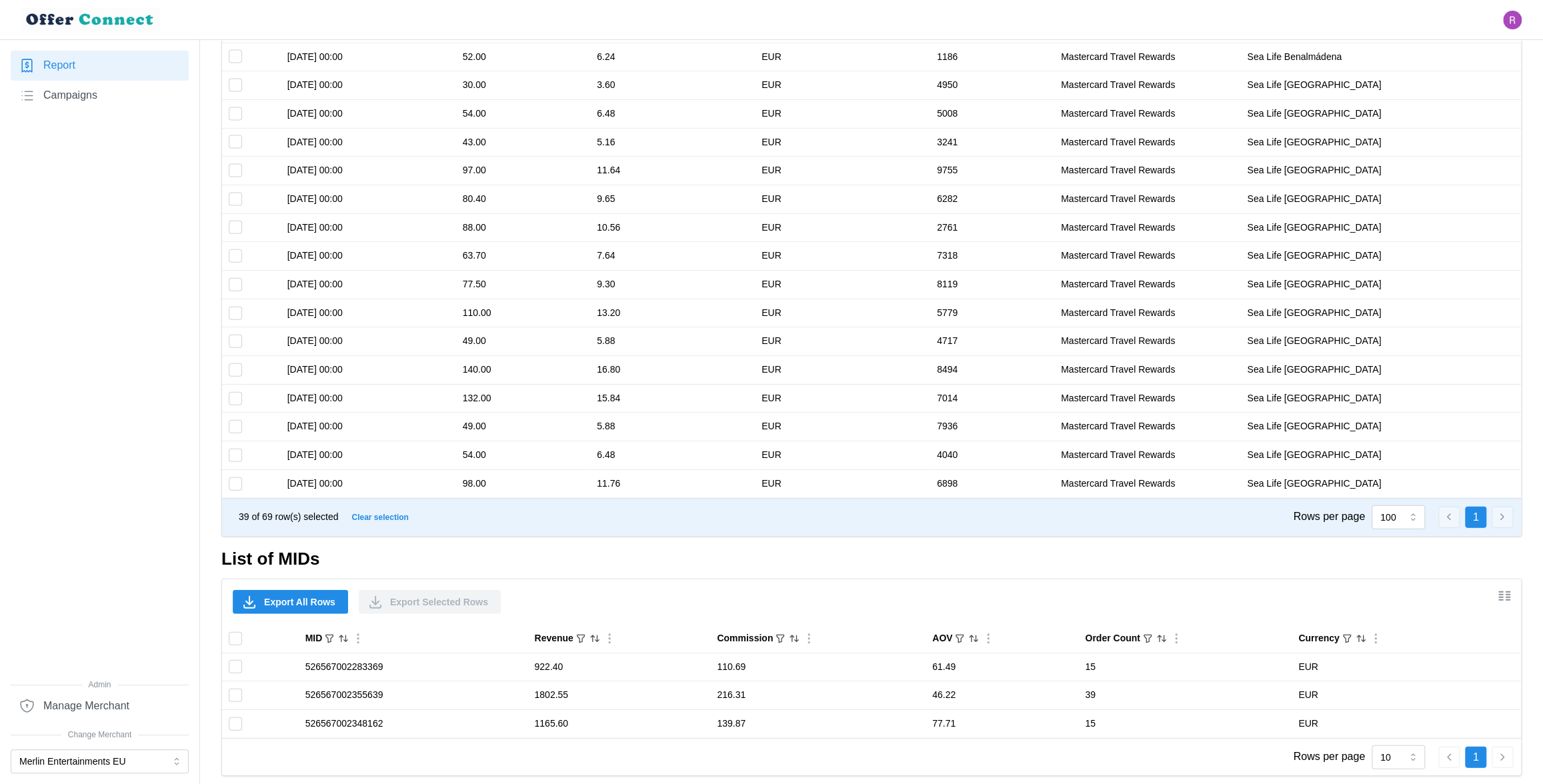
checkbox input "false"
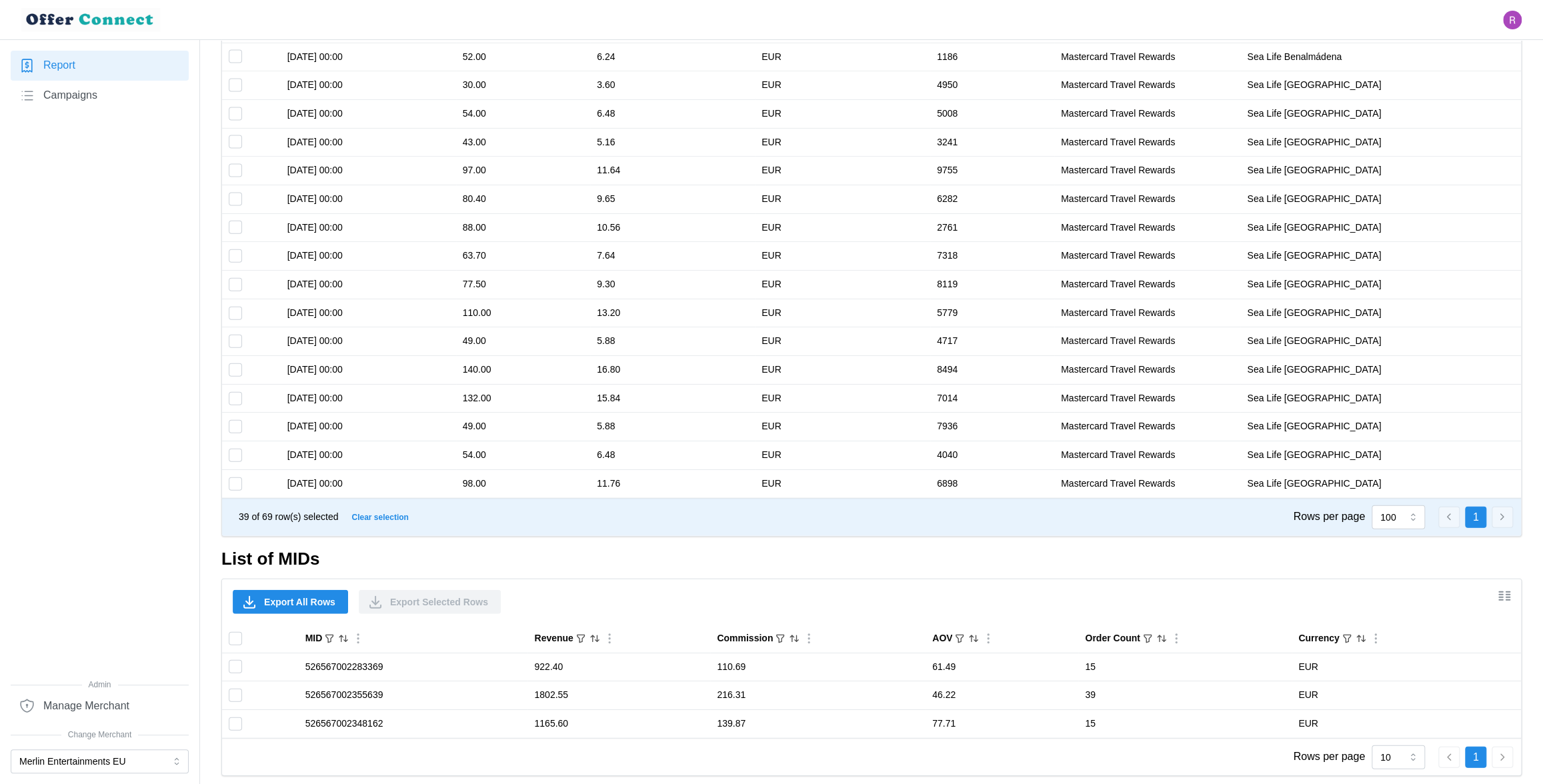
checkbox input "false"
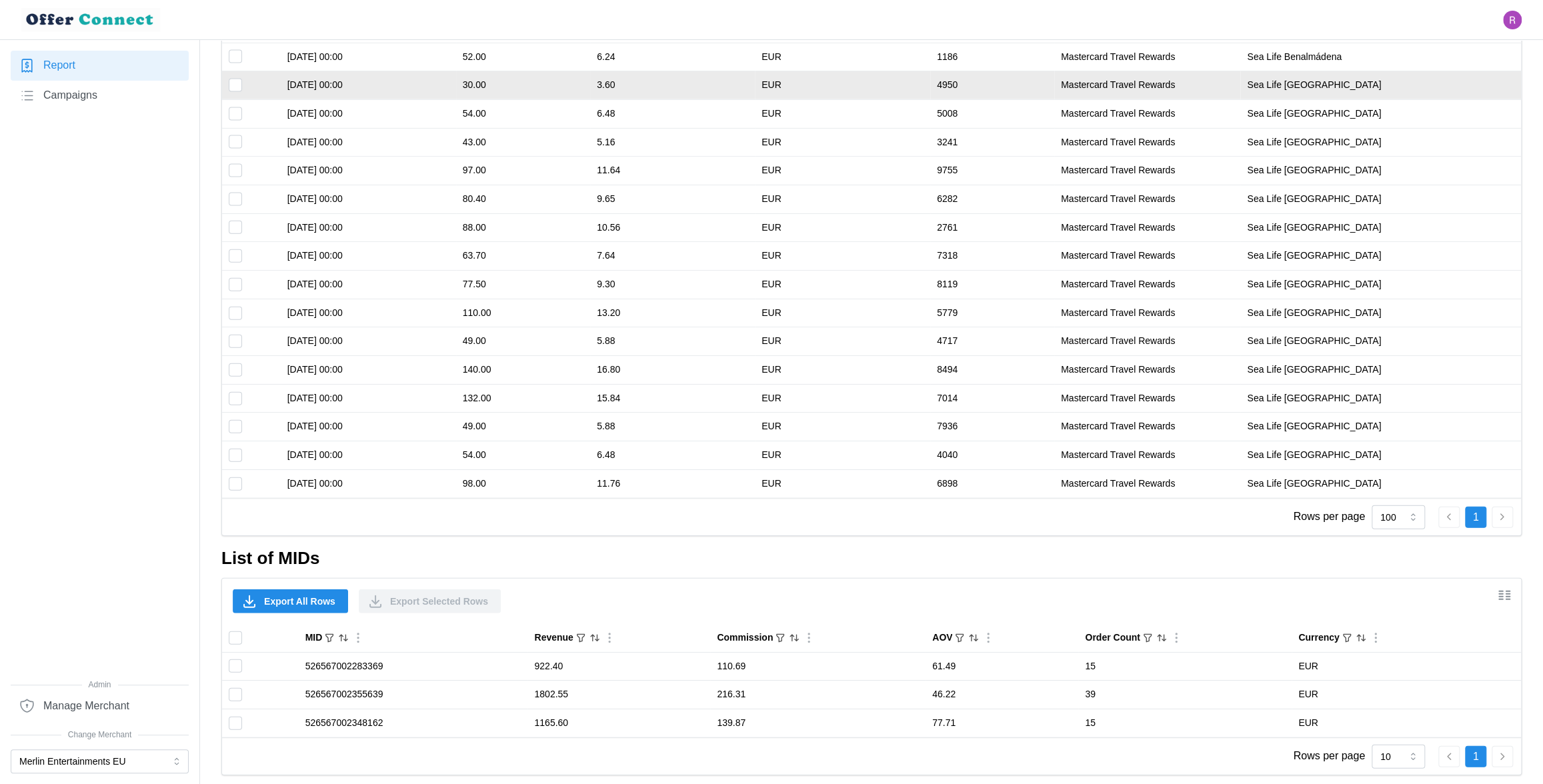
click at [234, 84] on input "Toggle select row" at bounding box center [235, 85] width 13 height 13
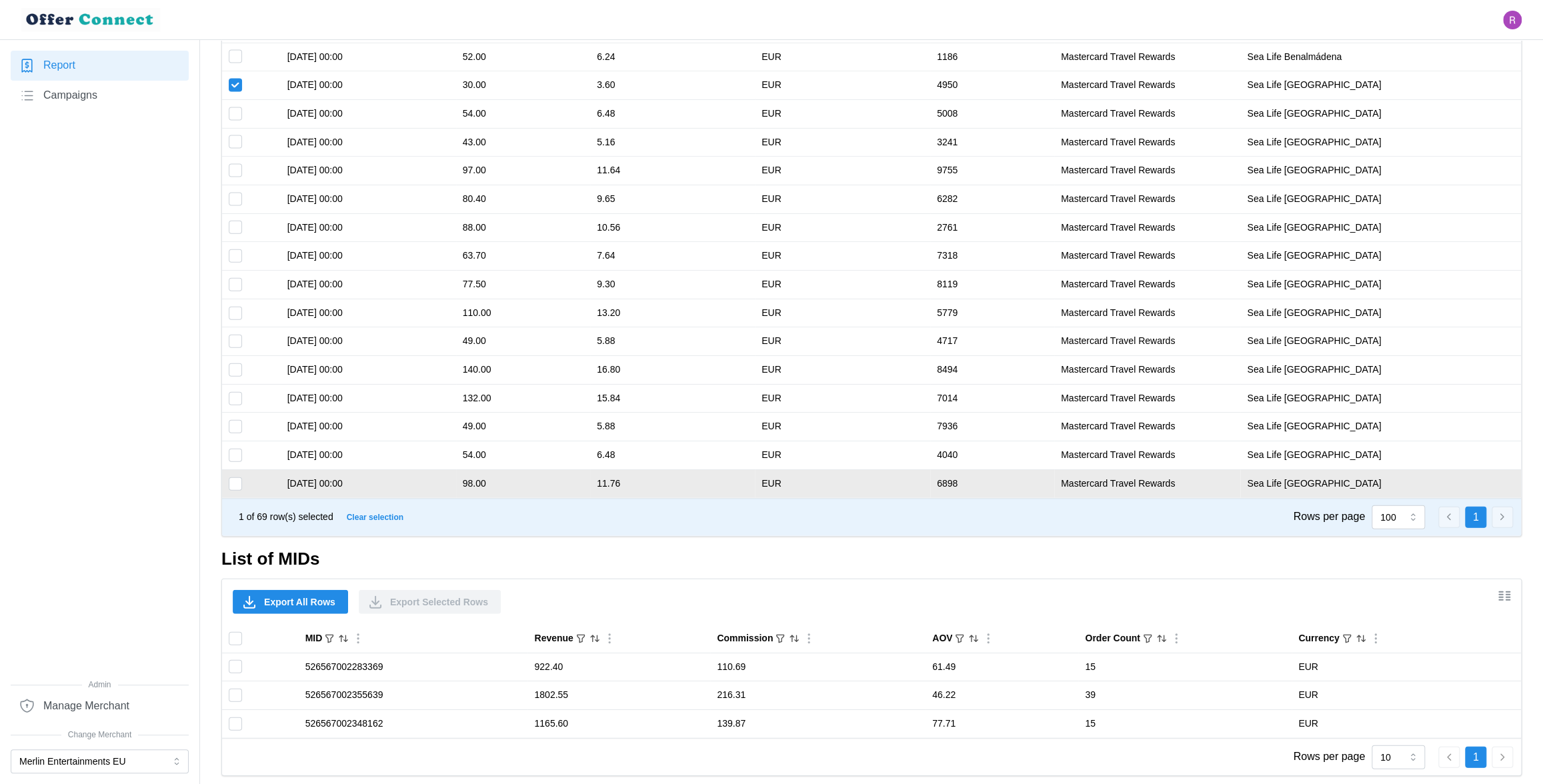
click at [234, 479] on input "Toggle select row" at bounding box center [235, 484] width 13 height 13
